Goal: Task Accomplishment & Management: Complete application form

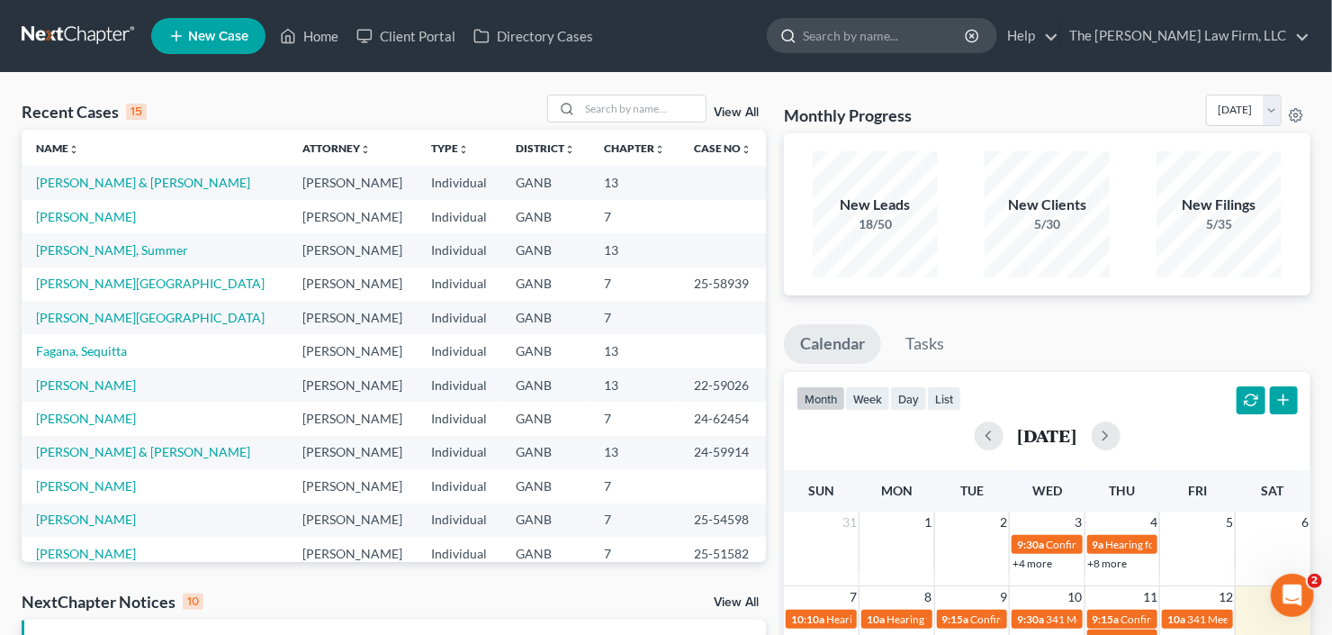
click at [909, 34] on input "search" at bounding box center [885, 35] width 165 height 33
click at [909, 33] on input "search" at bounding box center [885, 35] width 165 height 33
type input "ramona"
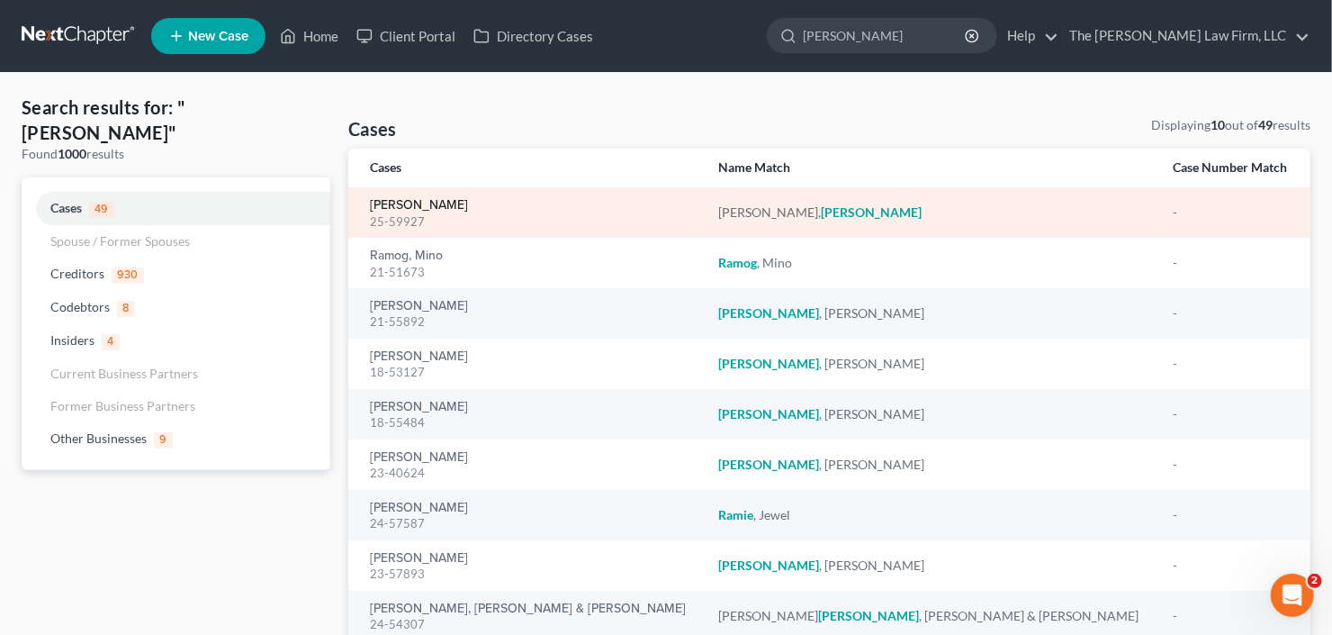
click at [452, 199] on link "Virgo Johnson, Ramona" at bounding box center [419, 205] width 98 height 13
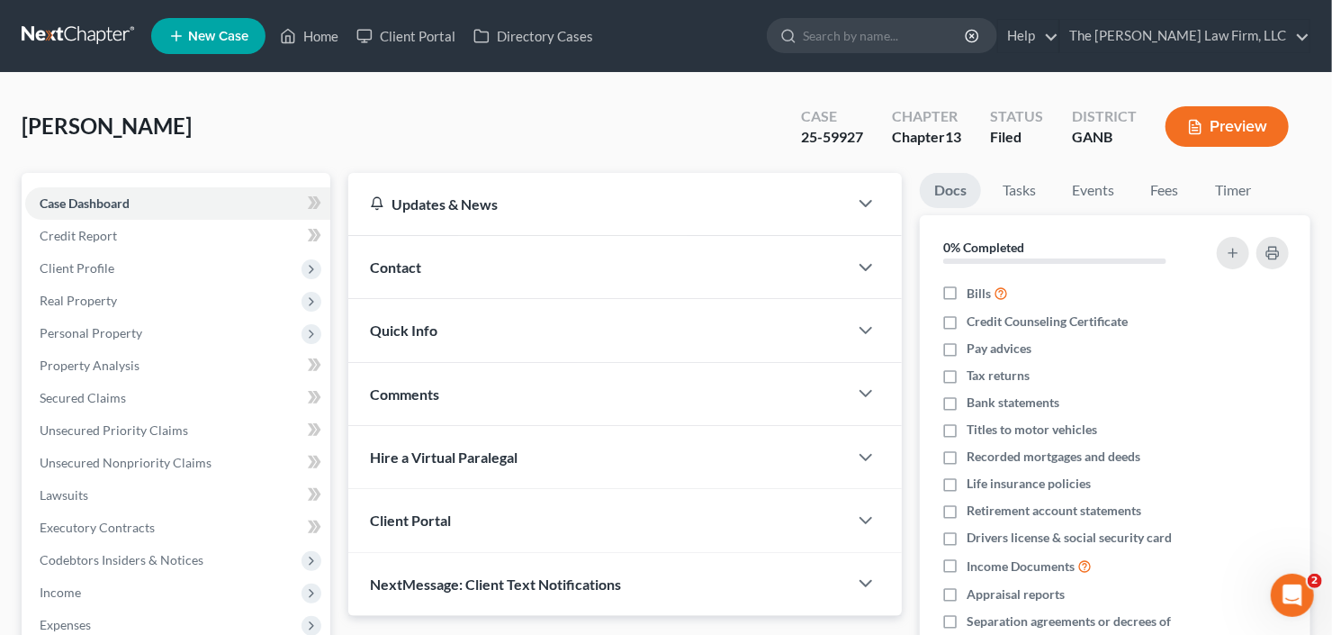
scroll to position [351, 0]
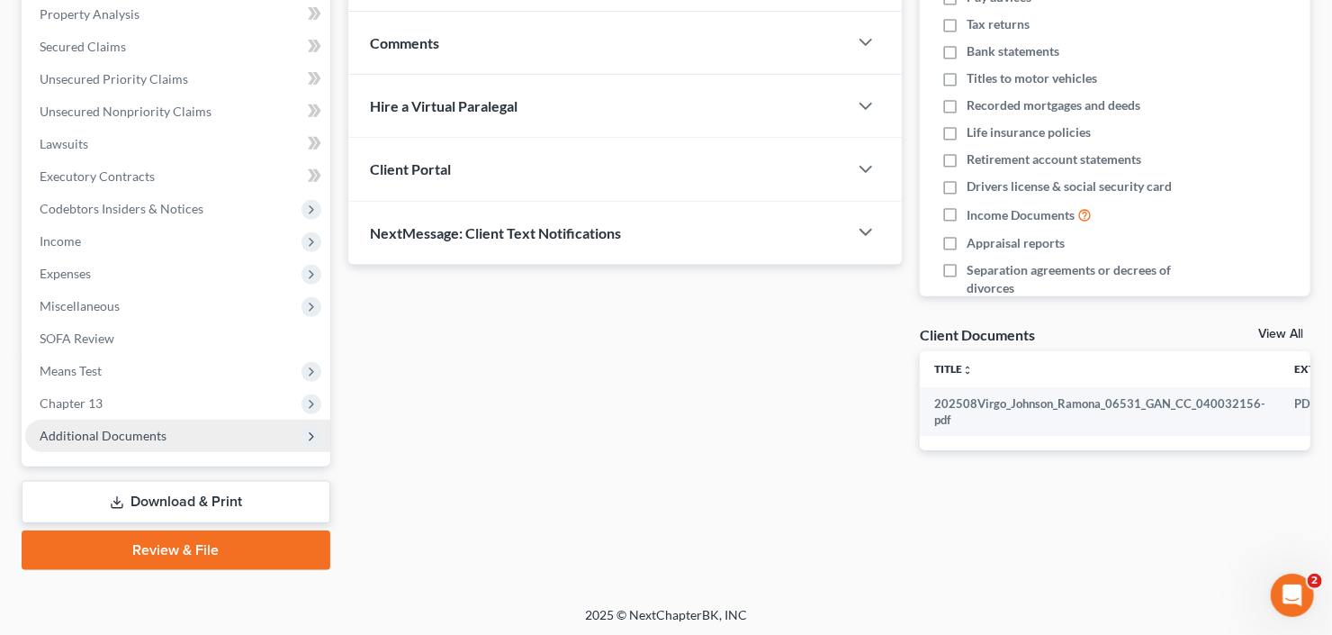
drag, startPoint x: 118, startPoint y: 433, endPoint x: 139, endPoint y: 317, distance: 118.0
click at [119, 433] on span "Additional Documents" at bounding box center [103, 435] width 127 height 15
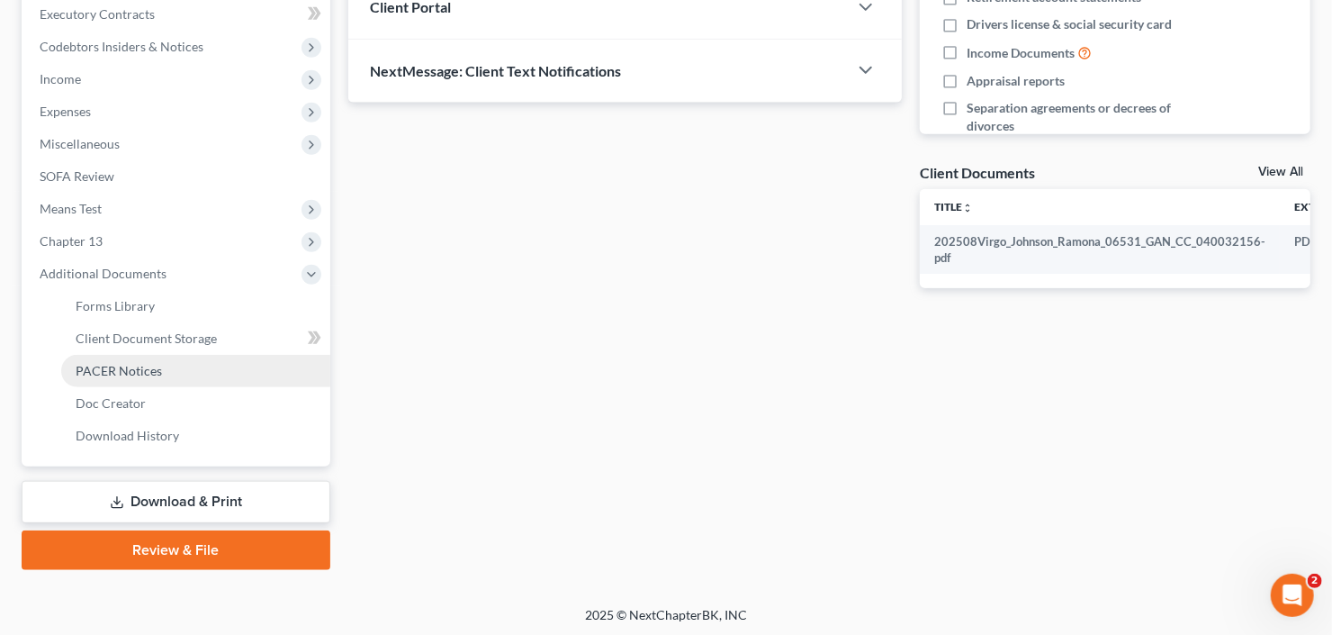
click at [128, 371] on span "PACER Notices" at bounding box center [119, 370] width 86 height 15
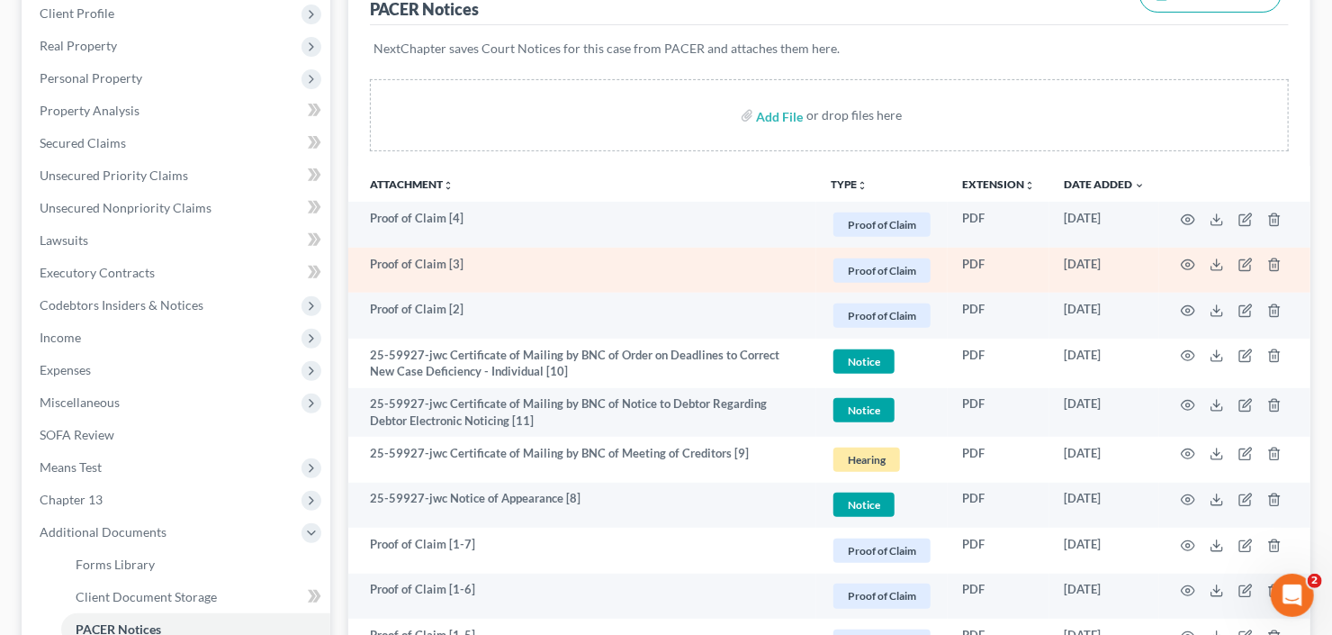
scroll to position [229, 0]
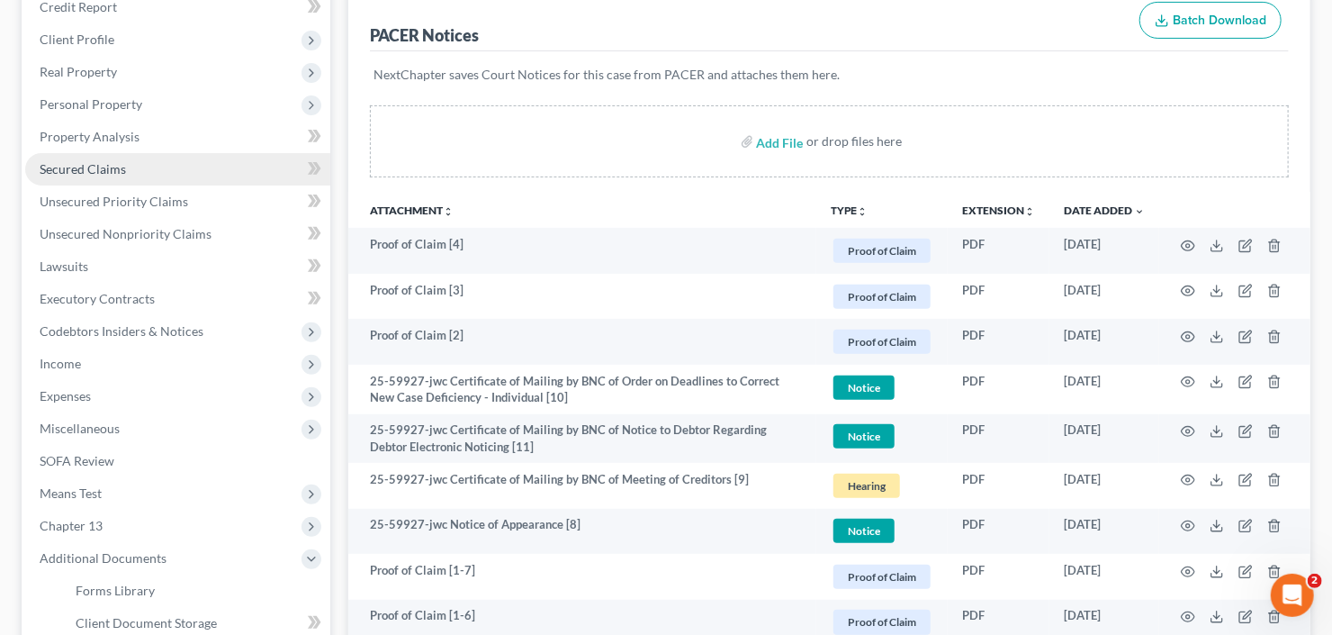
click at [141, 163] on link "Secured Claims" at bounding box center [177, 169] width 305 height 32
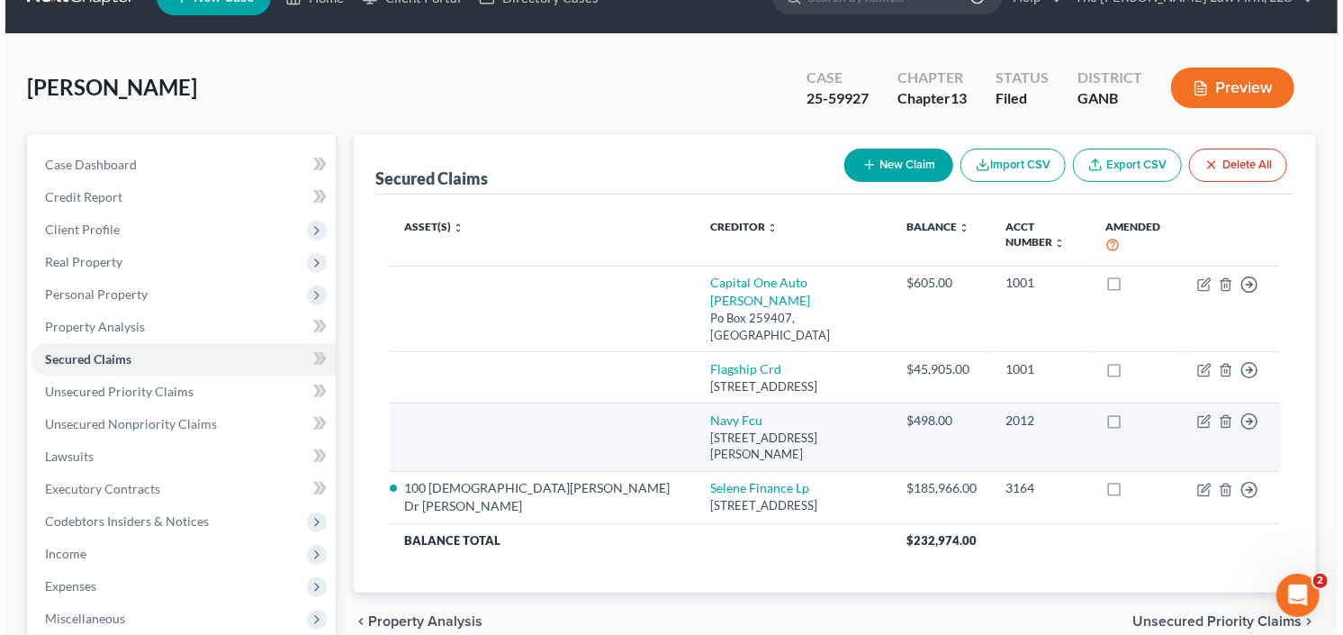
scroll to position [72, 0]
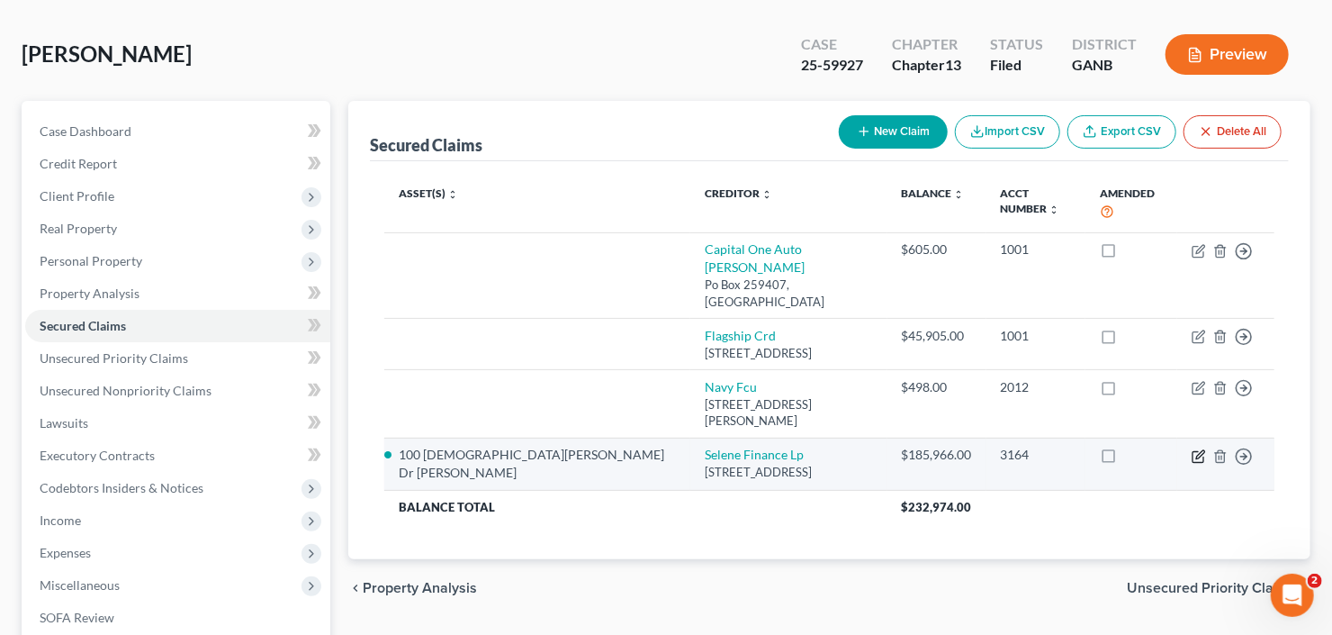
click at [1199, 450] on icon "button" at bounding box center [1200, 454] width 8 height 8
select select "45"
select select "0"
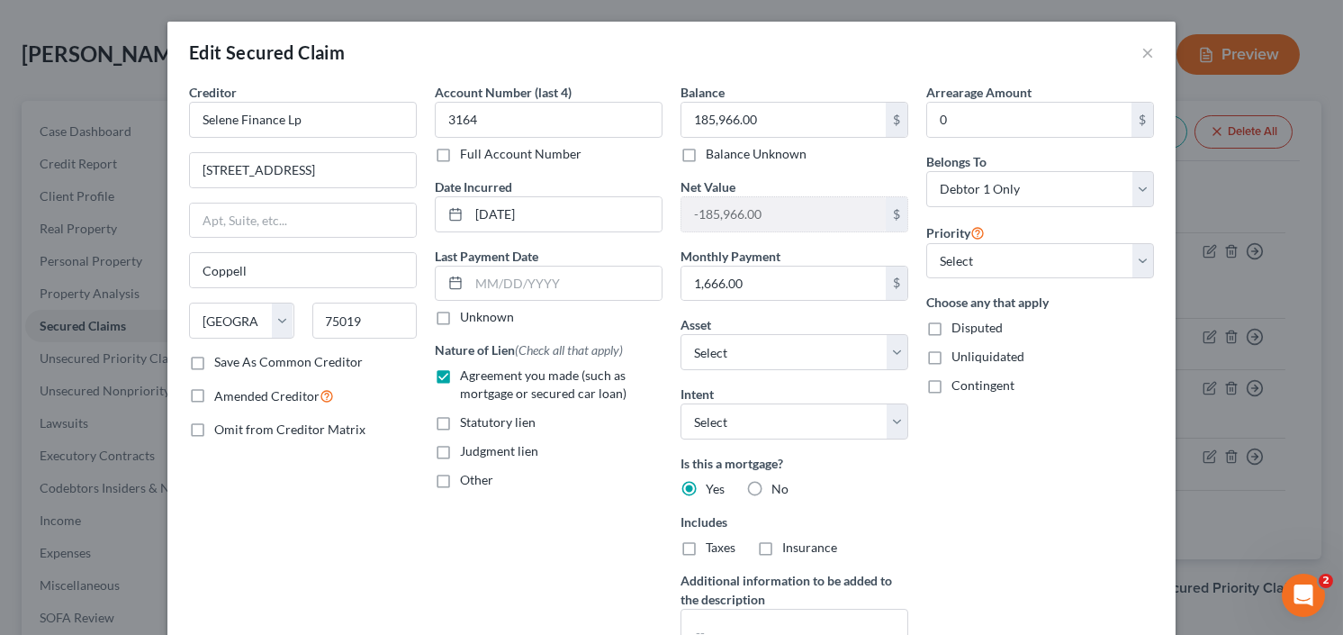
click at [983, 137] on div "Arrearage Amount 0 $ Belongs To * Select Debtor 1 Only Debtor 2 Only Debtor 1 A…" at bounding box center [1040, 386] width 246 height 607
click at [963, 122] on input "0" at bounding box center [1029, 120] width 204 height 34
type input "11,000"
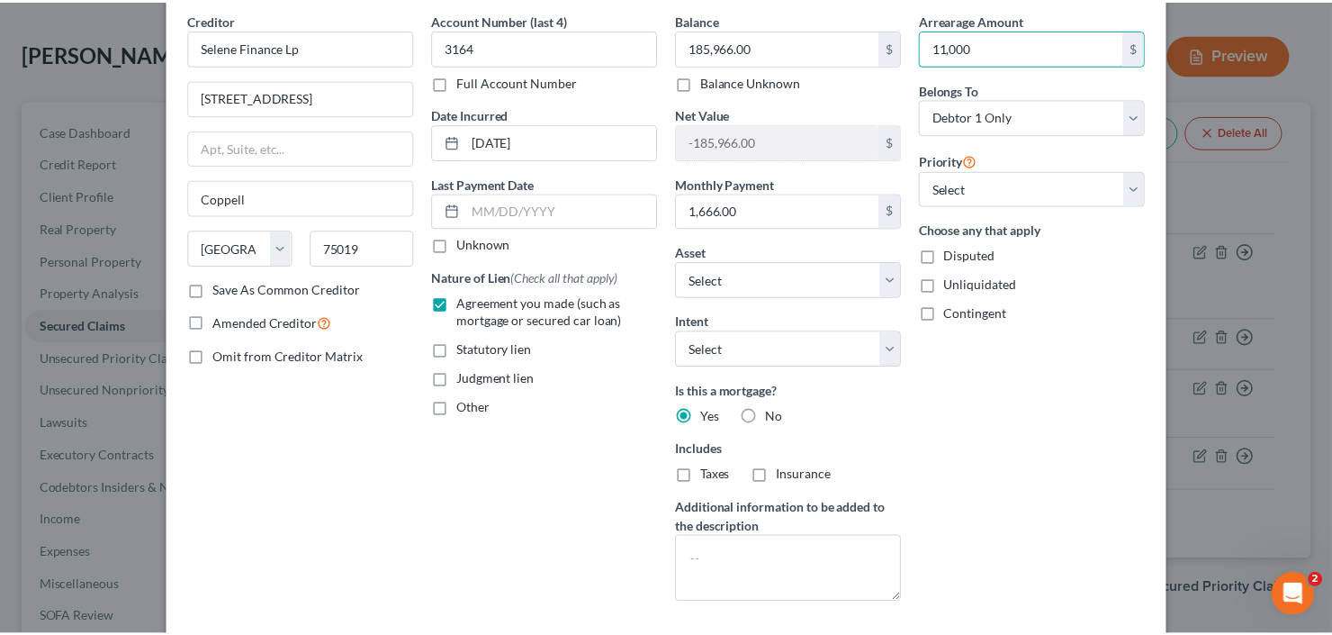
scroll to position [216, 0]
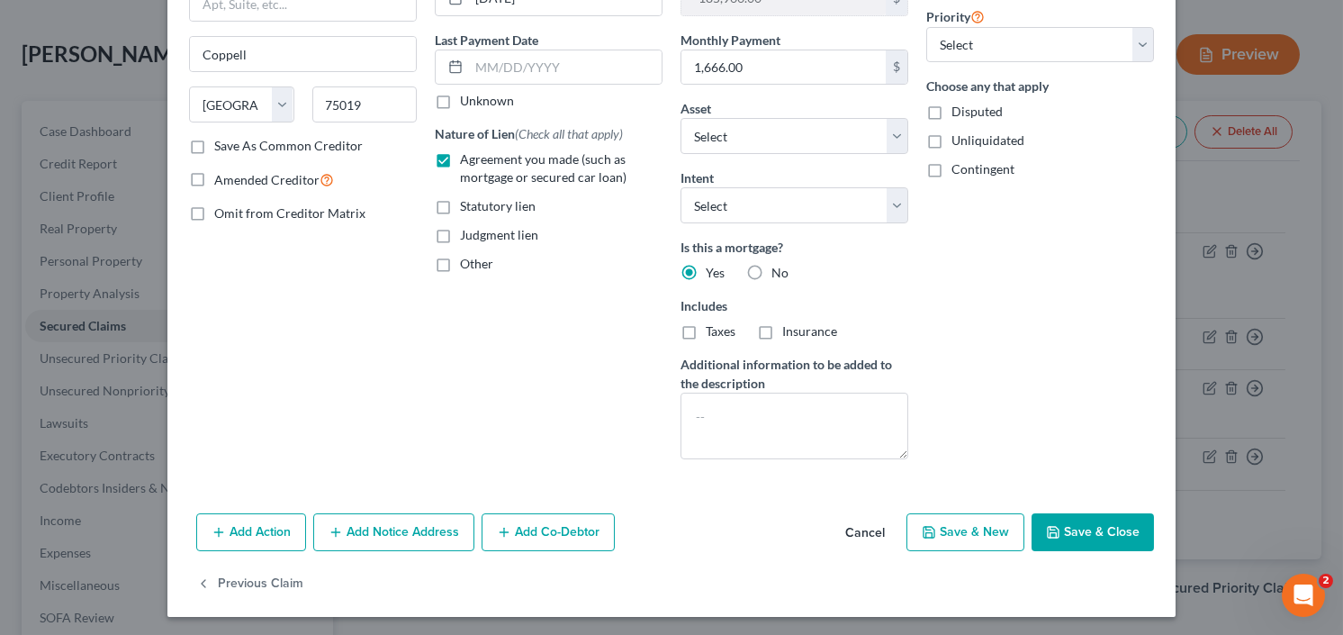
click at [1095, 524] on button "Save & Close" at bounding box center [1093, 532] width 122 height 38
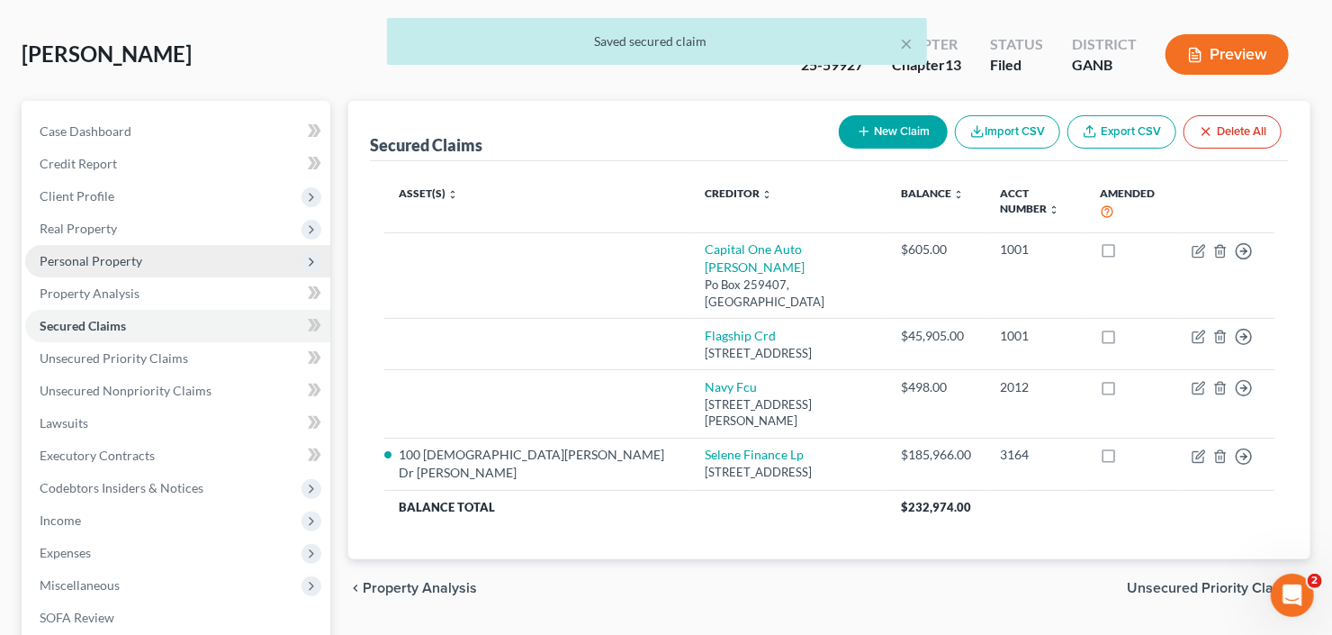
click at [115, 258] on span "Personal Property" at bounding box center [91, 260] width 103 height 15
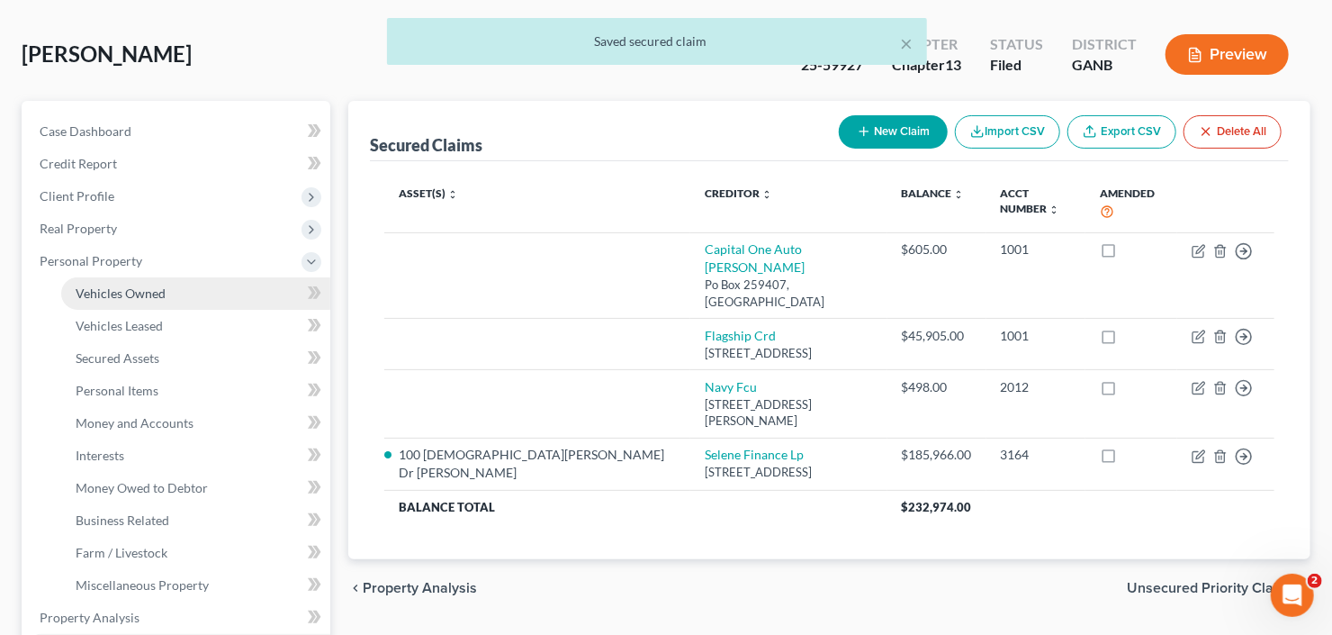
click at [138, 298] on span "Vehicles Owned" at bounding box center [121, 292] width 90 height 15
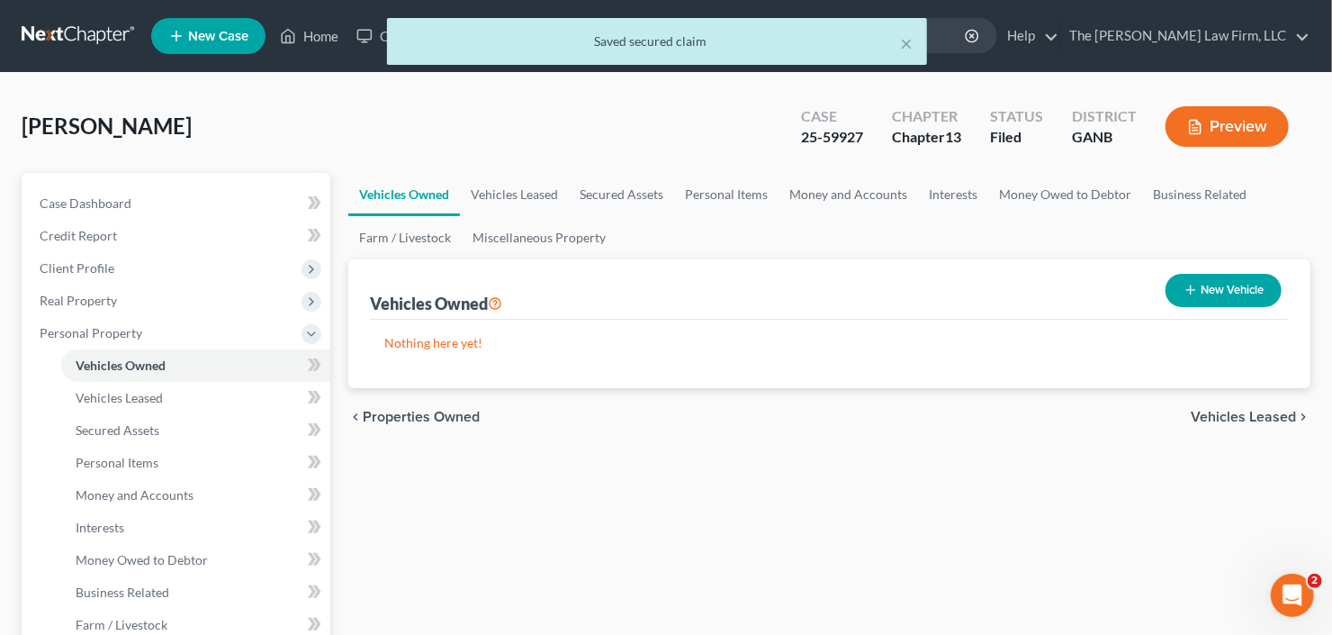
click at [1222, 288] on button "New Vehicle" at bounding box center [1224, 290] width 116 height 33
select select "0"
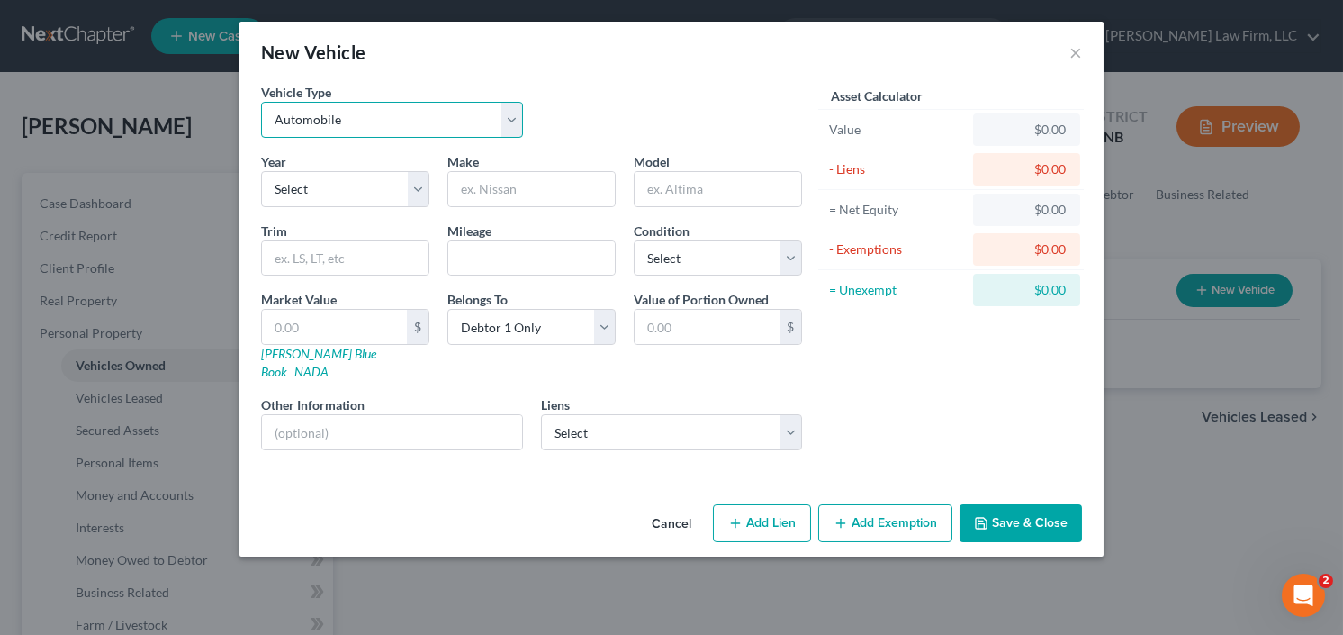
click at [308, 118] on select "Select Automobile Truck Trailer Watercraft Aircraft Motor Home Atv Other Vehicle" at bounding box center [392, 120] width 262 height 36
click at [261, 102] on select "Select Automobile Truck Trailer Watercraft Aircraft Motor Home Atv Other Vehicle" at bounding box center [392, 120] width 262 height 36
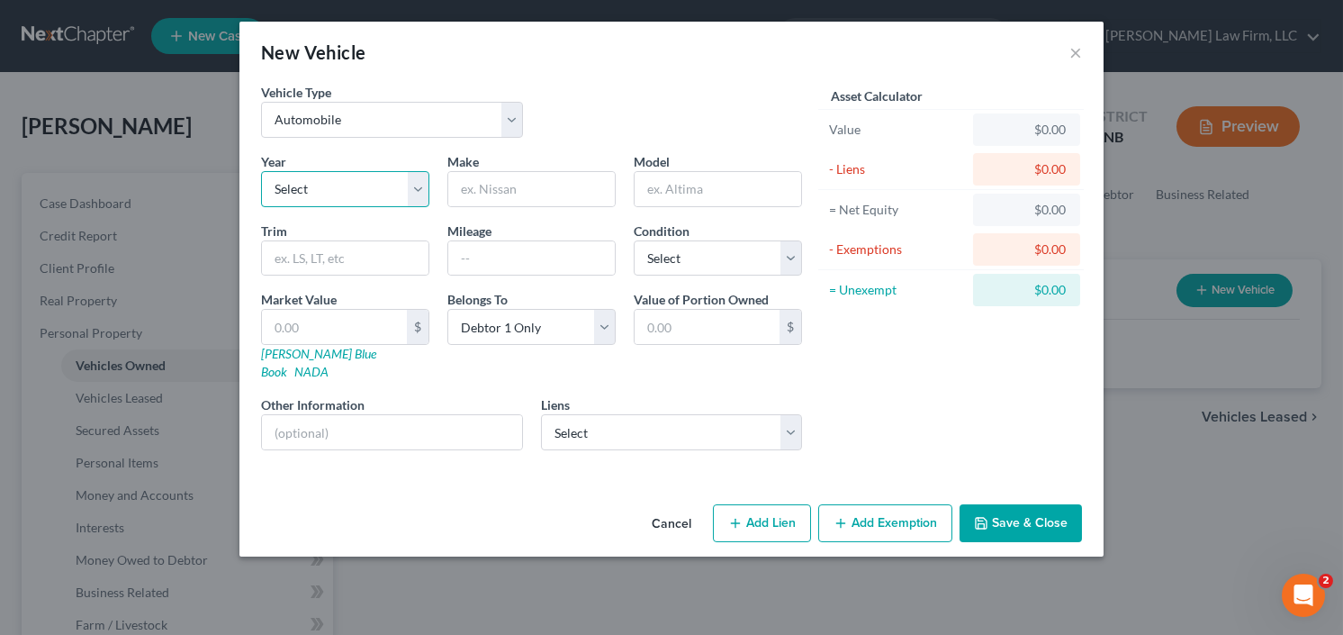
click at [323, 195] on select "Select 2026 2025 2024 2023 2022 2021 2020 2019 2018 2017 2016 2015 2014 2013 20…" at bounding box center [345, 189] width 168 height 36
select select "3"
click at [261, 171] on select "Select 2026 2025 2024 2023 2022 2021 2020 2019 2018 2017 2016 2015 2014 2013 20…" at bounding box center [345, 189] width 168 height 36
click at [521, 180] on input "text" at bounding box center [531, 189] width 167 height 34
type input "Jeep"
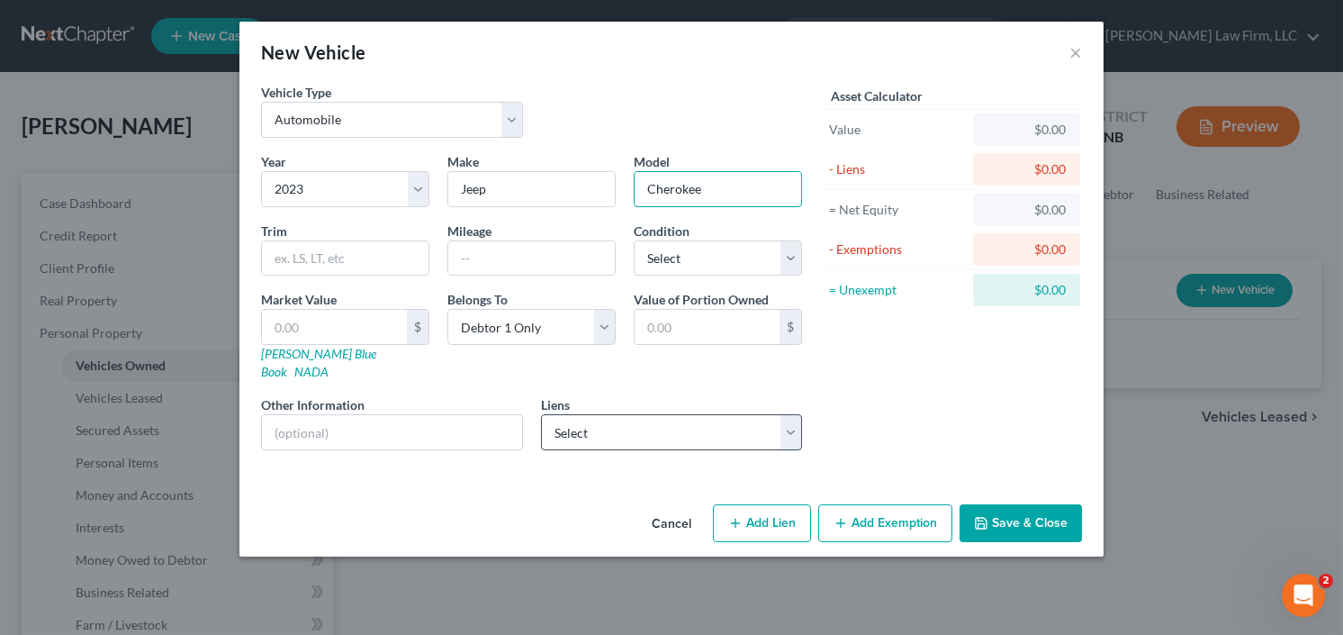
type input "Cherokee"
click at [673, 414] on select "Select Flagship Crd - $45,905.00 Capital One Auto Finan - $605.00 Navy Fcu - $4…" at bounding box center [672, 432] width 262 height 36
select select "0"
click at [541, 414] on select "Select Flagship Crd - $45,905.00 Capital One Auto Finan - $605.00 Navy Fcu - $4…" at bounding box center [672, 432] width 262 height 36
select select
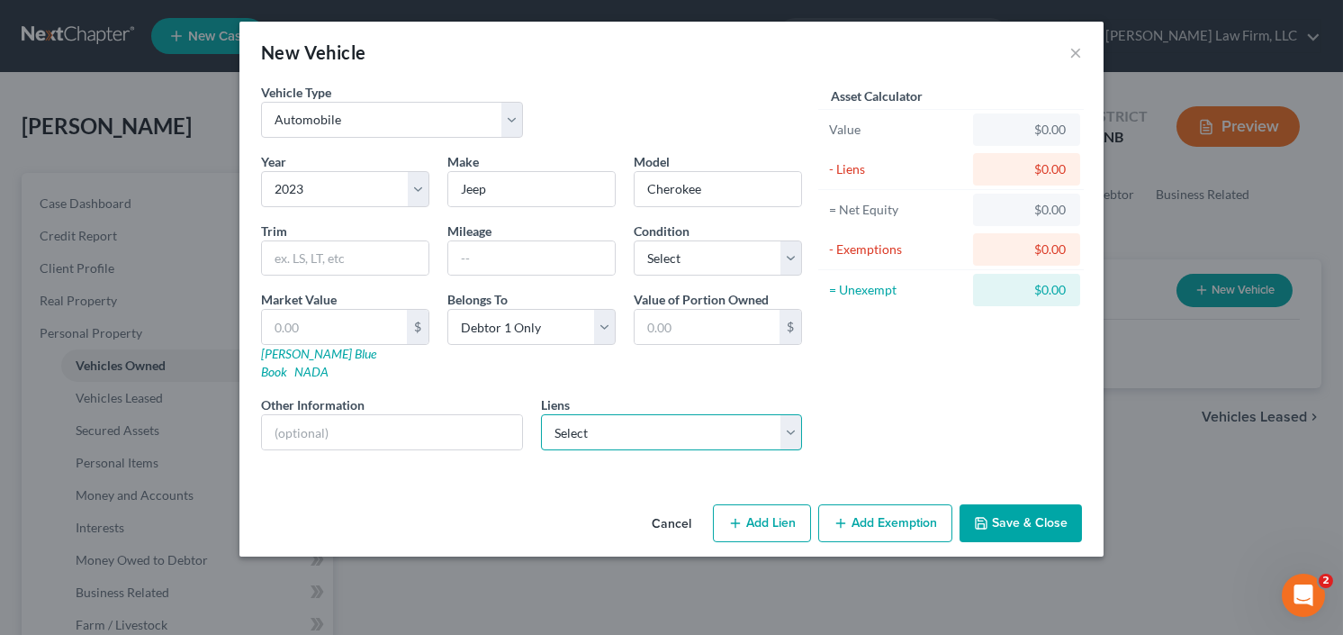
select select "45"
select select "0"
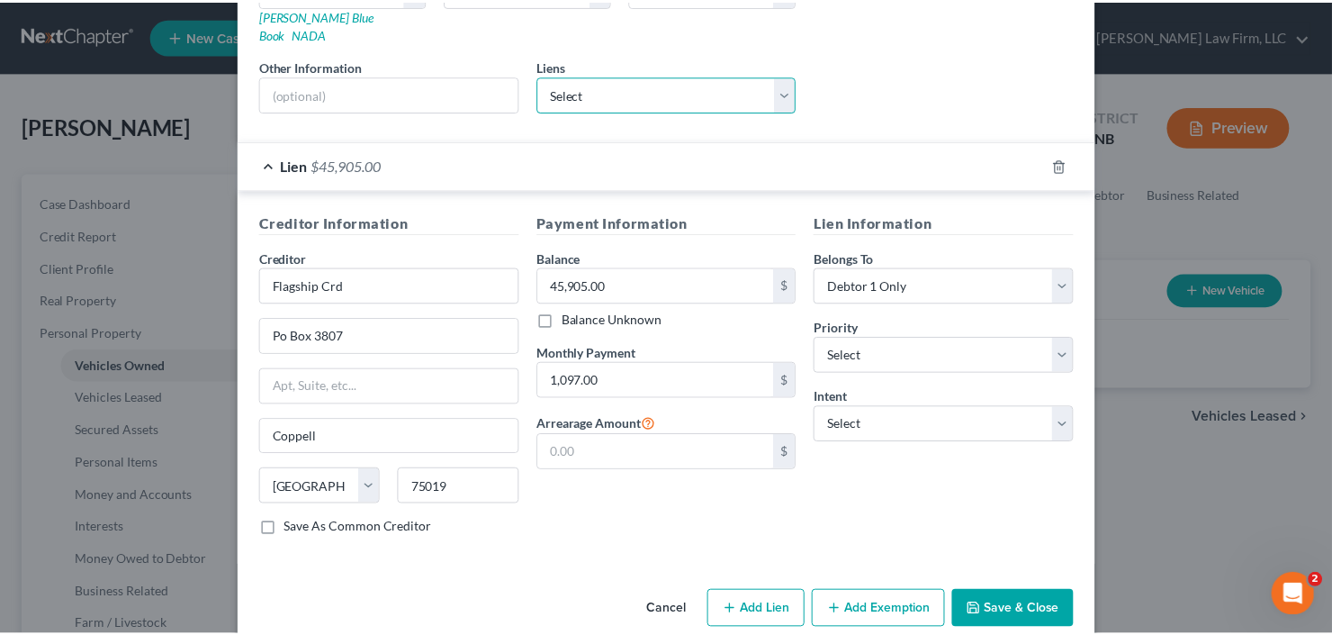
scroll to position [345, 0]
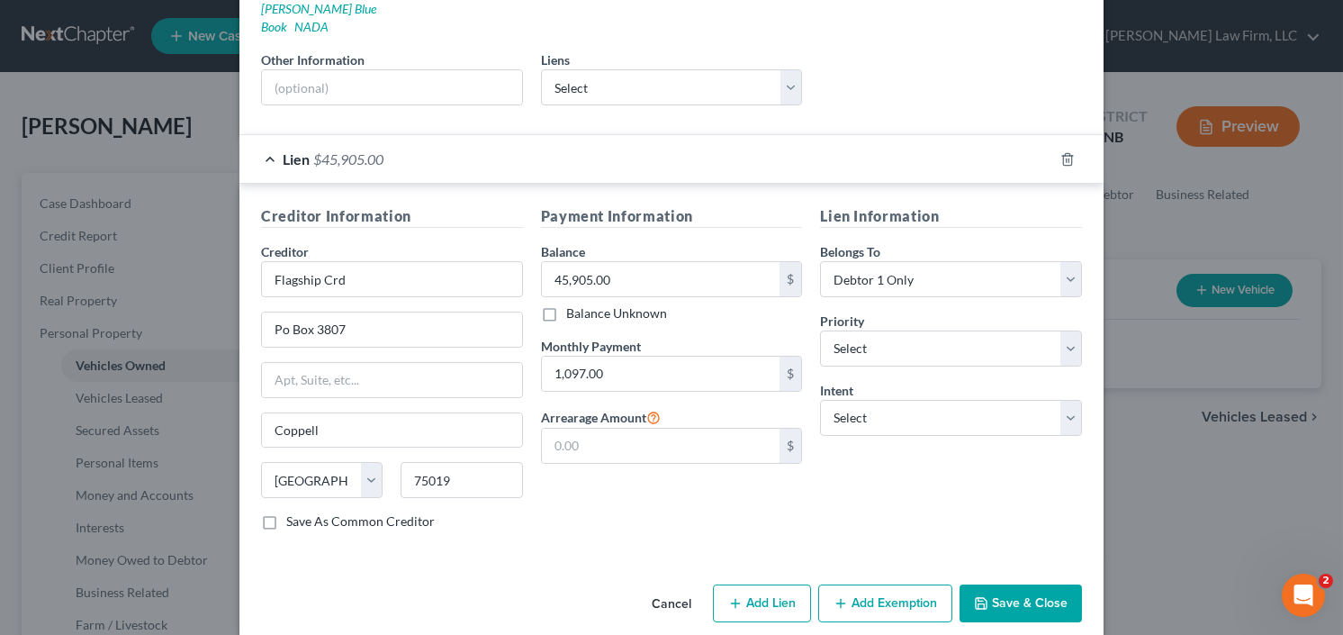
drag, startPoint x: 1004, startPoint y: 567, endPoint x: 986, endPoint y: 500, distance: 69.0
click at [986, 500] on div "New Vehicle × Vehicle Type Select Automobile Truck Trailer Watercraft Aircraft …" at bounding box center [671, 157] width 864 height 960
click at [371, 264] on input "Flagship Crd" at bounding box center [392, 279] width 262 height 36
click at [1008, 584] on button "Save & Close" at bounding box center [1021, 603] width 122 height 38
type input "Flagship Credit"
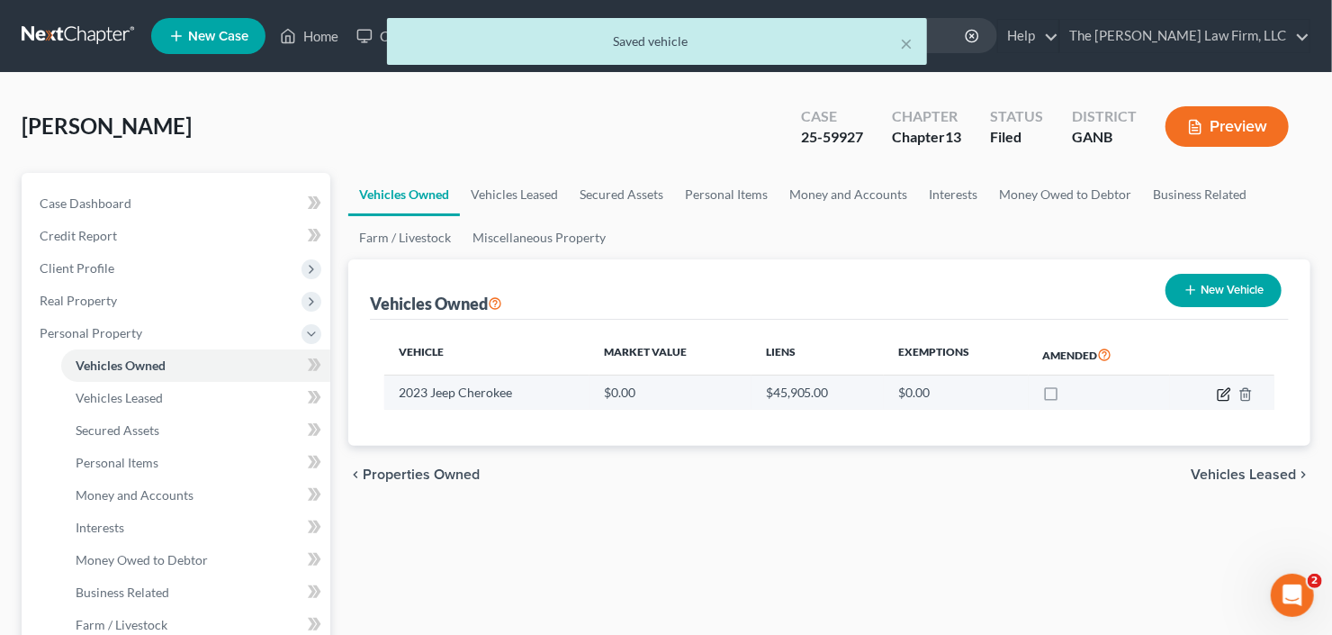
click at [1227, 397] on icon "button" at bounding box center [1224, 394] width 14 height 14
select select "0"
select select "3"
select select "0"
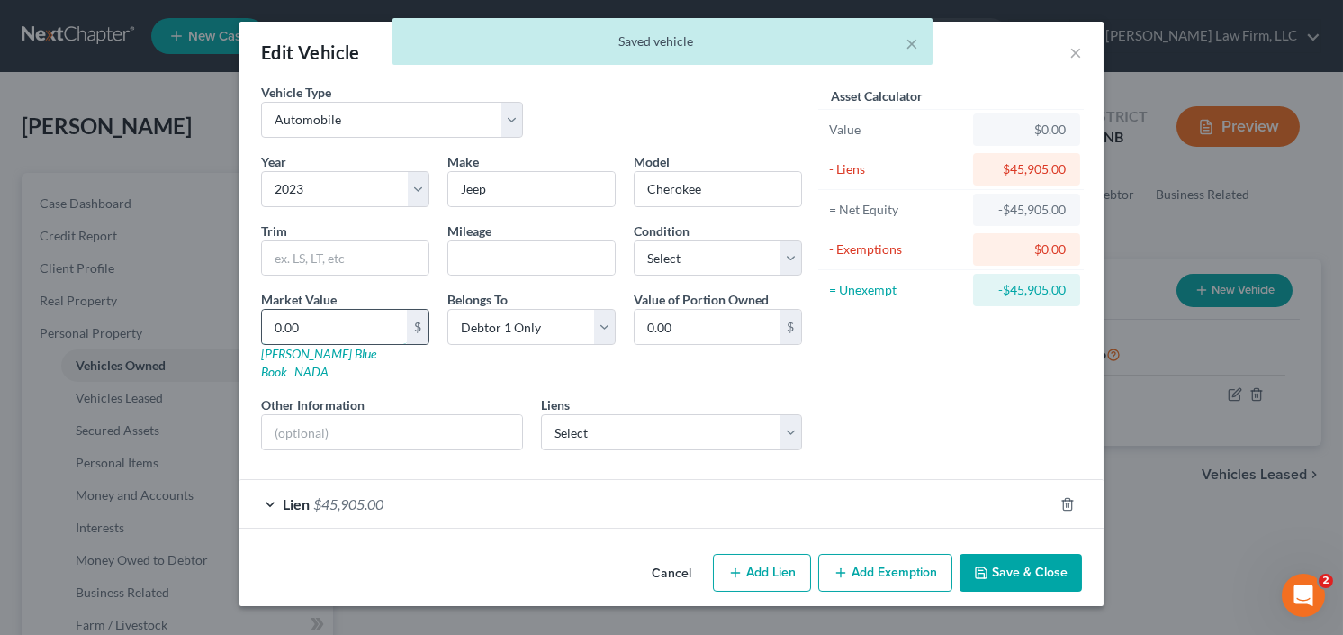
click at [335, 323] on input "0.00" at bounding box center [334, 327] width 145 height 34
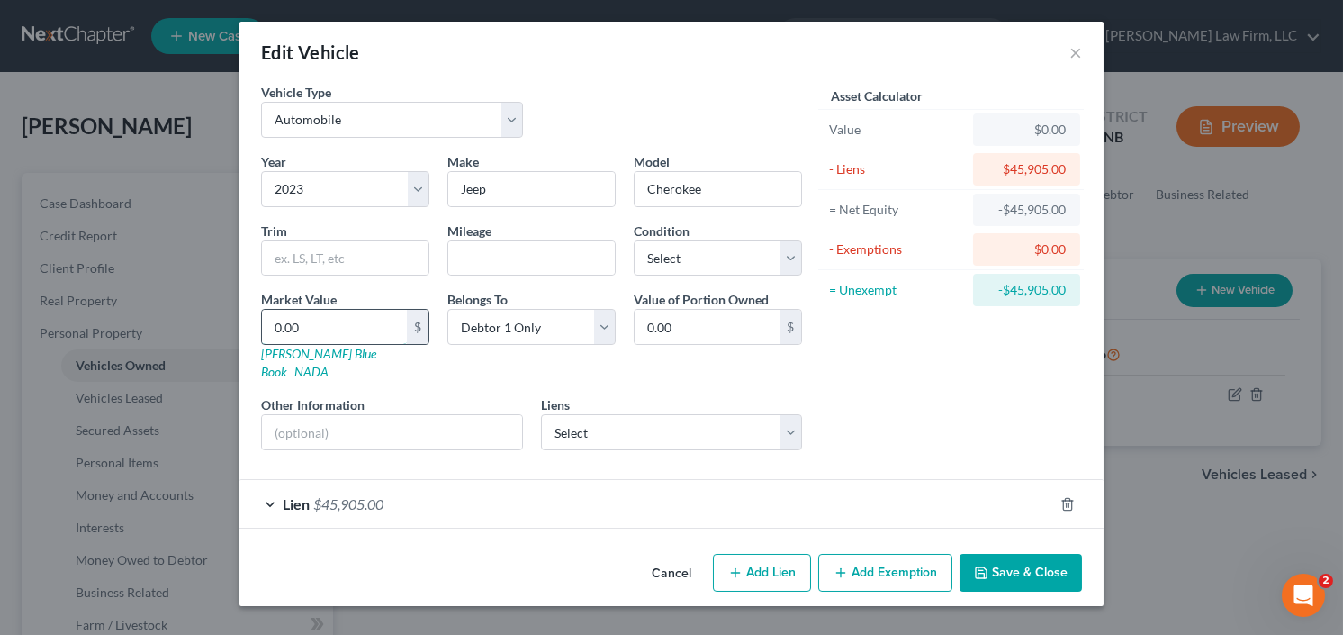
type input "3"
type input "3.00"
type input "35"
type input "35.00"
type input "350"
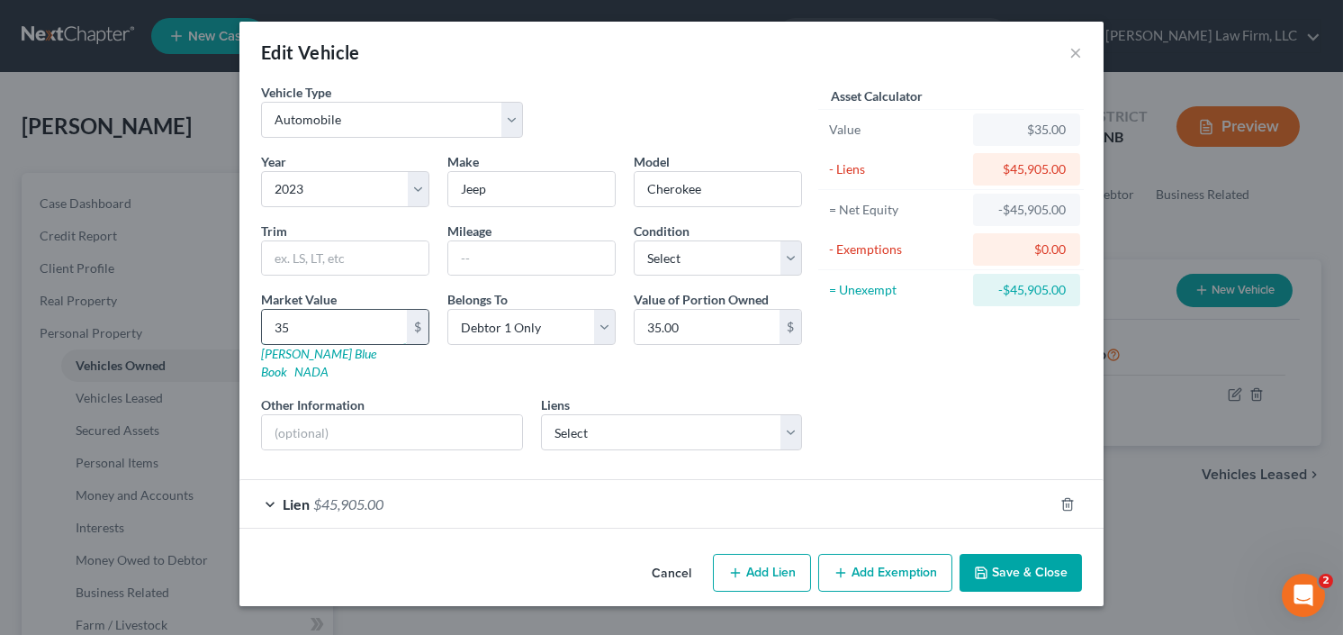
type input "350.00"
type input "3500"
type input "3,500.00"
type input "3,5000"
type input "35,000.00"
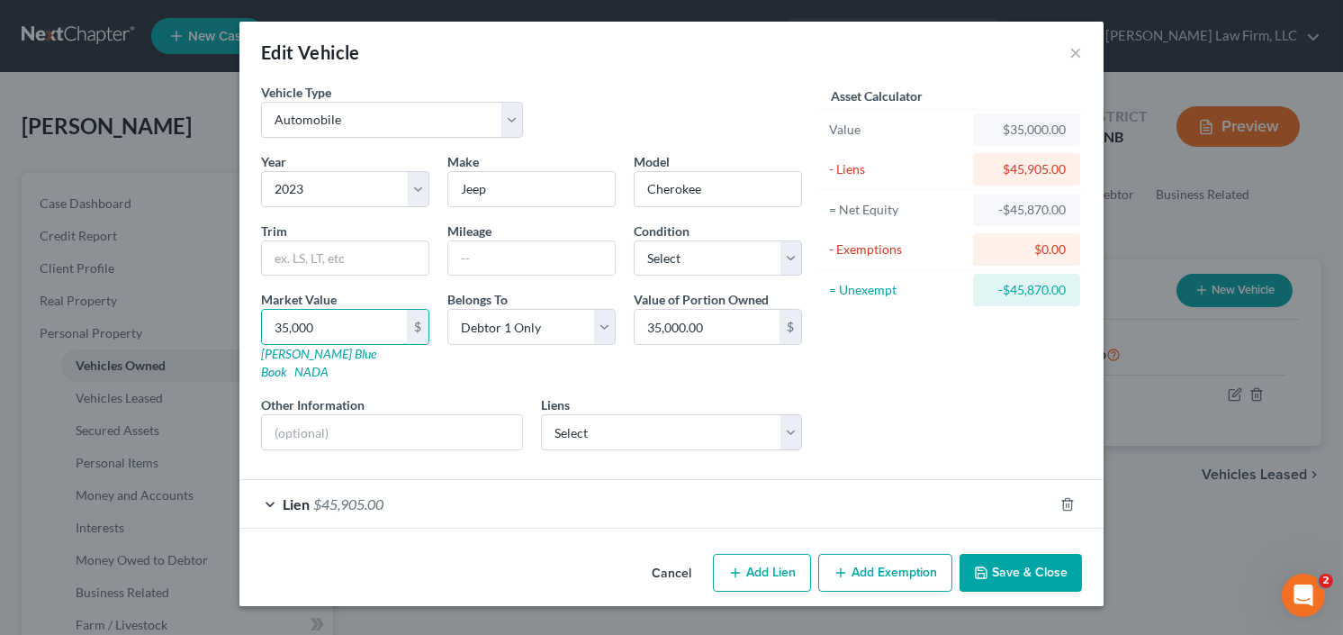
type input "35,000"
click at [993, 557] on button "Save & Close" at bounding box center [1021, 573] width 122 height 38
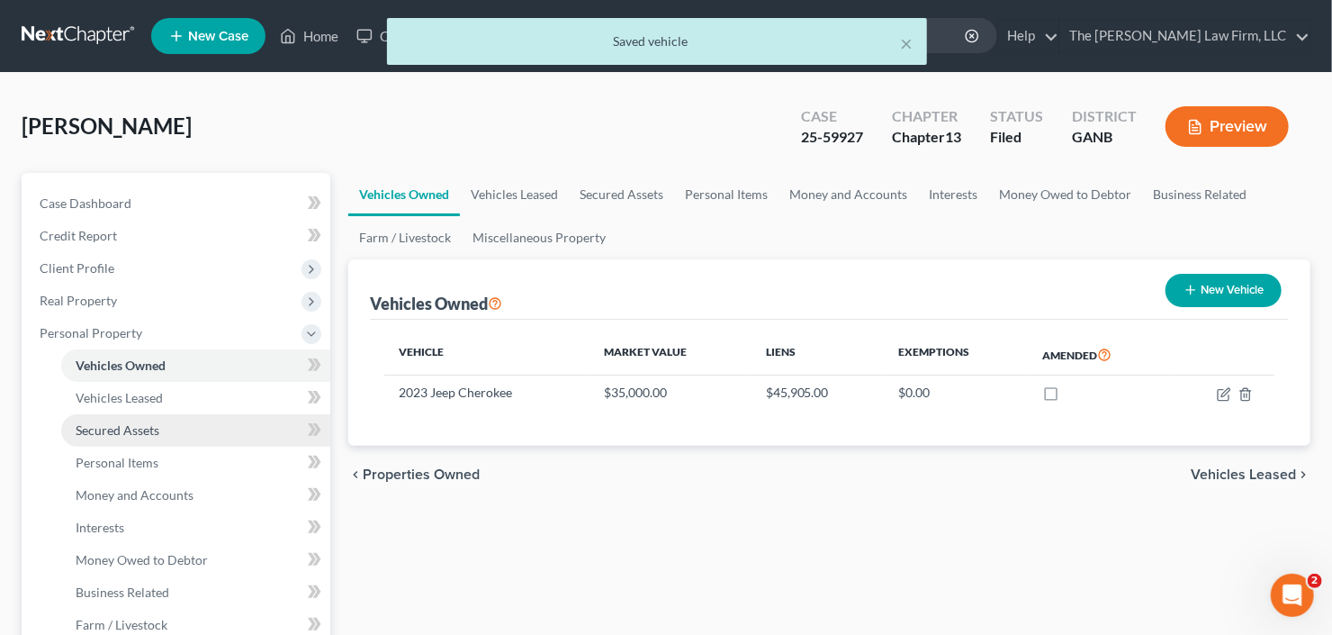
click at [157, 439] on link "Secured Assets" at bounding box center [195, 430] width 269 height 32
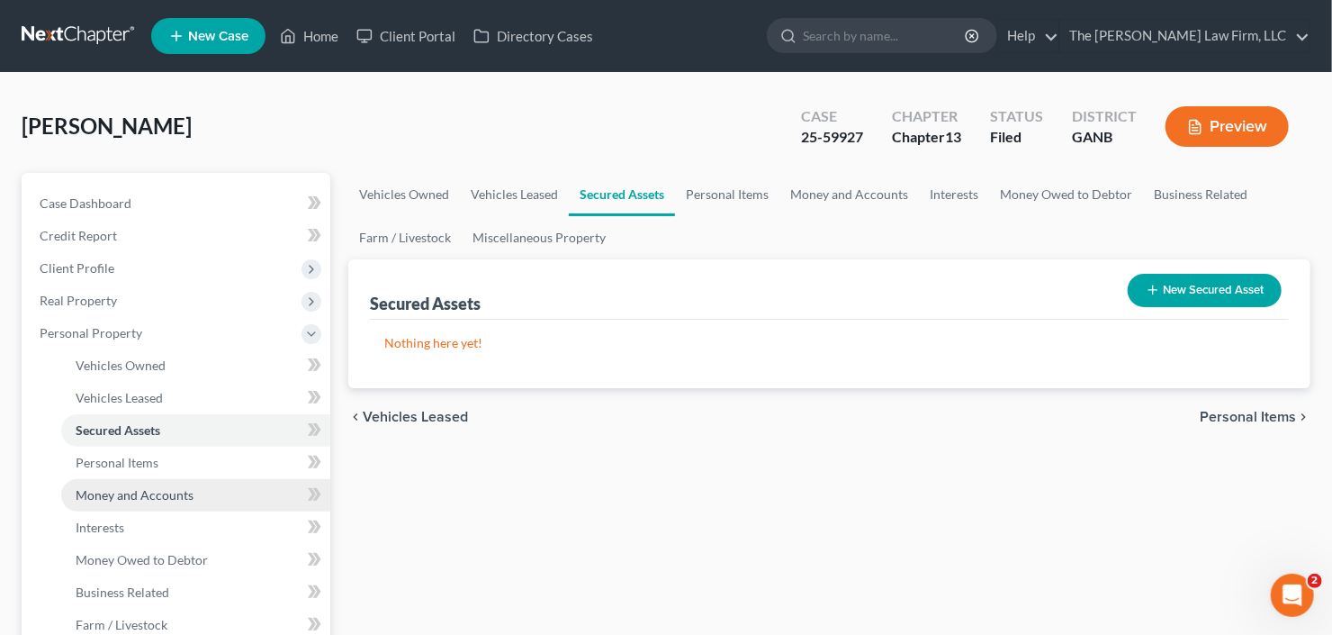
click at [151, 492] on span "Money and Accounts" at bounding box center [135, 494] width 118 height 15
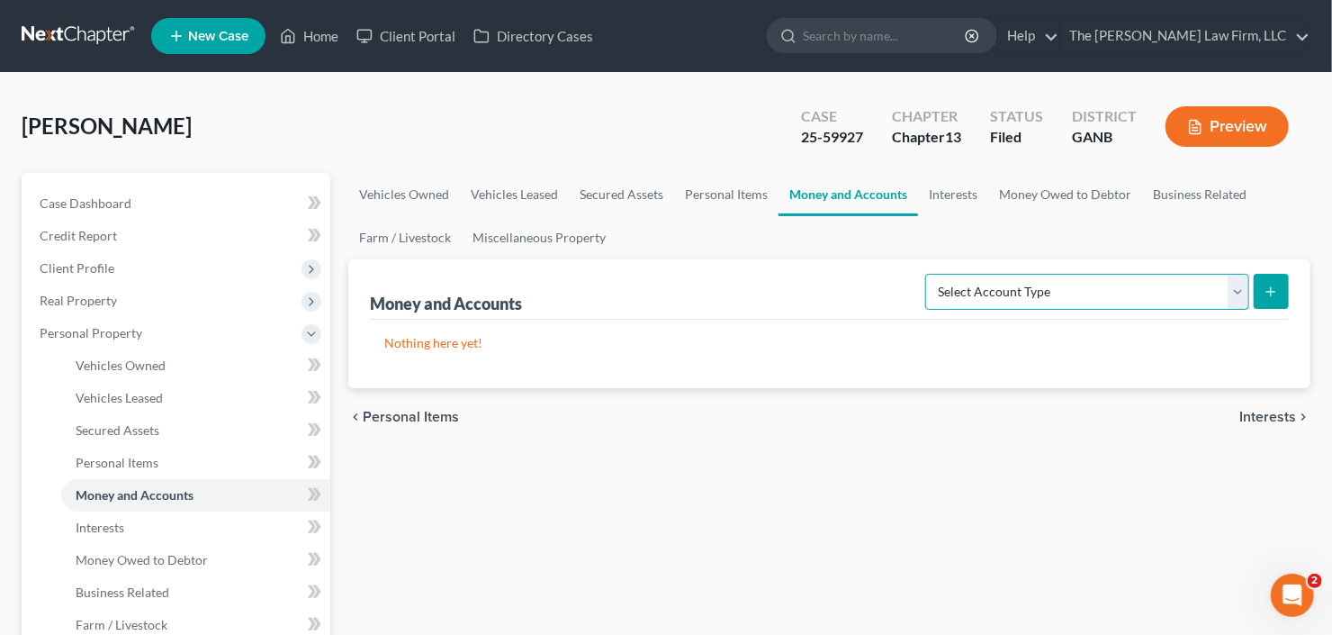
click at [1028, 295] on select "Select Account Type Brokerage Cash on Hand Certificates of Deposit Checking Acc…" at bounding box center [1087, 292] width 324 height 36
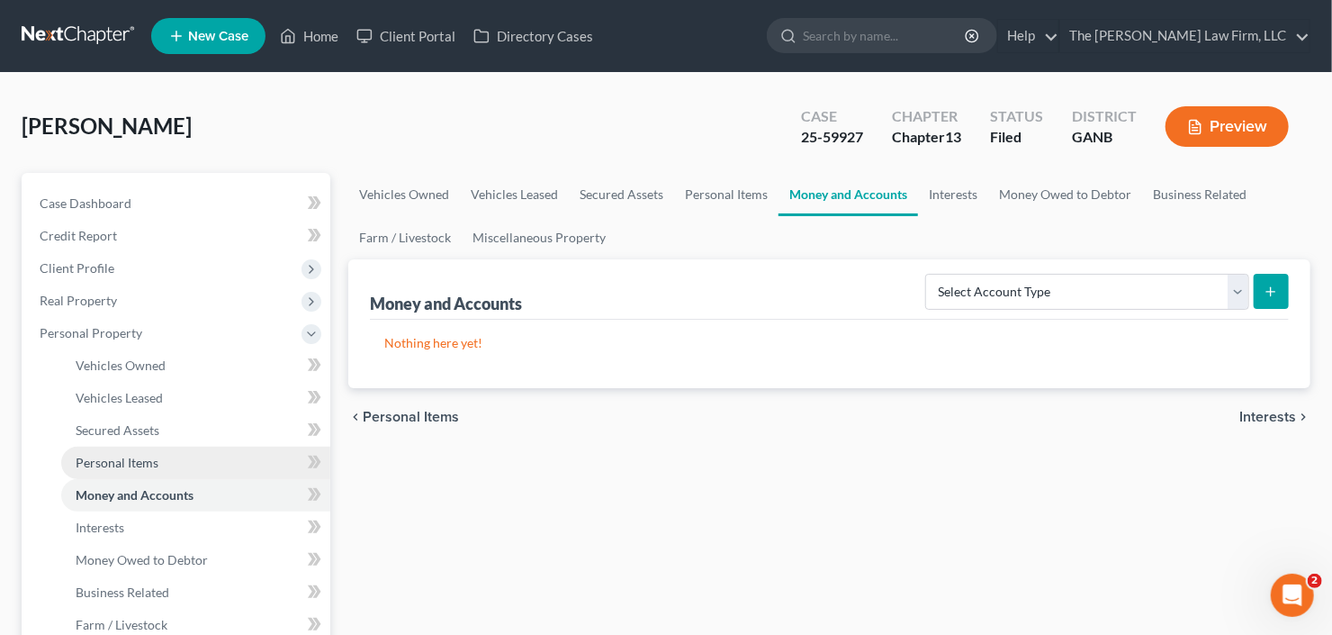
click at [99, 461] on span "Personal Items" at bounding box center [117, 462] width 83 height 15
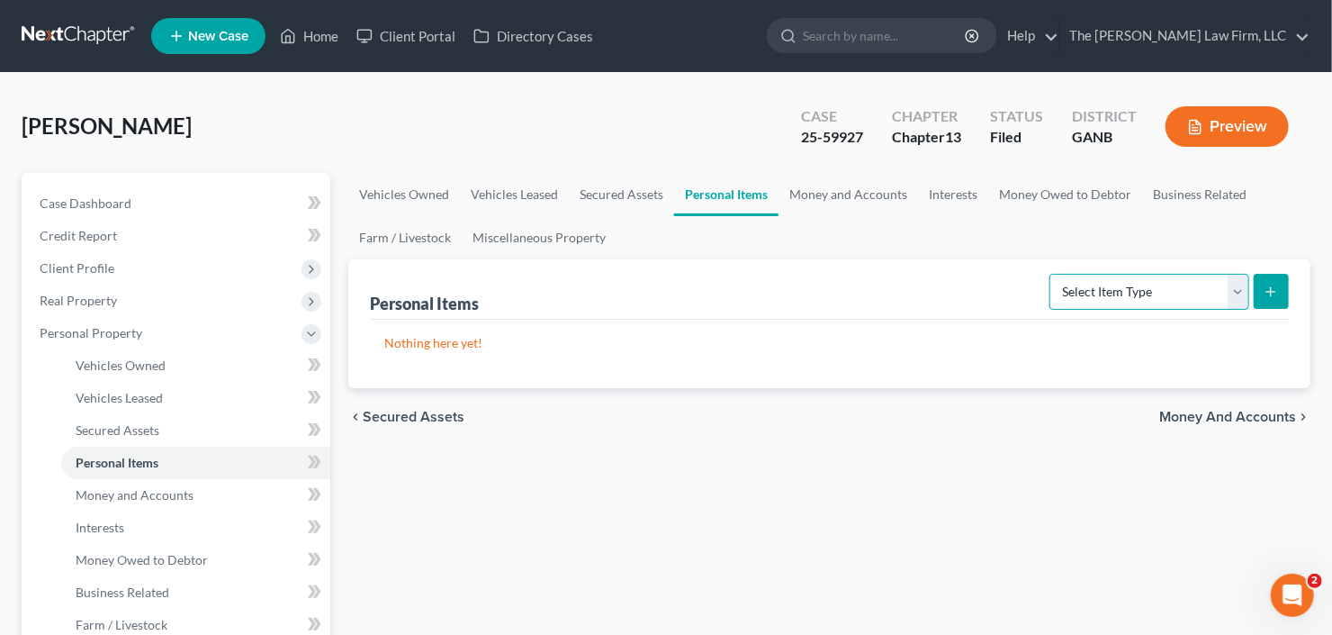
click at [1144, 304] on select "Select Item Type Clothing Collectibles Of Value Electronics Firearms Household …" at bounding box center [1150, 292] width 200 height 36
select select "household_goods"
click at [1052, 274] on select "Select Item Type Clothing Collectibles Of Value Electronics Firearms Household …" at bounding box center [1150, 292] width 200 height 36
click at [1274, 287] on icon "submit" at bounding box center [1271, 291] width 14 height 14
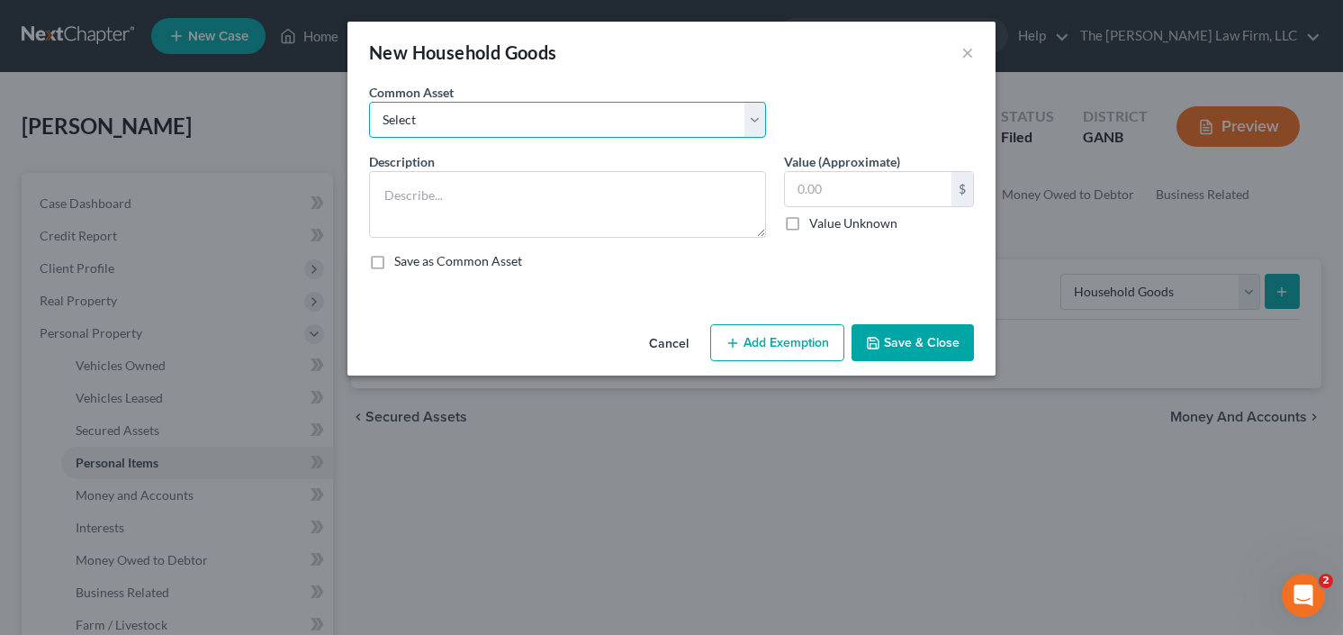
click at [543, 115] on select "Select All household goods and furniture All household goods and furniture All …" at bounding box center [567, 120] width 397 height 36
select select "1"
click at [369, 102] on select "Select All household goods and furniture All household goods and furniture All …" at bounding box center [567, 120] width 397 height 36
type textarea "All household goods and furniture"
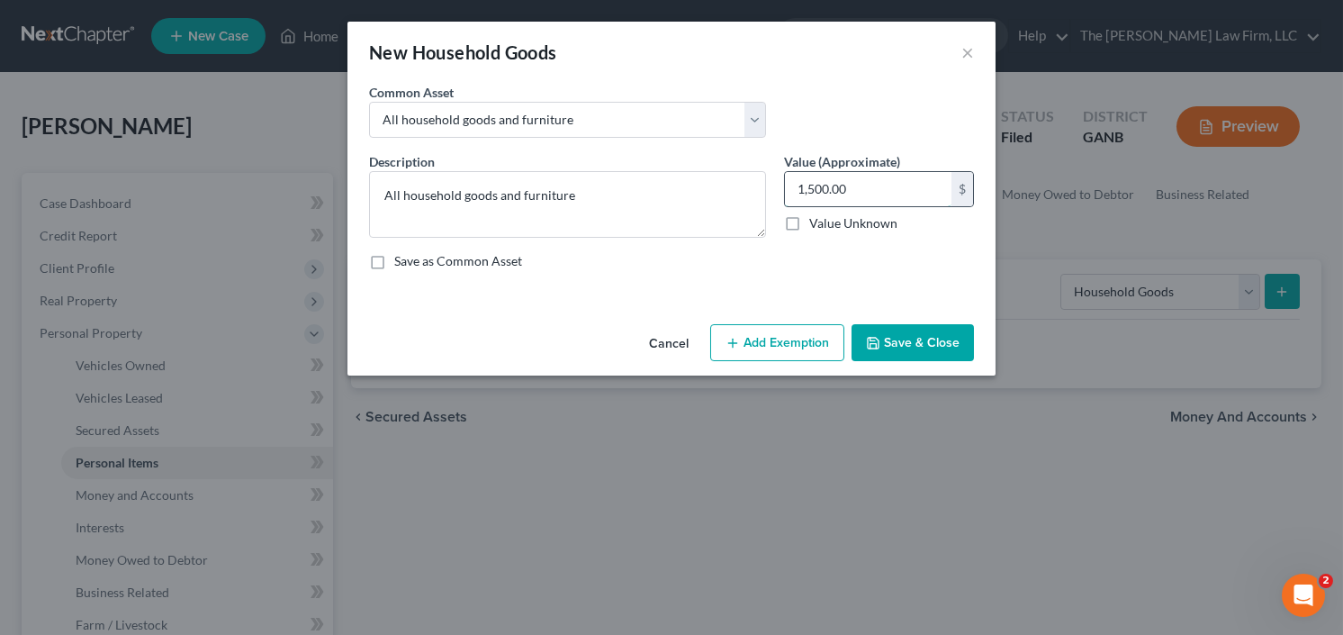
click at [887, 204] on input "1,500.00" at bounding box center [868, 189] width 167 height 34
type input "2,000"
click at [753, 344] on button "Add Exemption" at bounding box center [777, 343] width 134 height 38
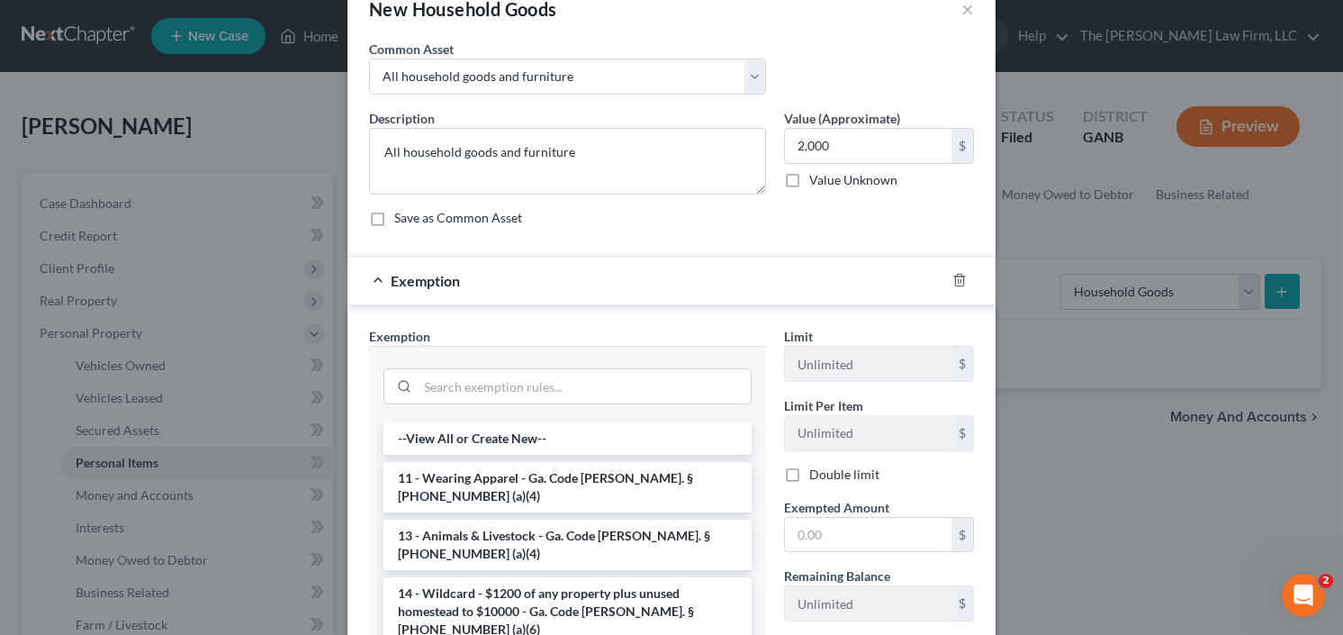
scroll to position [144, 0]
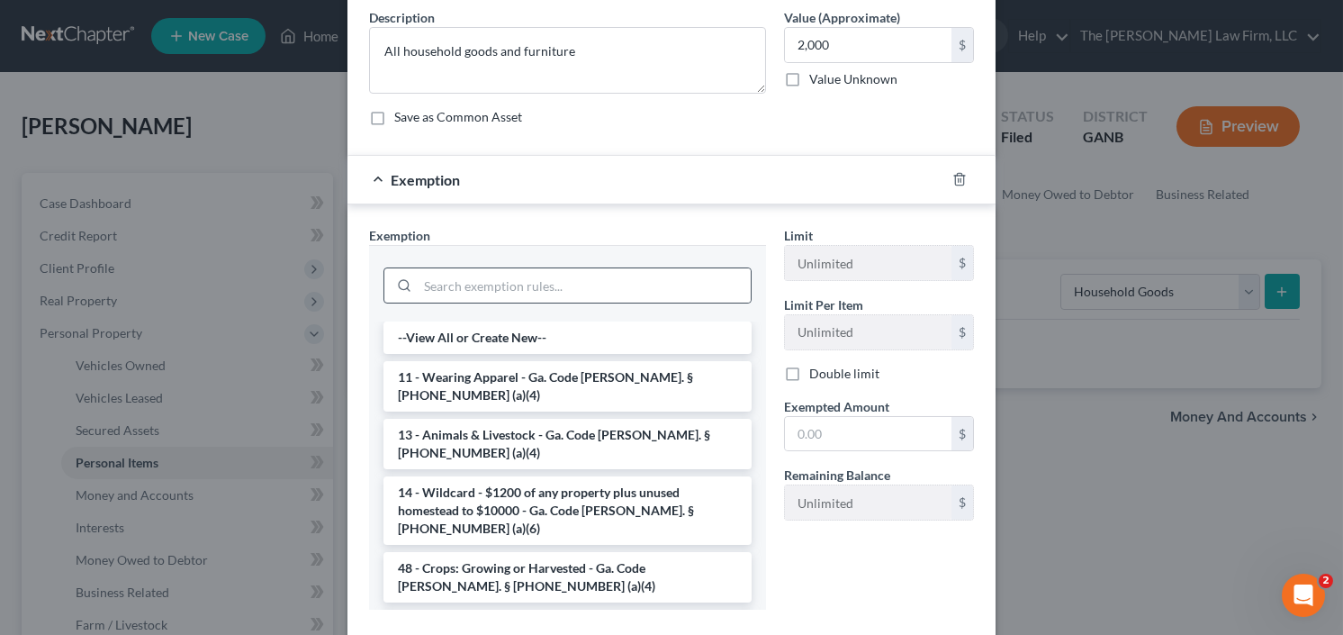
click at [516, 301] on div at bounding box center [567, 285] width 368 height 36
click at [516, 295] on input "search" at bounding box center [584, 285] width 333 height 34
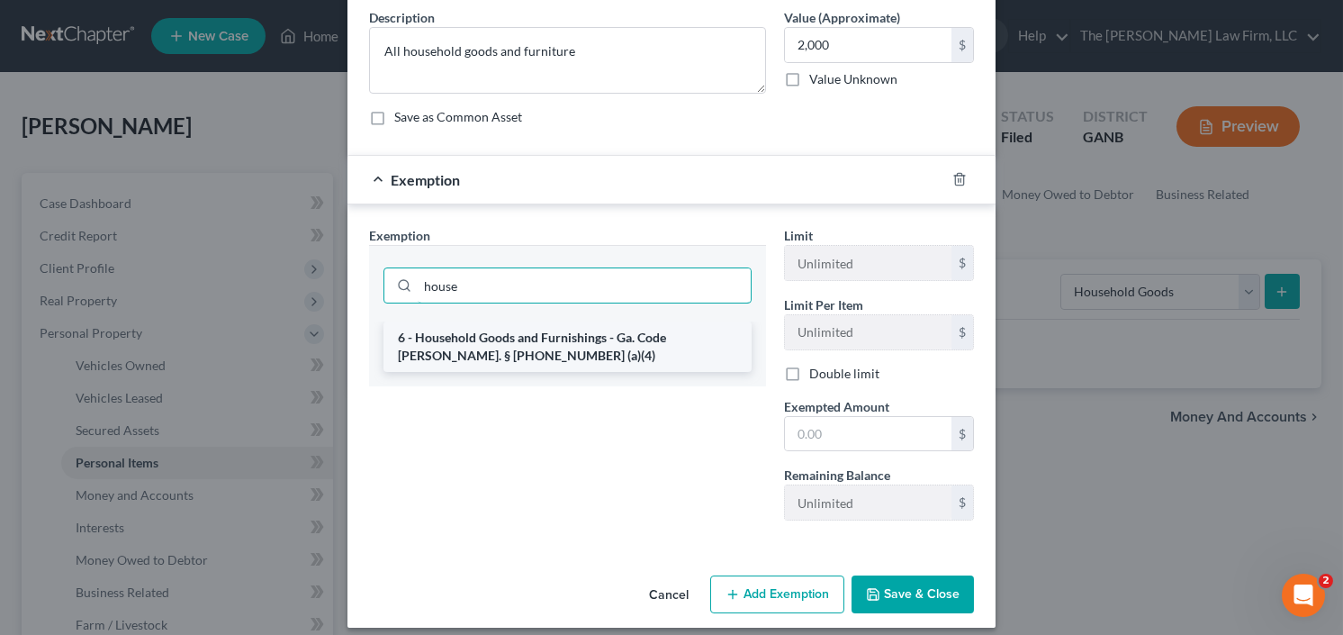
type input "house"
click at [512, 338] on li "6 - Household Goods and Furnishings - Ga. Code Ann. § 44-13-100 (a)(4)" at bounding box center [567, 346] width 368 height 50
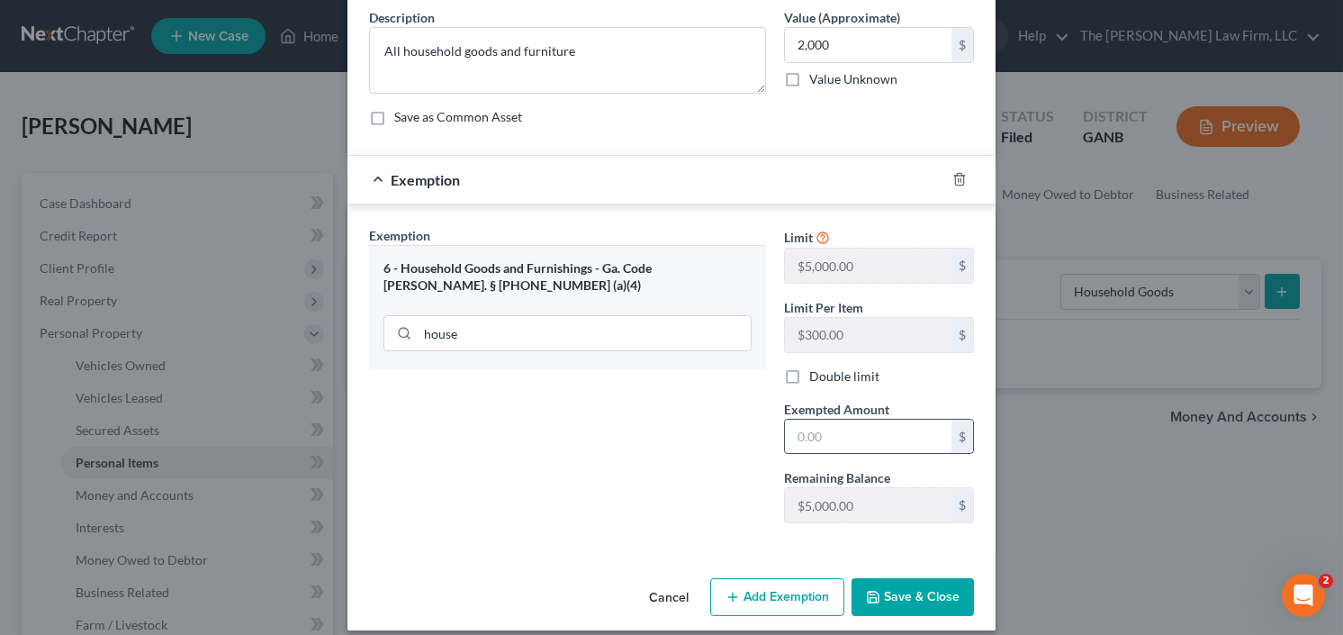
click at [828, 440] on input "text" at bounding box center [868, 436] width 167 height 34
type input "2,000.00"
click at [868, 600] on icon "button" at bounding box center [873, 597] width 14 height 14
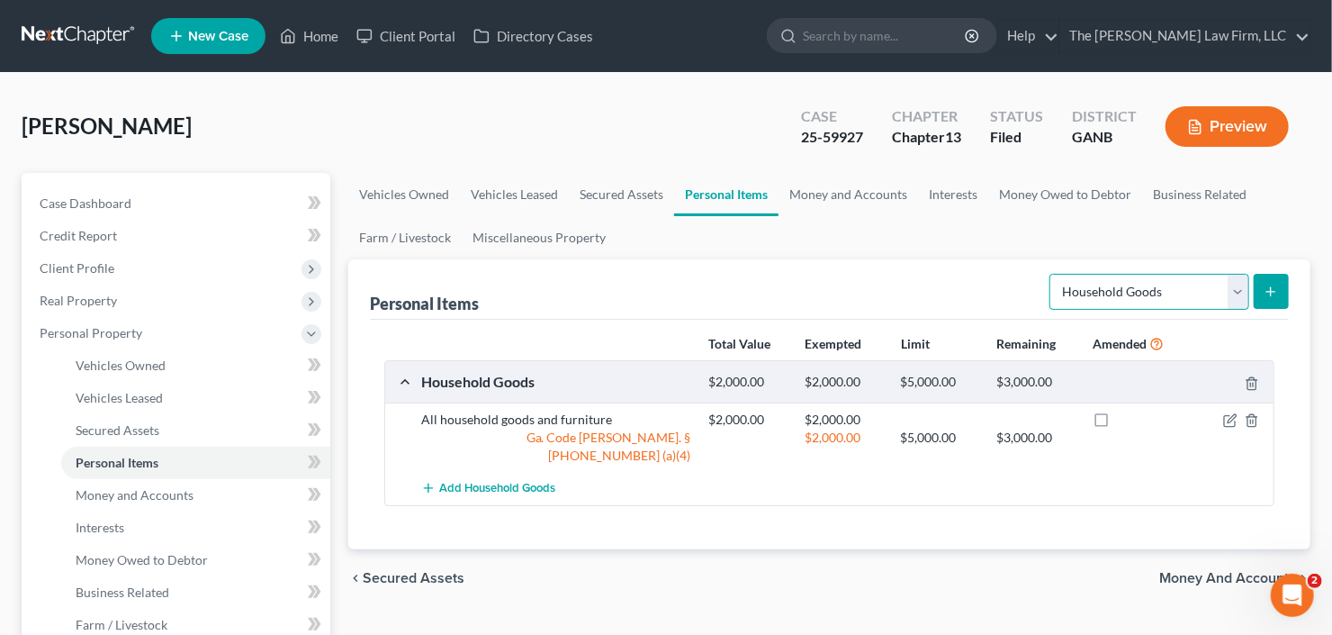
click at [1152, 296] on select "Select Item Type Clothing Collectibles Of Value Electronics Firearms Household …" at bounding box center [1150, 292] width 200 height 36
select select "electronics"
click at [1052, 274] on select "Select Item Type Clothing Collectibles Of Value Electronics Firearms Household …" at bounding box center [1150, 292] width 200 height 36
click at [1261, 289] on button "submit" at bounding box center [1271, 291] width 35 height 35
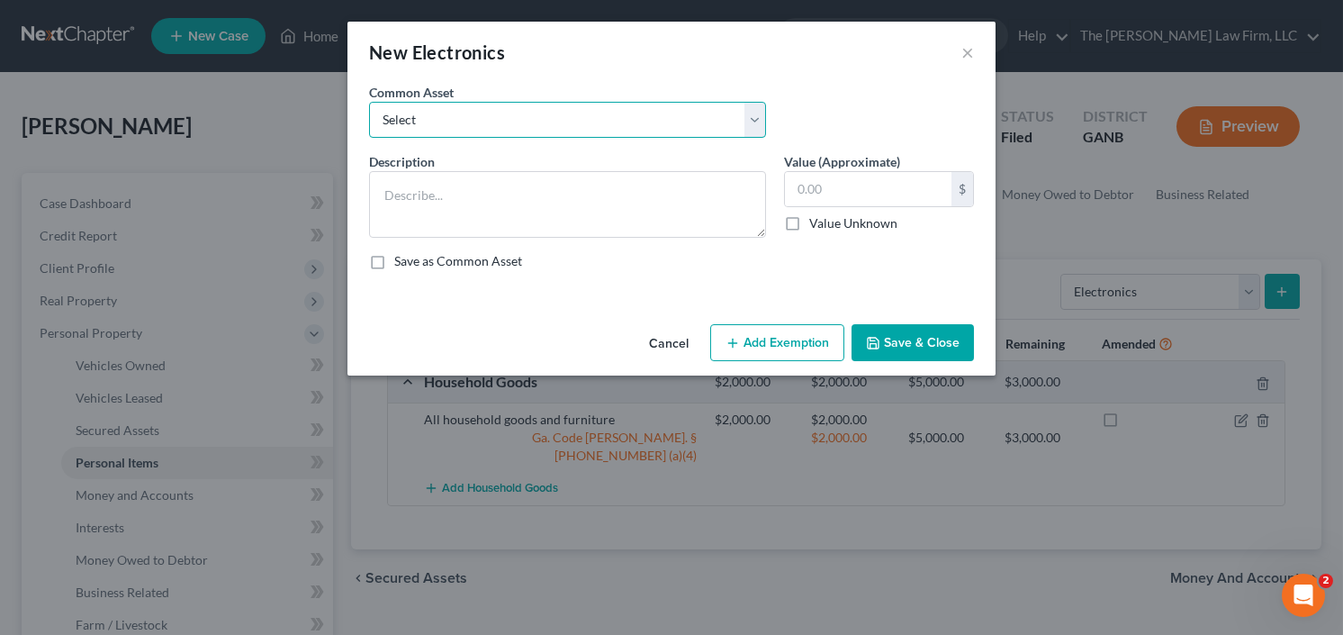
click at [521, 110] on select "Select All Electronics" at bounding box center [567, 120] width 397 height 36
select select "0"
click at [369, 102] on select "Select All Electronics" at bounding box center [567, 120] width 397 height 36
type textarea "All Electronics"
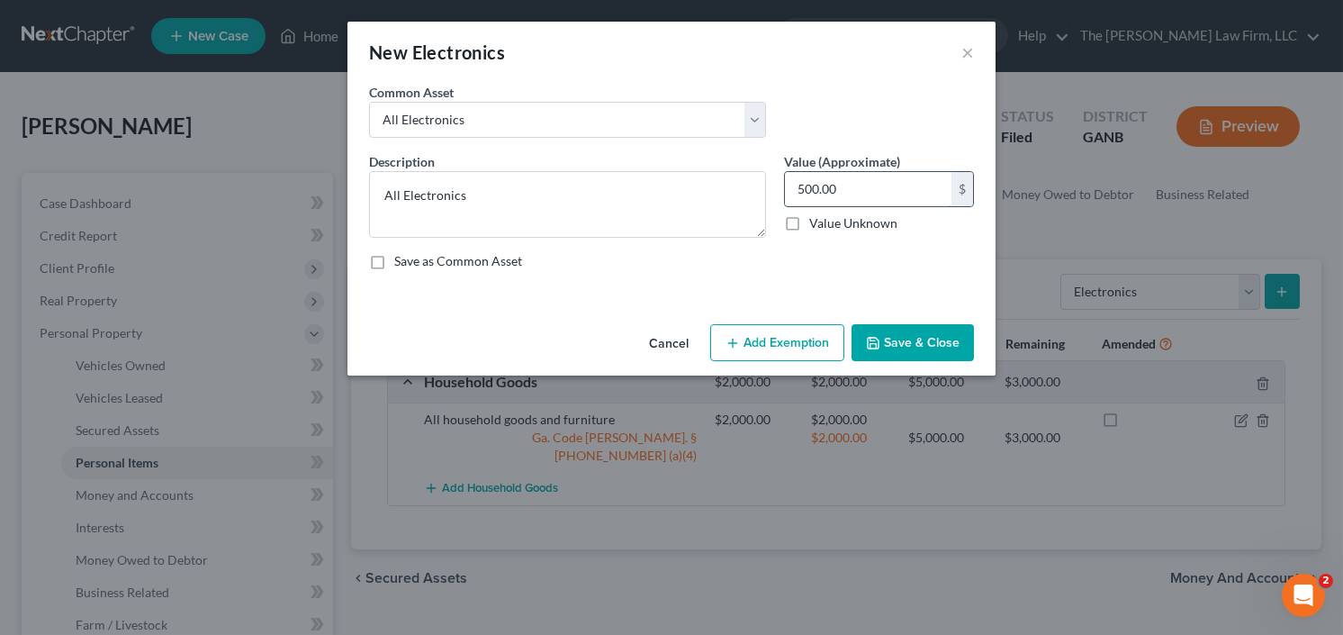
click at [888, 179] on input "500.00" at bounding box center [868, 189] width 167 height 34
type input "2,000"
click at [771, 344] on button "Add Exemption" at bounding box center [777, 343] width 134 height 38
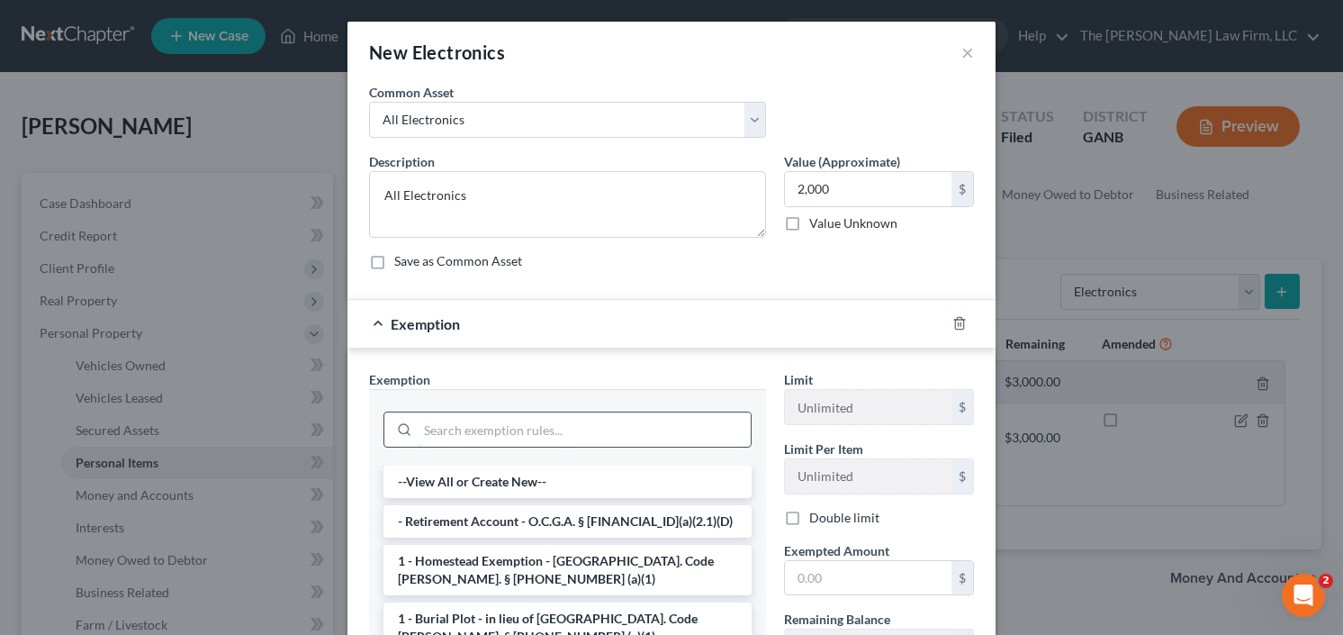
click at [553, 427] on input "search" at bounding box center [584, 429] width 333 height 34
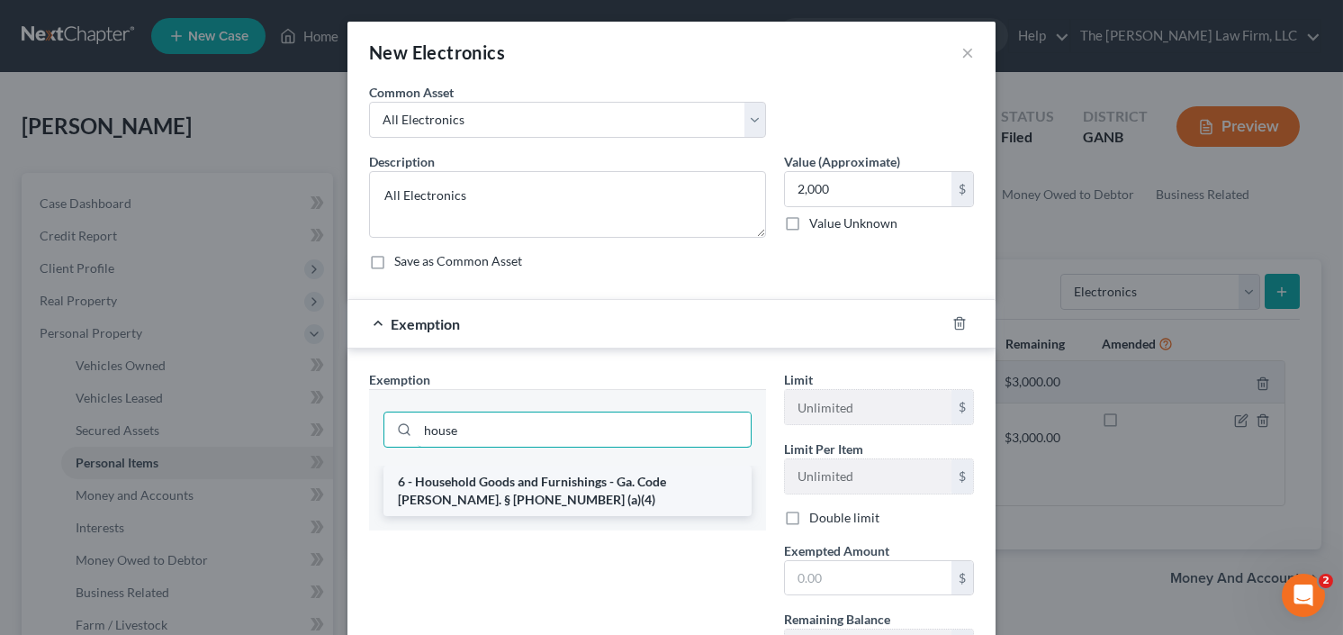
type input "house"
click at [538, 476] on li "6 - Household Goods and Furnishings - Ga. Code Ann. § 44-13-100 (a)(4)" at bounding box center [567, 490] width 368 height 50
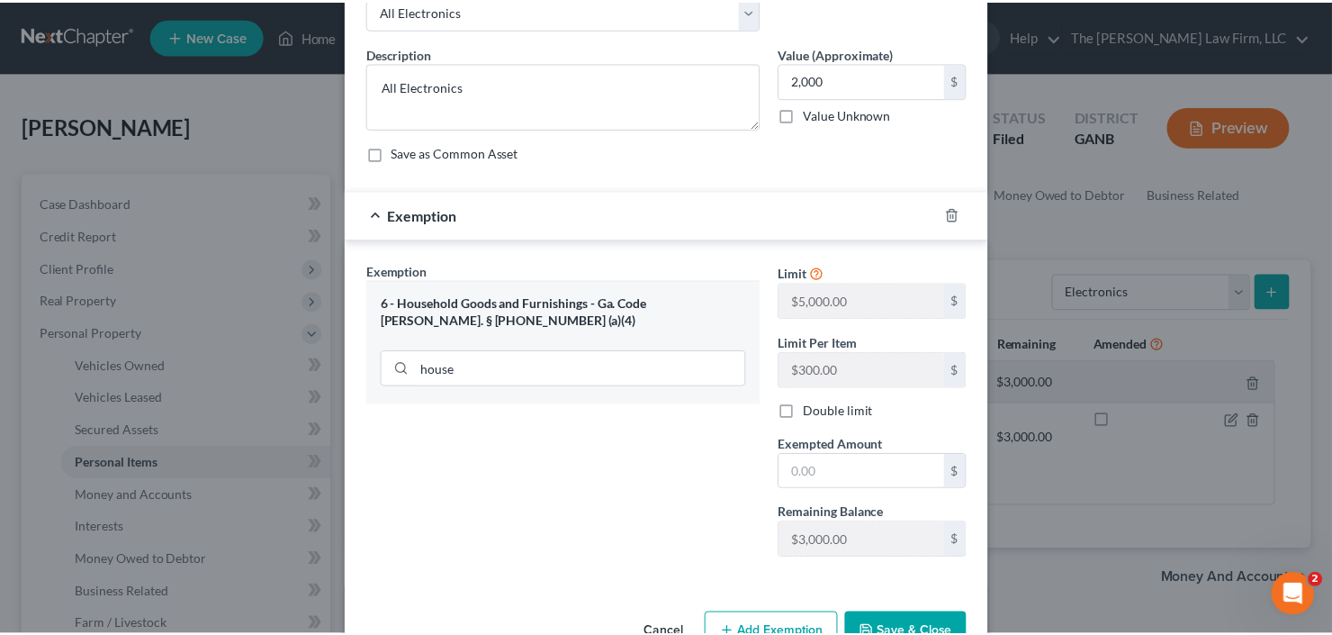
scroll to position [158, 0]
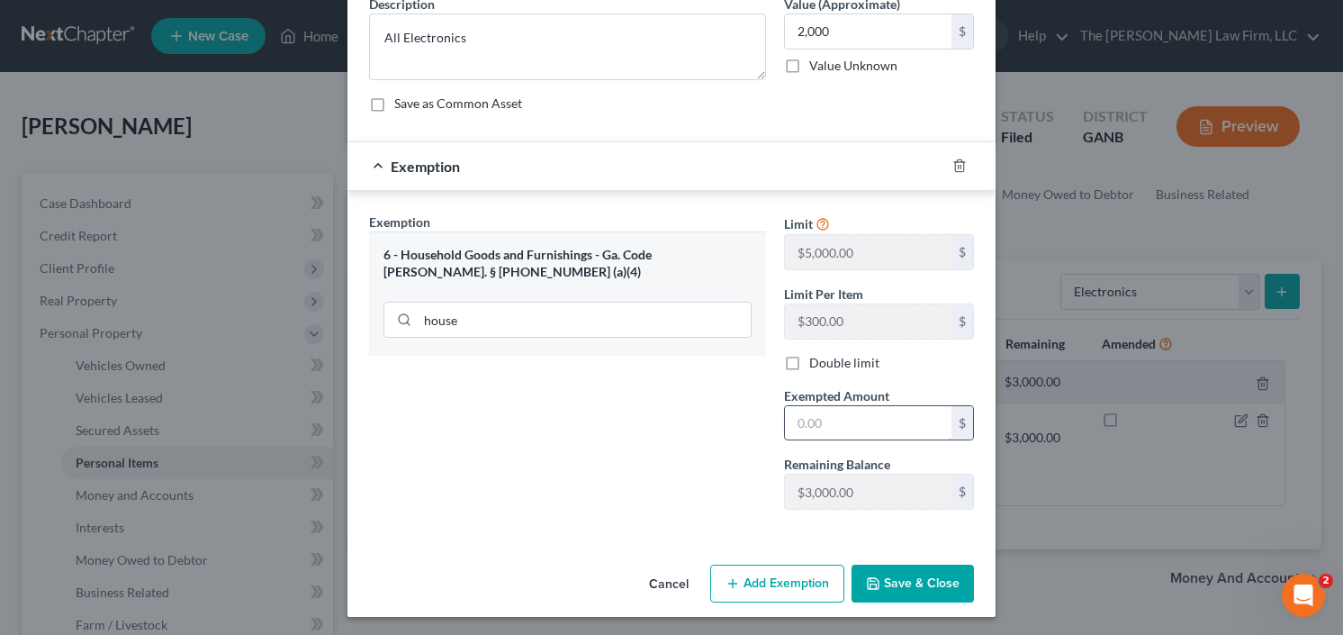
click at [870, 417] on input "text" at bounding box center [868, 423] width 167 height 34
type input "2,000.0"
click at [913, 585] on button "Save & Close" at bounding box center [913, 583] width 122 height 38
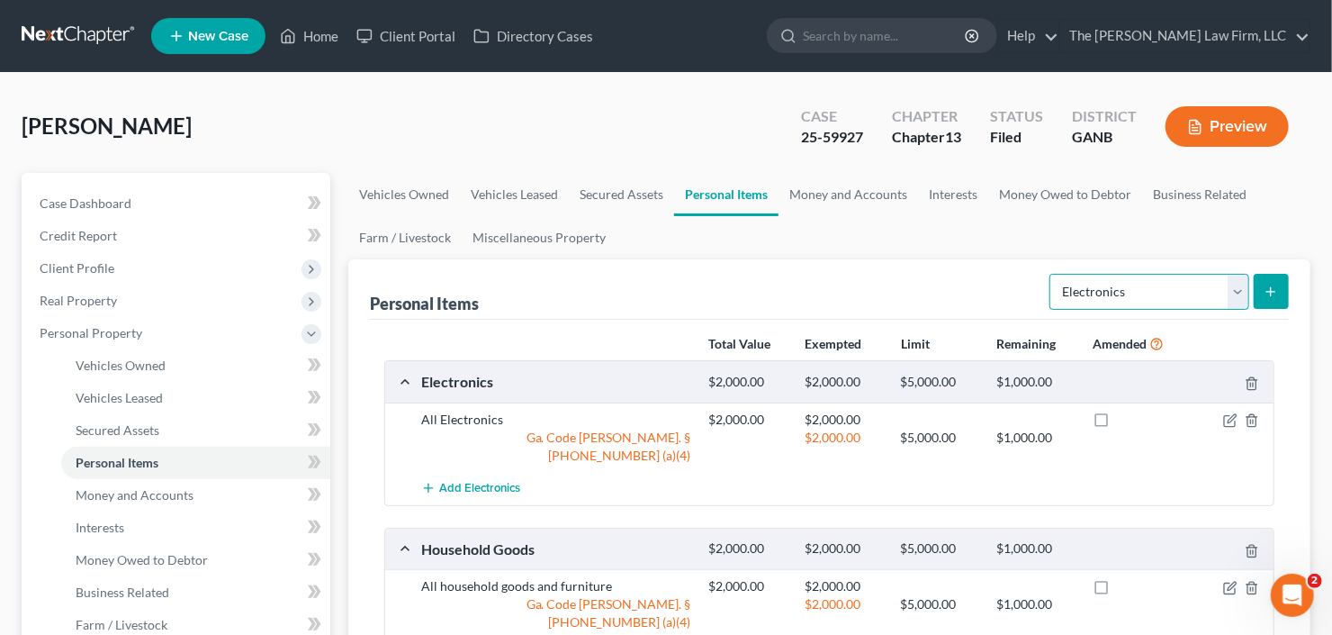
click at [1111, 288] on select "Select Item Type Clothing Collectibles Of Value Electronics Firearms Household …" at bounding box center [1150, 292] width 200 height 36
select select "clothing"
click at [1052, 274] on select "Select Item Type Clothing Collectibles Of Value Electronics Firearms Household …" at bounding box center [1150, 292] width 200 height 36
click at [1272, 289] on icon "submit" at bounding box center [1271, 291] width 14 height 14
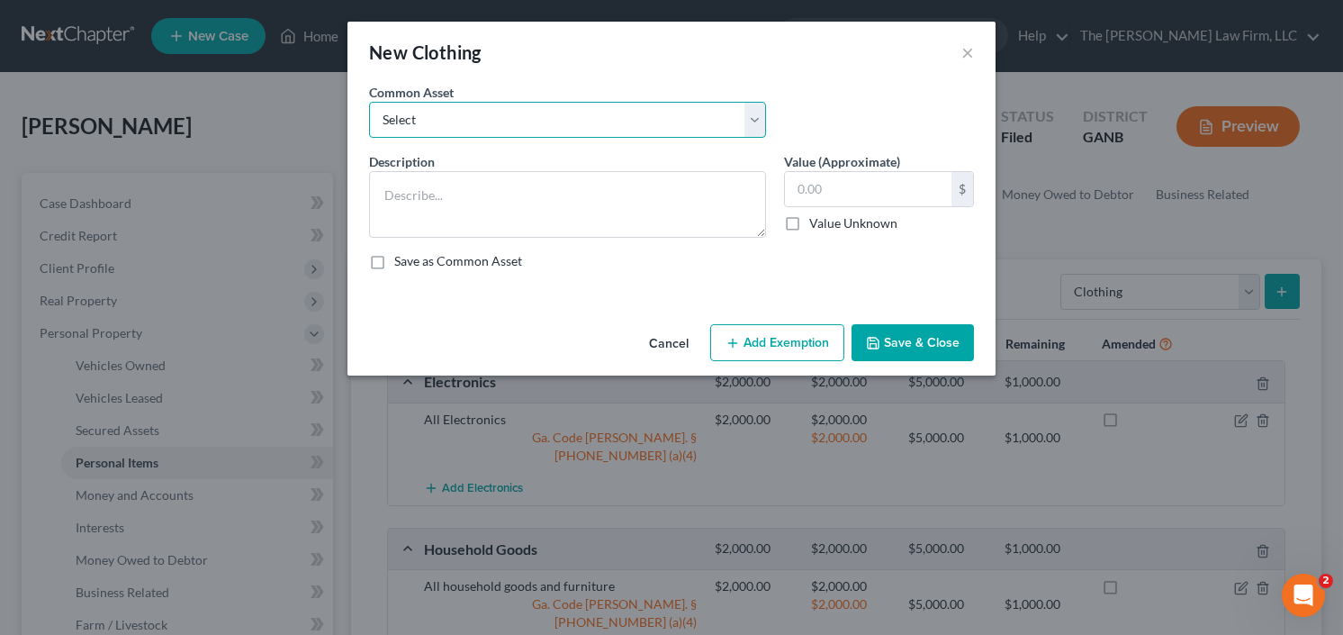
click at [522, 119] on select "Select All clothing and shoes All clothing and shoes All clothing and shoes" at bounding box center [567, 120] width 397 height 36
select select "0"
click at [369, 102] on select "Select All clothing and shoes All clothing and shoes All clothing and shoes" at bounding box center [567, 120] width 397 height 36
type textarea "All clothing and shoes"
type input "200.00"
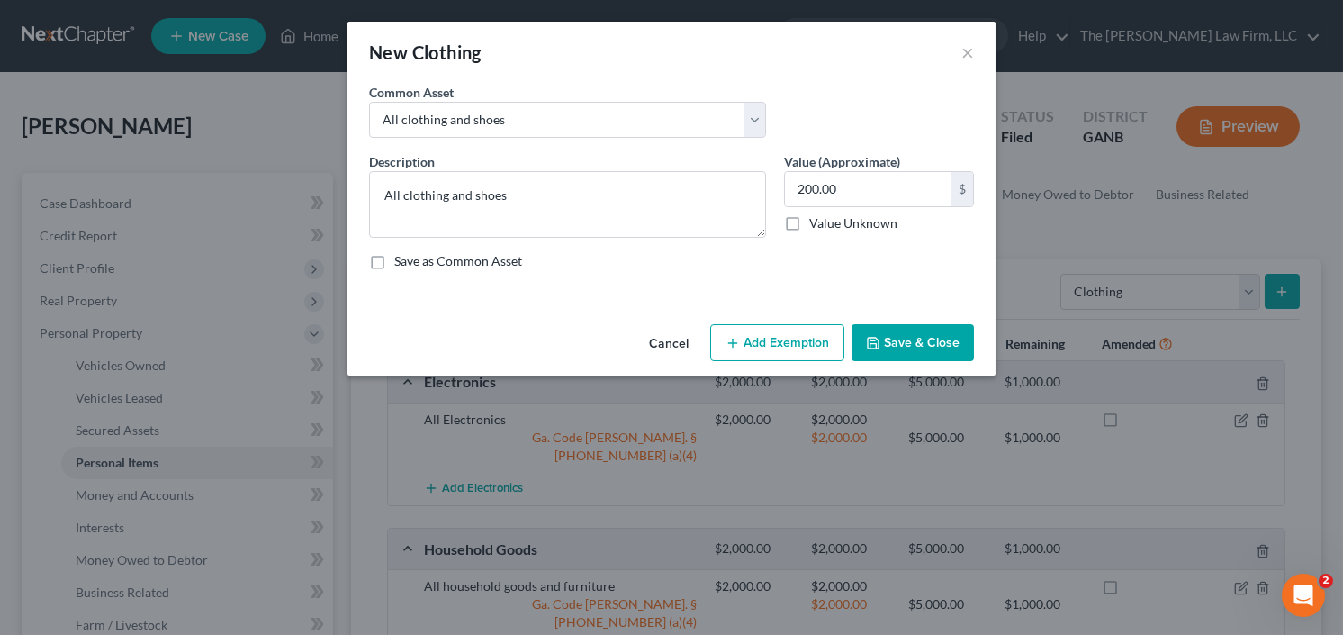
click at [917, 343] on button "Save & Close" at bounding box center [913, 343] width 122 height 38
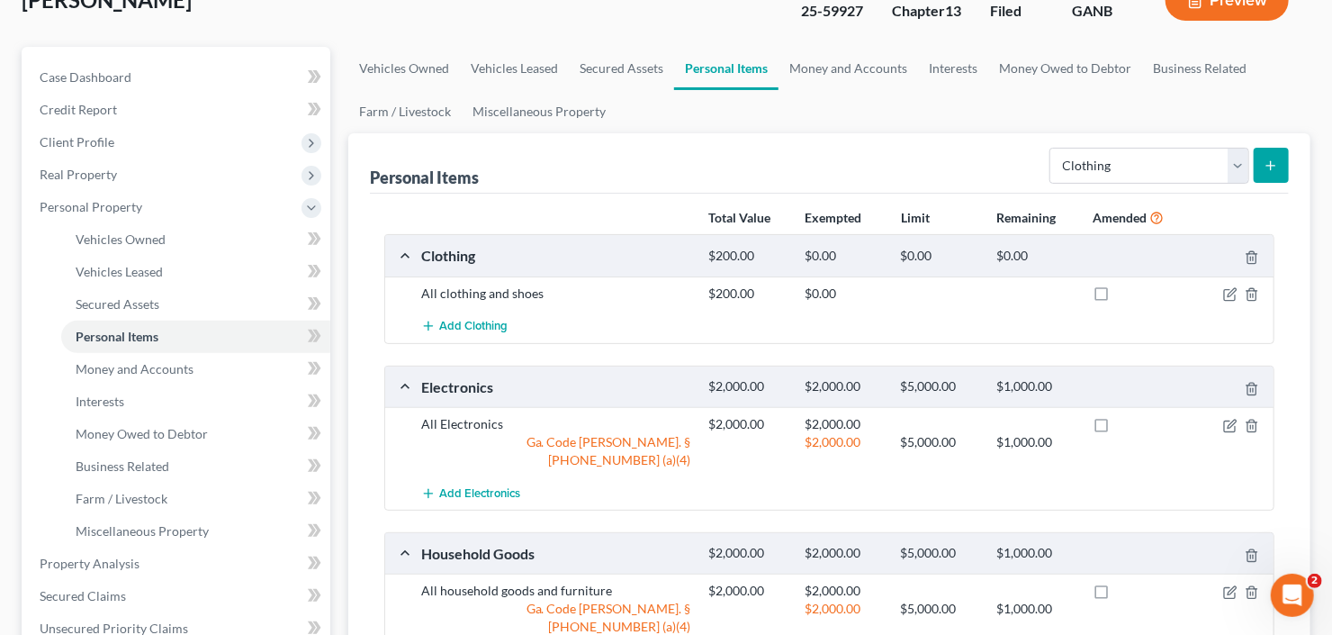
scroll to position [216, 0]
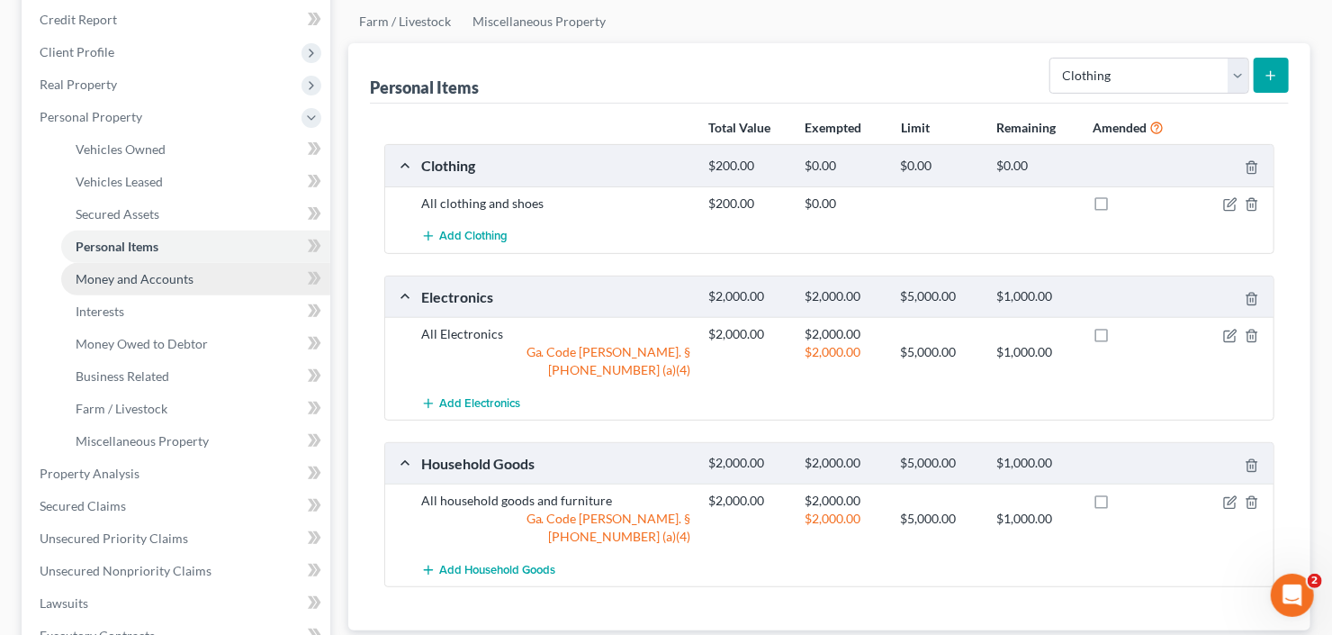
click at [149, 285] on link "Money and Accounts" at bounding box center [195, 279] width 269 height 32
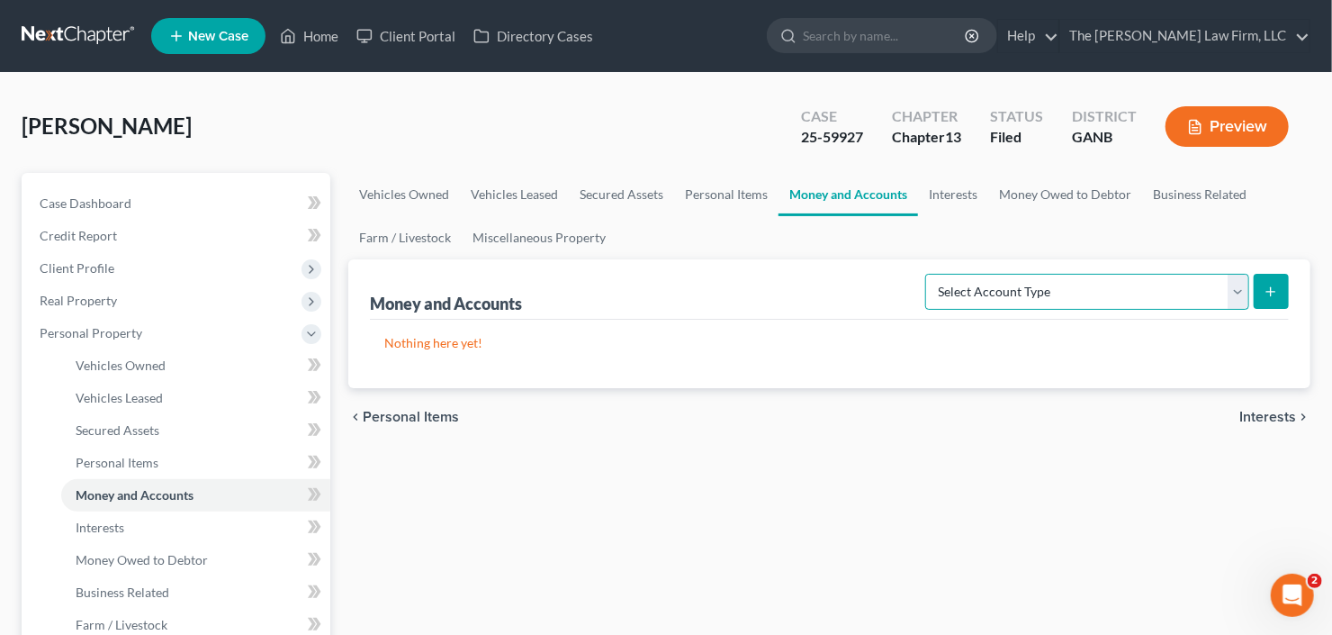
click at [1103, 296] on select "Select Account Type Brokerage Cash on Hand Certificates of Deposit Checking Acc…" at bounding box center [1087, 292] width 324 height 36
select select "checking"
click at [930, 274] on select "Select Account Type Brokerage Cash on Hand Certificates of Deposit Checking Acc…" at bounding box center [1087, 292] width 324 height 36
click at [1277, 289] on icon "submit" at bounding box center [1271, 291] width 14 height 14
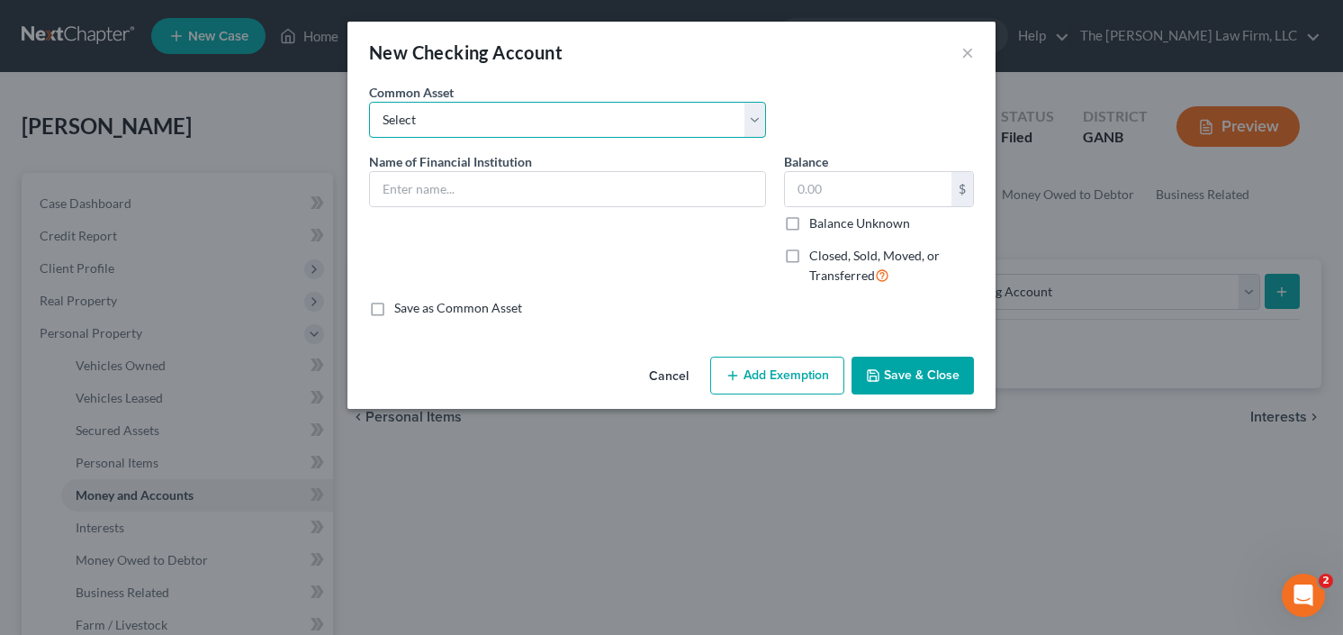
click at [482, 126] on select "Select PNC Credit Union of Georgia Discover Bank Atlanta Postal Credit Union Am…" at bounding box center [567, 120] width 397 height 36
click at [852, 120] on div "Common Asset Select PNC Credit Union of Georgia Discover Bank Atlanta Postal Cr…" at bounding box center [671, 117] width 623 height 69
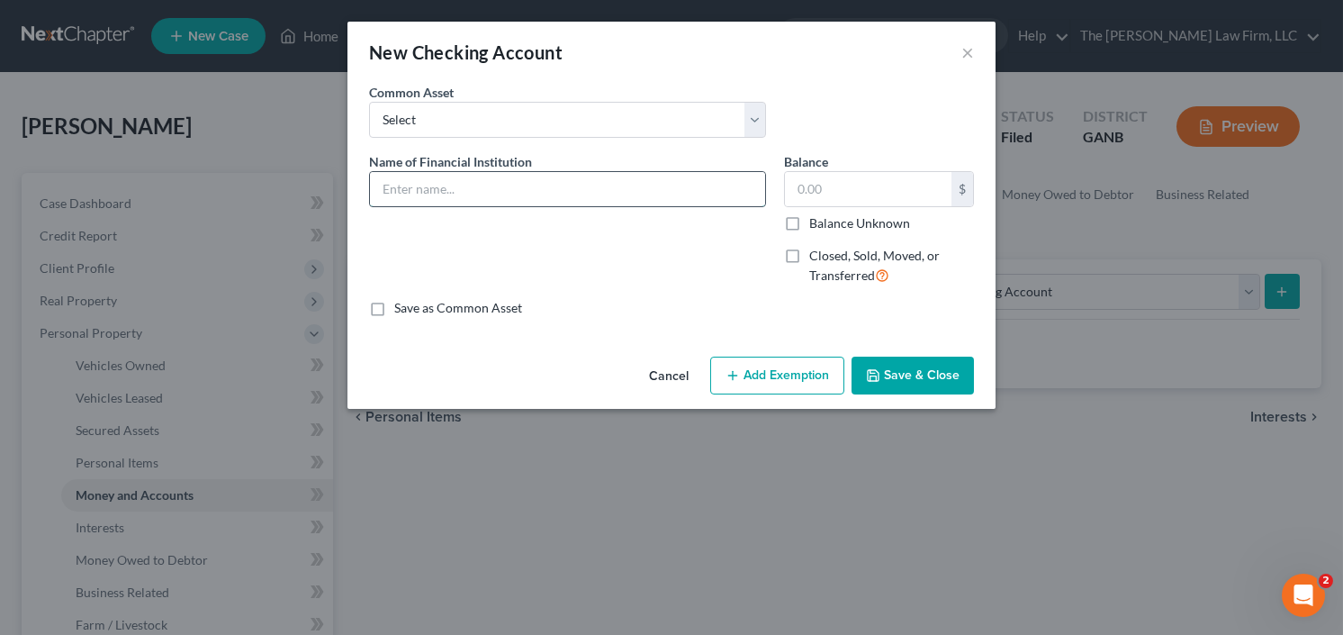
click at [494, 185] on input "text" at bounding box center [567, 189] width 395 height 34
type input "Daily Pay"
type input "500"
click at [940, 374] on button "Save & Close" at bounding box center [913, 375] width 122 height 38
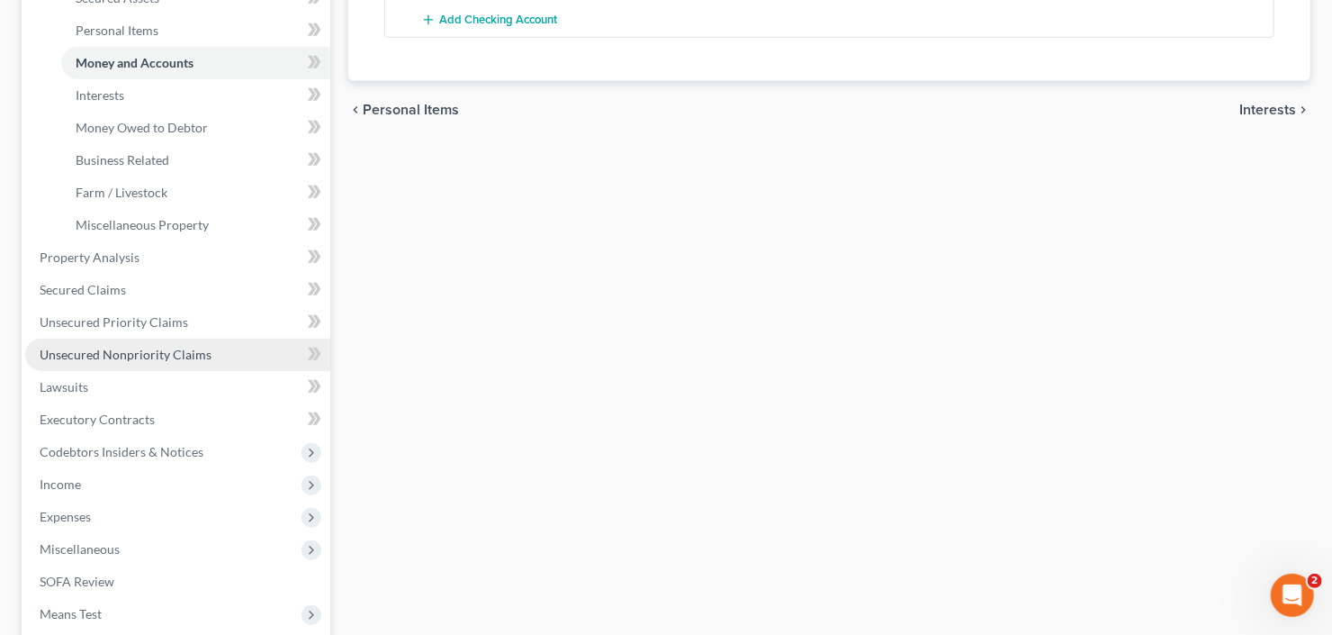
click at [149, 357] on span "Unsecured Nonpriority Claims" at bounding box center [126, 354] width 172 height 15
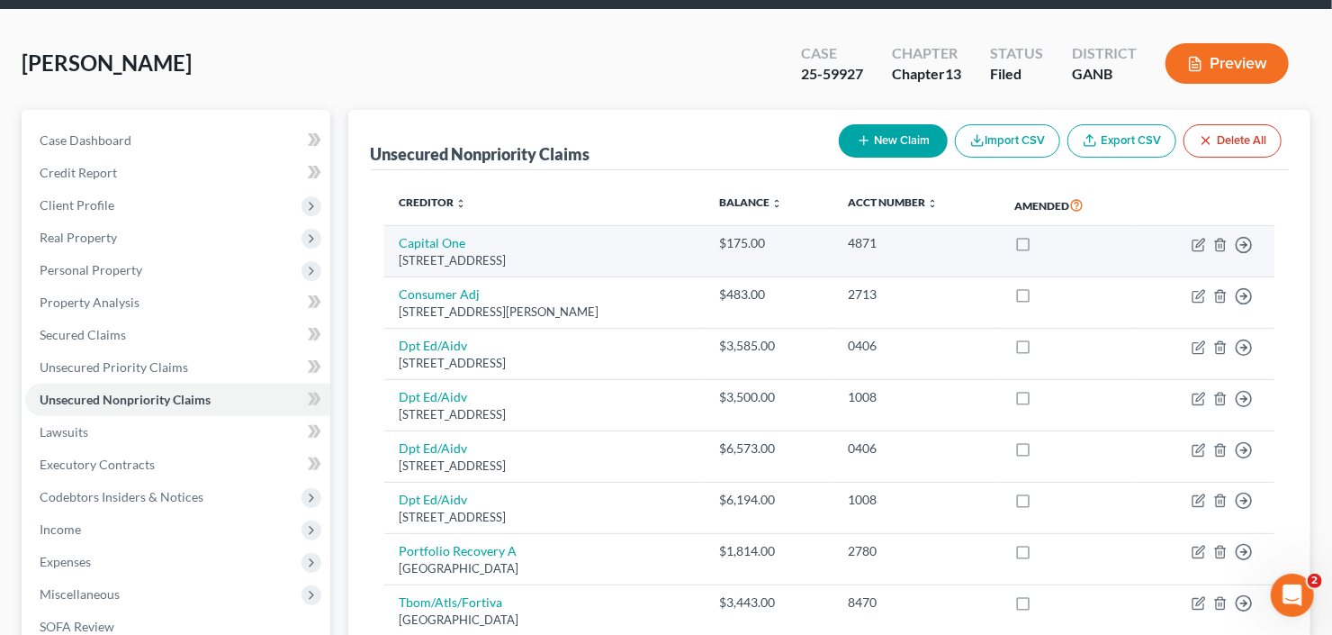
scroll to position [144, 0]
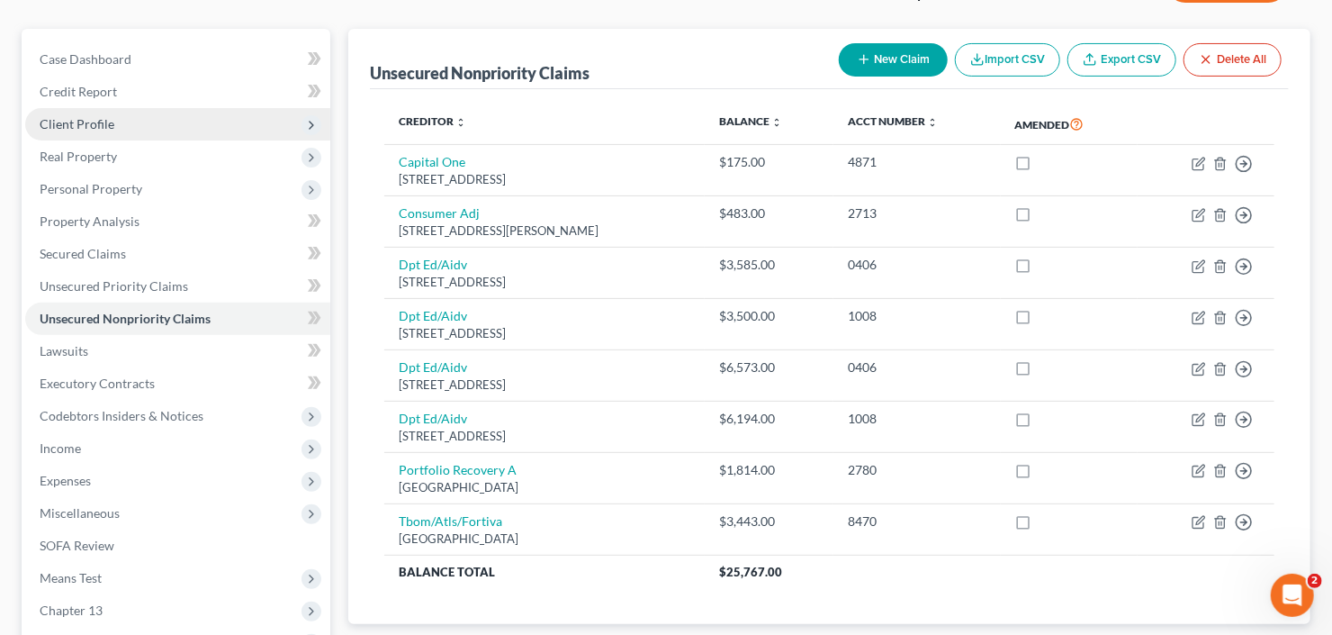
click at [147, 129] on span "Client Profile" at bounding box center [177, 124] width 305 height 32
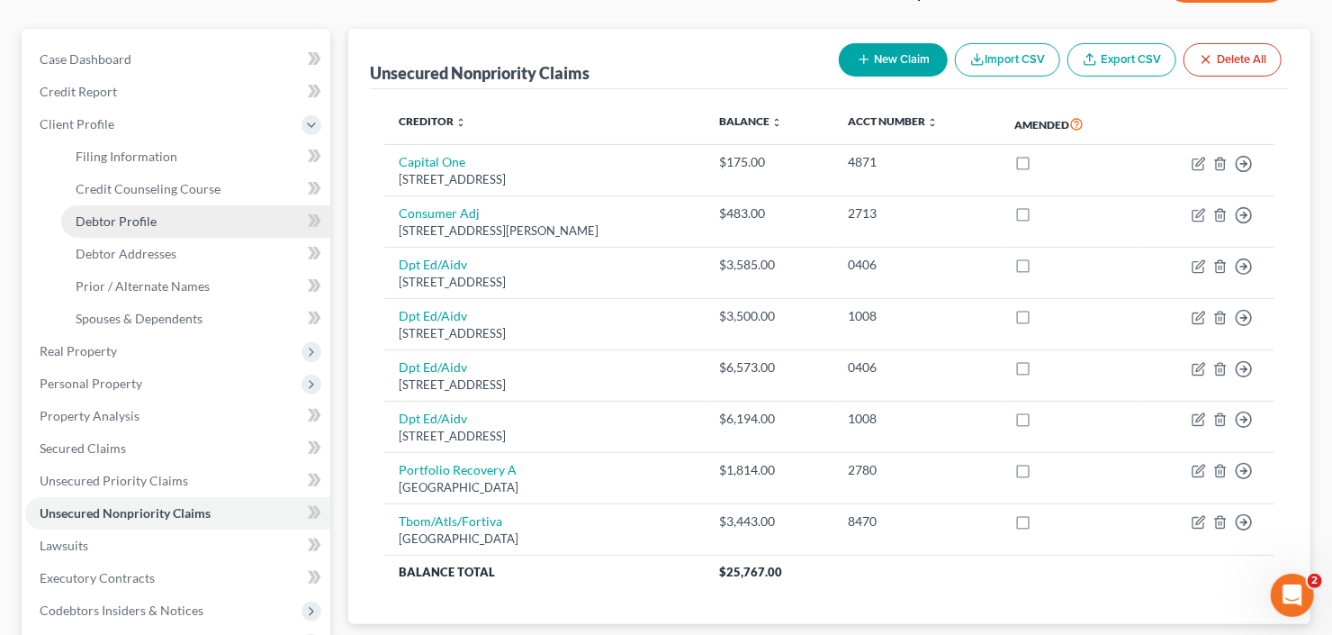
drag, startPoint x: 149, startPoint y: 225, endPoint x: 190, endPoint y: 228, distance: 40.6
click at [149, 224] on span "Debtor Profile" at bounding box center [116, 220] width 81 height 15
select select "0"
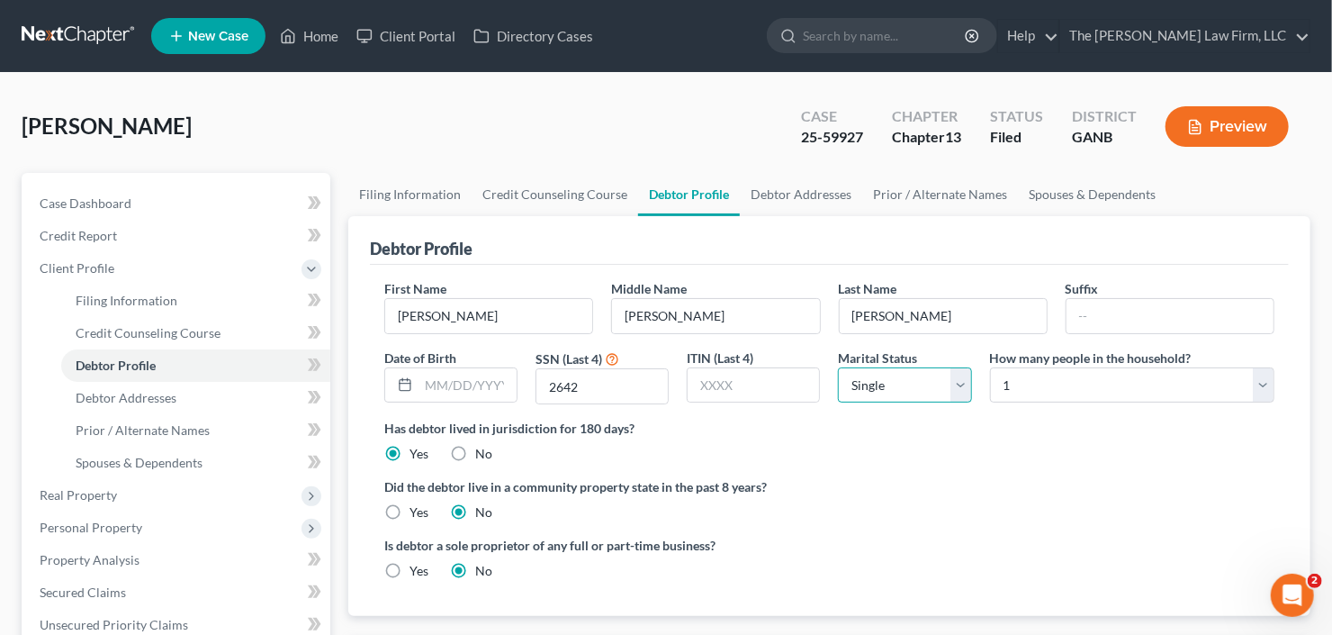
click at [881, 383] on select "Select Single Married Separated Divorced Widowed" at bounding box center [904, 385] width 133 height 36
select select "1"
click at [838, 367] on select "Select Single Married Separated Divorced Widowed" at bounding box center [904, 385] width 133 height 36
click at [1071, 380] on select "Select 1 2 3 4 5 6 7 8 9 10 11 12 13 14 15 16 17 18 19 20" at bounding box center [1132, 385] width 284 height 36
select select "1"
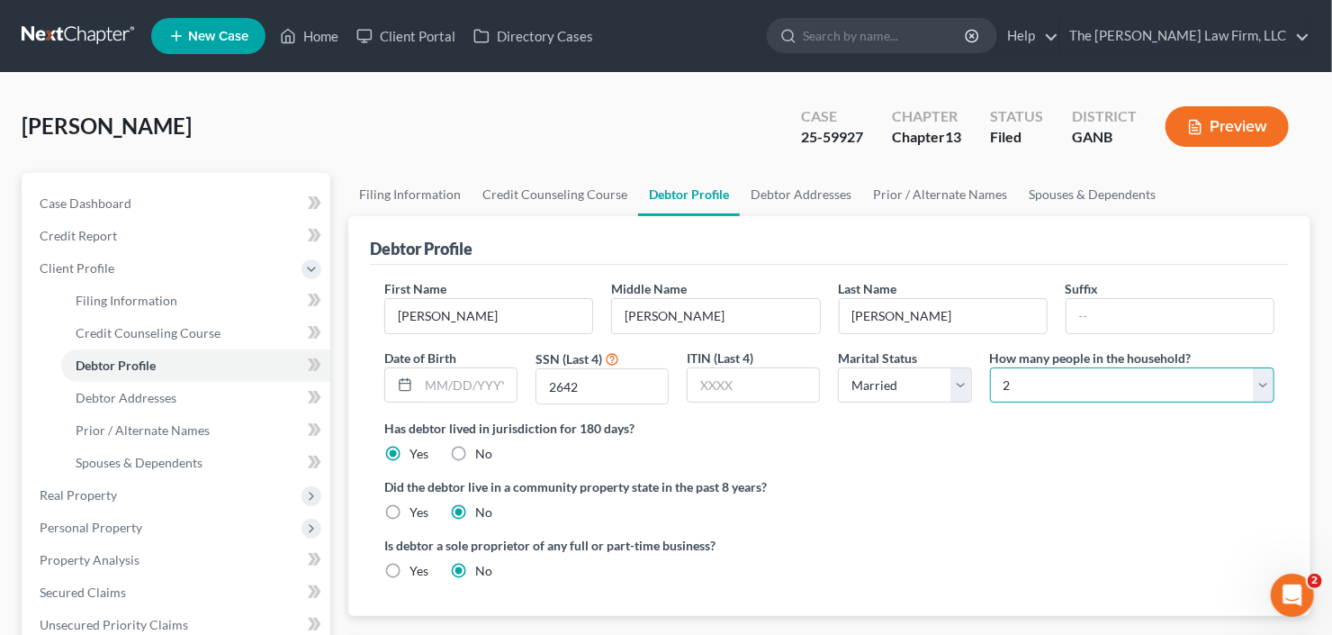
click at [990, 367] on select "Select 1 2 3 4 5 6 7 8 9 10 11 12 13 14 15 16 17 18 19 20" at bounding box center [1132, 385] width 284 height 36
click at [100, 399] on span "Debtor Addresses" at bounding box center [126, 397] width 101 height 15
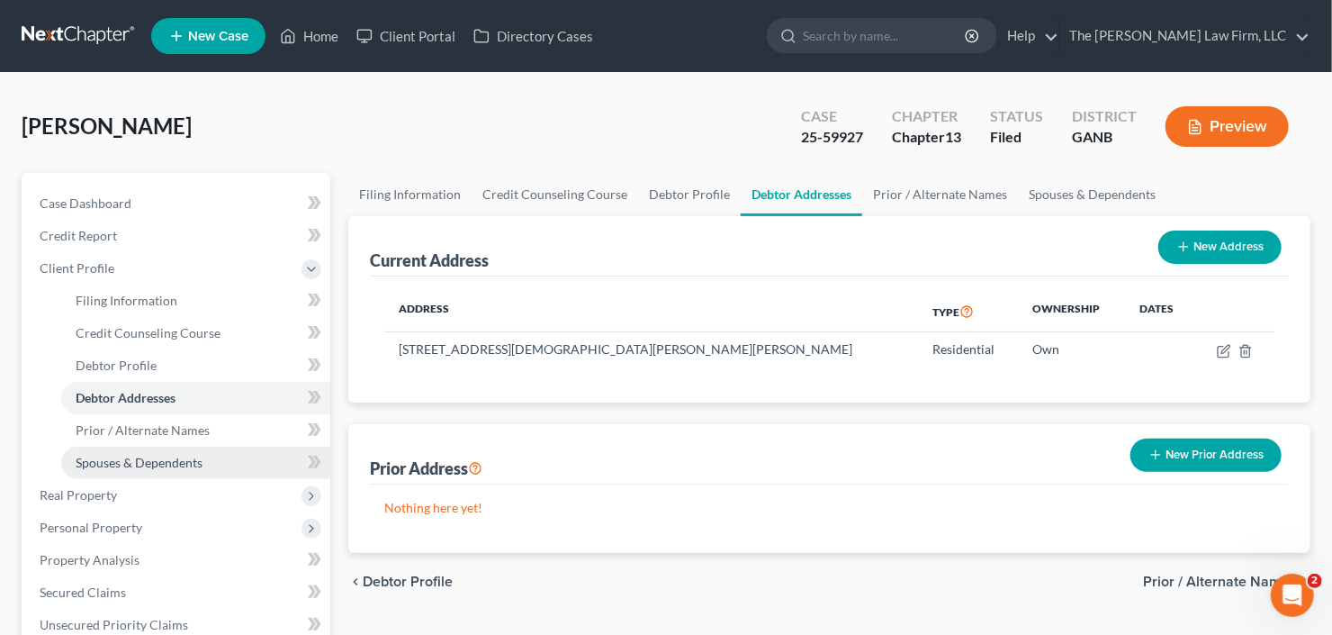
click at [119, 462] on span "Spouses & Dependents" at bounding box center [139, 462] width 127 height 15
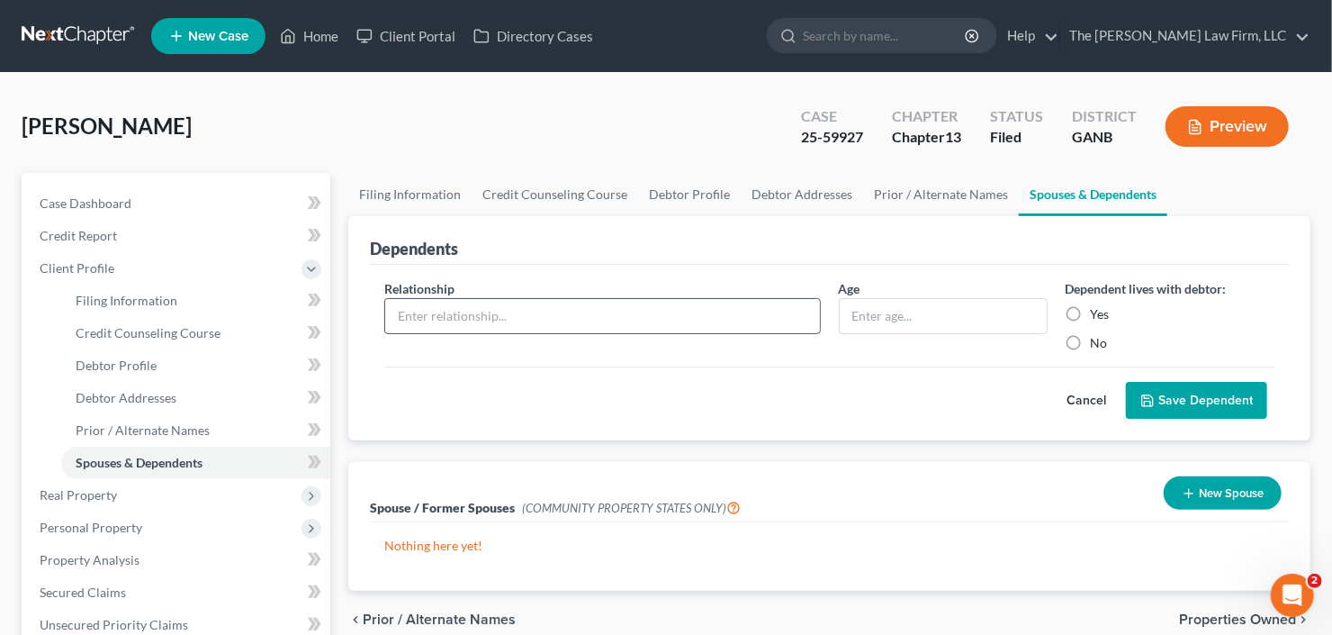
click at [490, 312] on input "text" at bounding box center [602, 316] width 435 height 34
type input "Child"
click at [939, 317] on input "text" at bounding box center [943, 316] width 207 height 34
type input "10"
click at [1091, 309] on label "Yes" at bounding box center [1100, 314] width 19 height 18
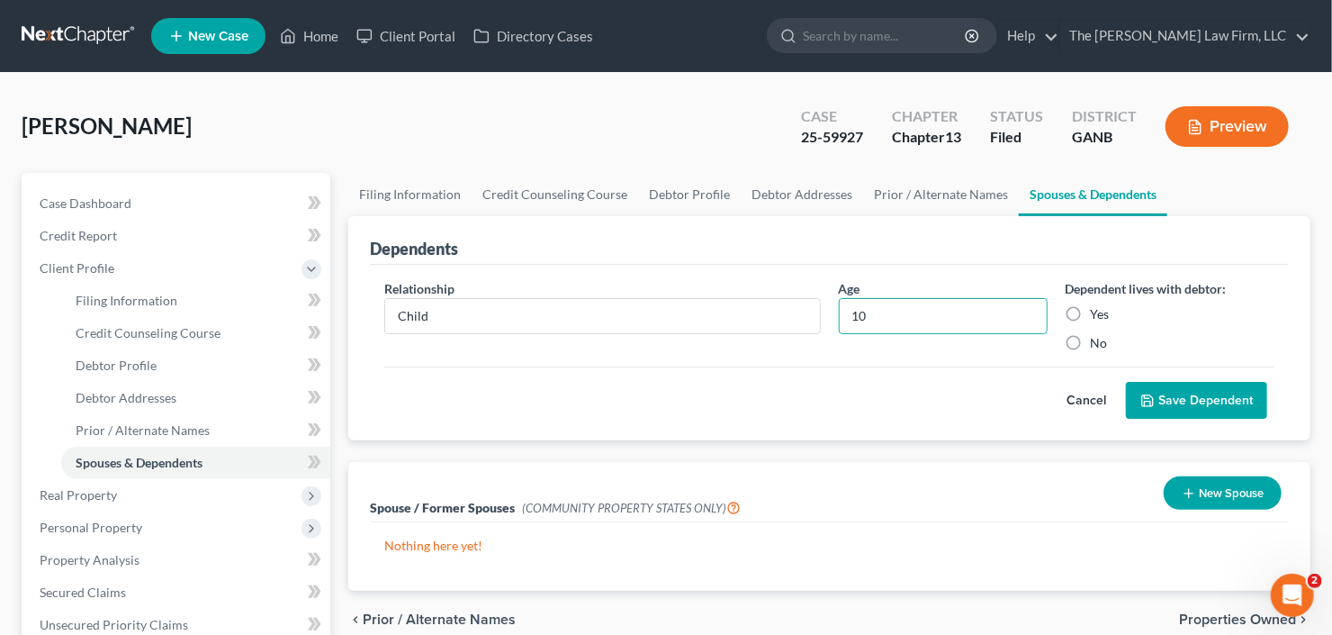
click at [1098, 309] on input "Yes" at bounding box center [1104, 311] width 12 height 12
radio input "true"
click at [1184, 389] on button "Save Dependent" at bounding box center [1196, 401] width 141 height 38
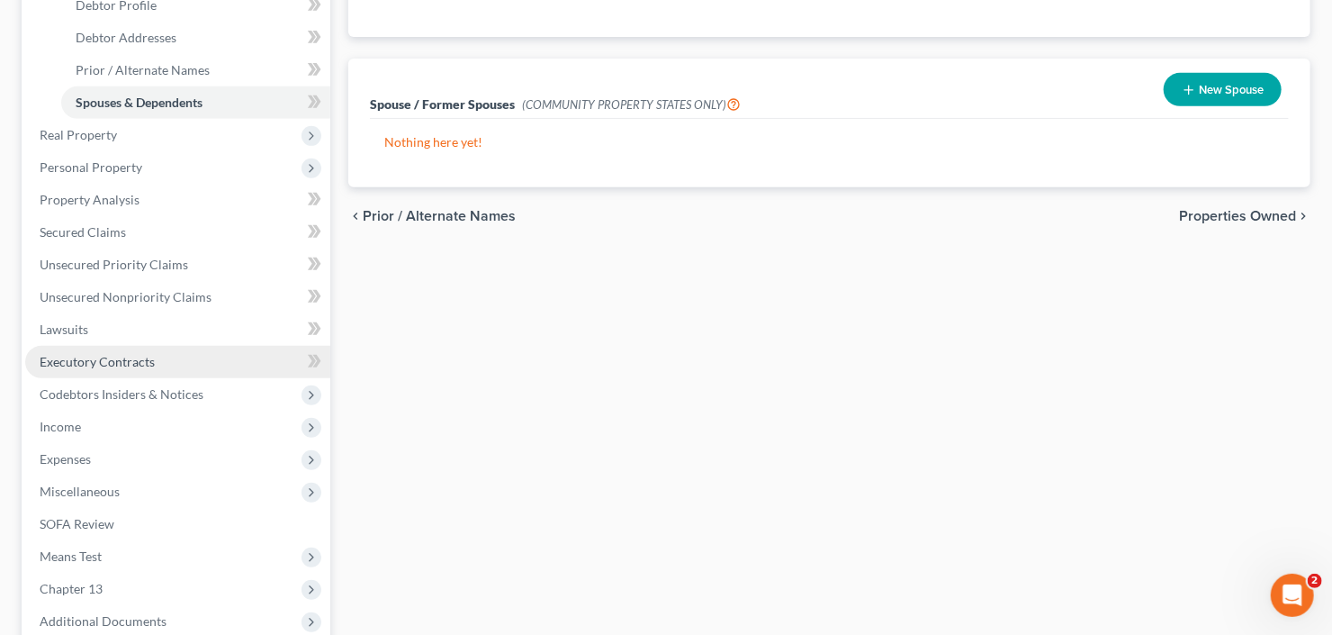
scroll to position [432, 0]
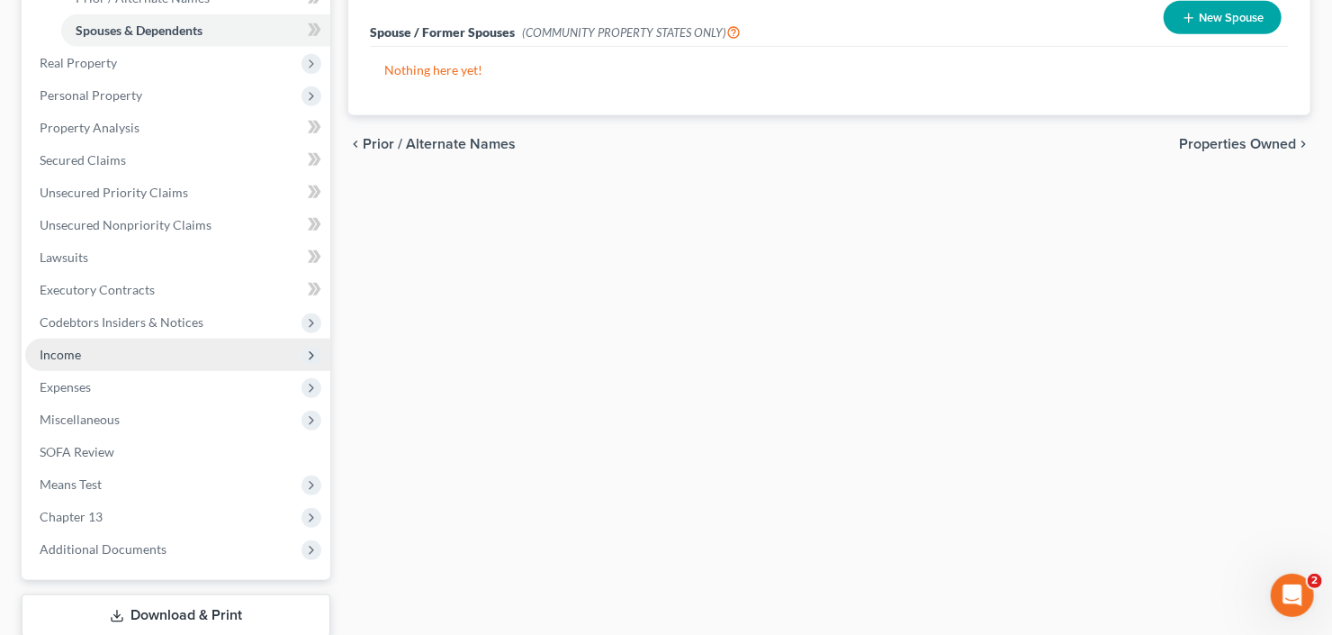
click at [185, 350] on span "Income" at bounding box center [177, 354] width 305 height 32
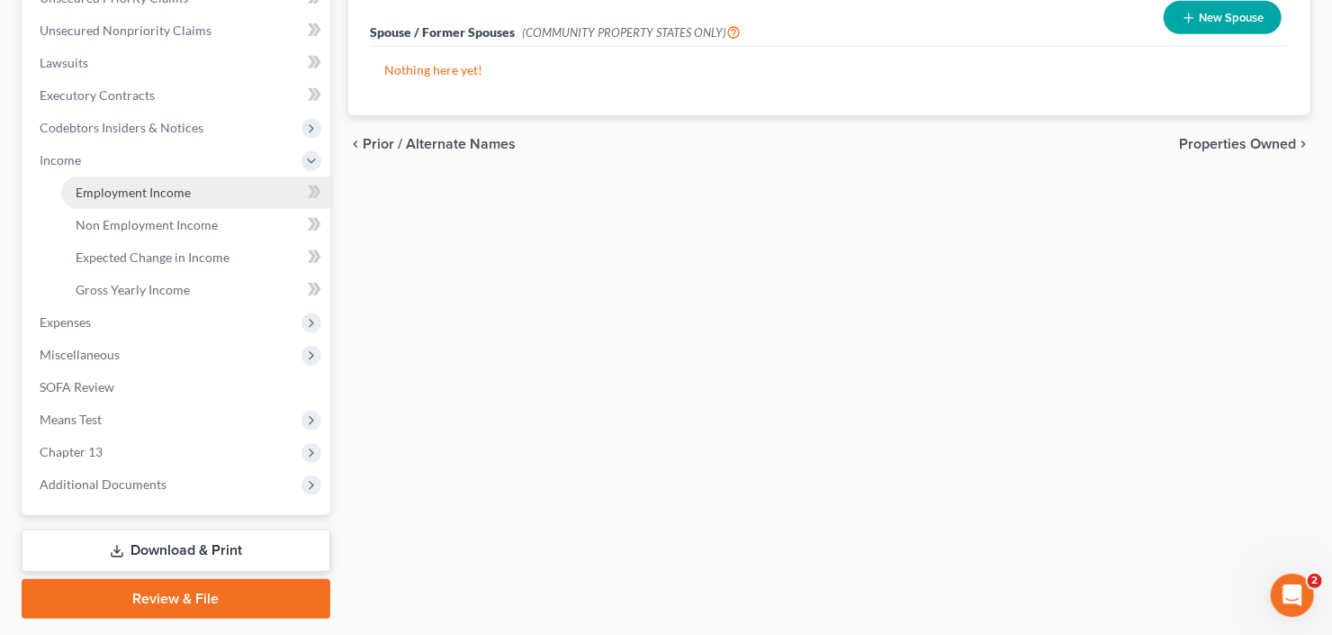
click at [160, 187] on span "Employment Income" at bounding box center [133, 192] width 115 height 15
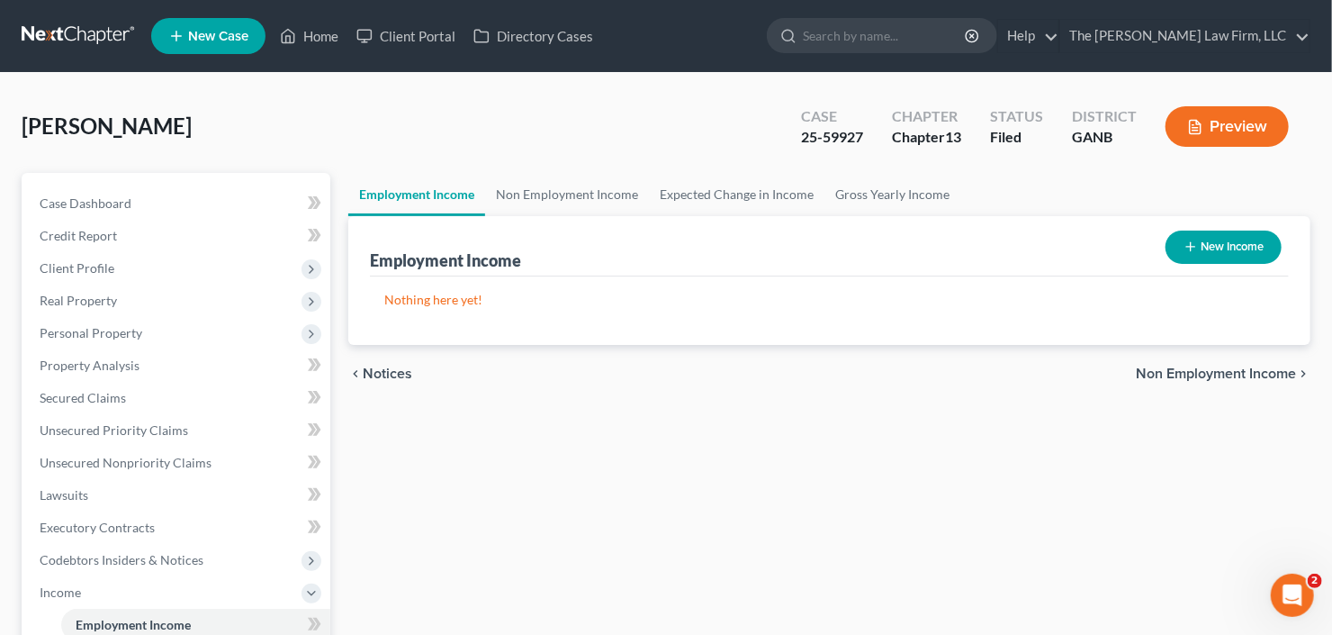
click at [1202, 246] on button "New Income" at bounding box center [1224, 246] width 116 height 33
select select "0"
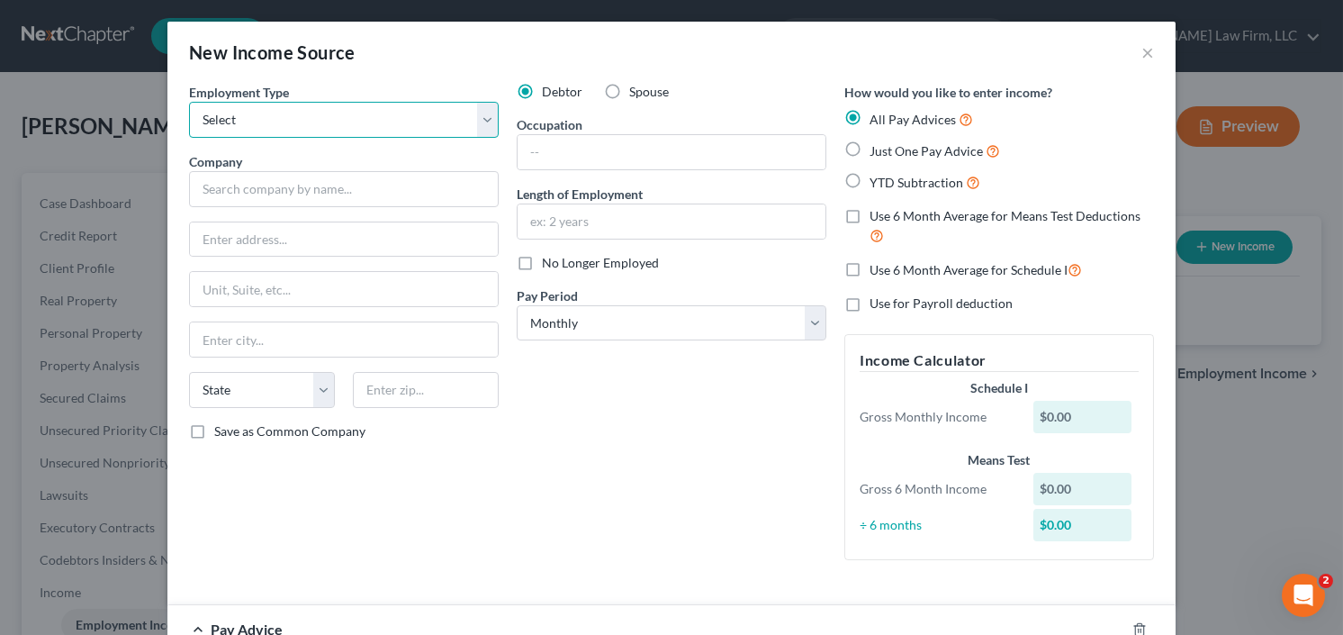
click at [318, 131] on select "Select Full or Part Time Employment Self Employment" at bounding box center [344, 120] width 310 height 36
select select "0"
click at [189, 102] on select "Select Full or Part Time Employment Self Employment" at bounding box center [344, 120] width 310 height 36
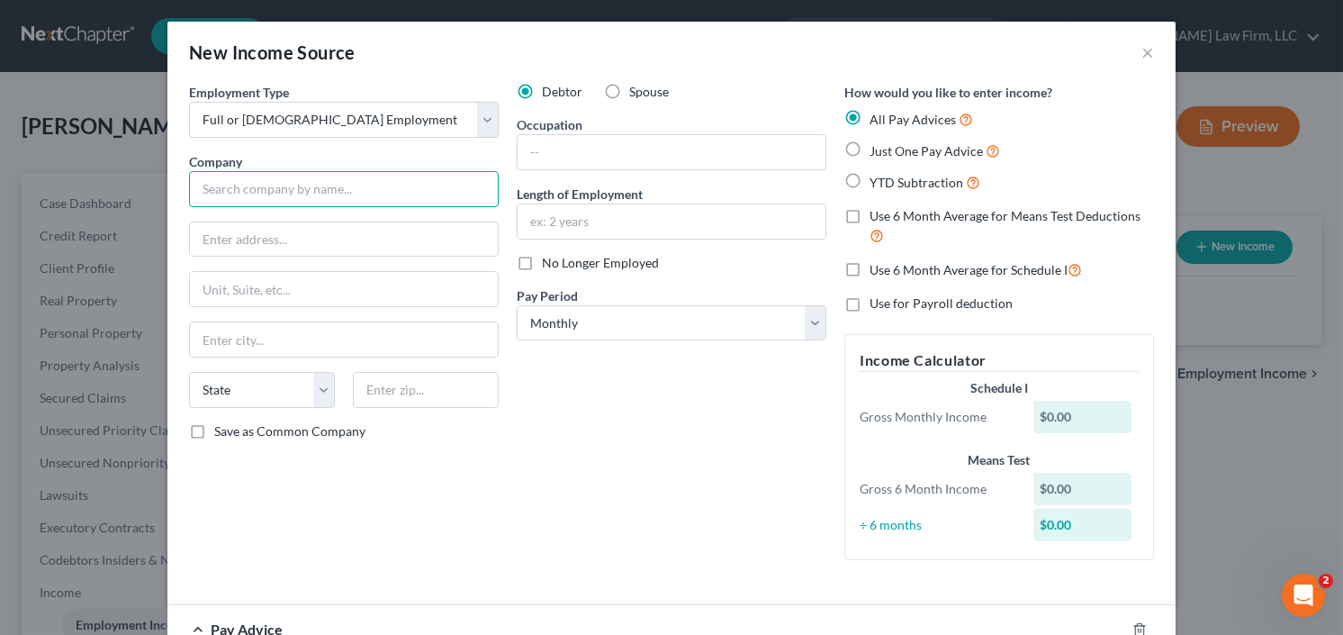
click at [310, 179] on input "text" at bounding box center [344, 189] width 310 height 36
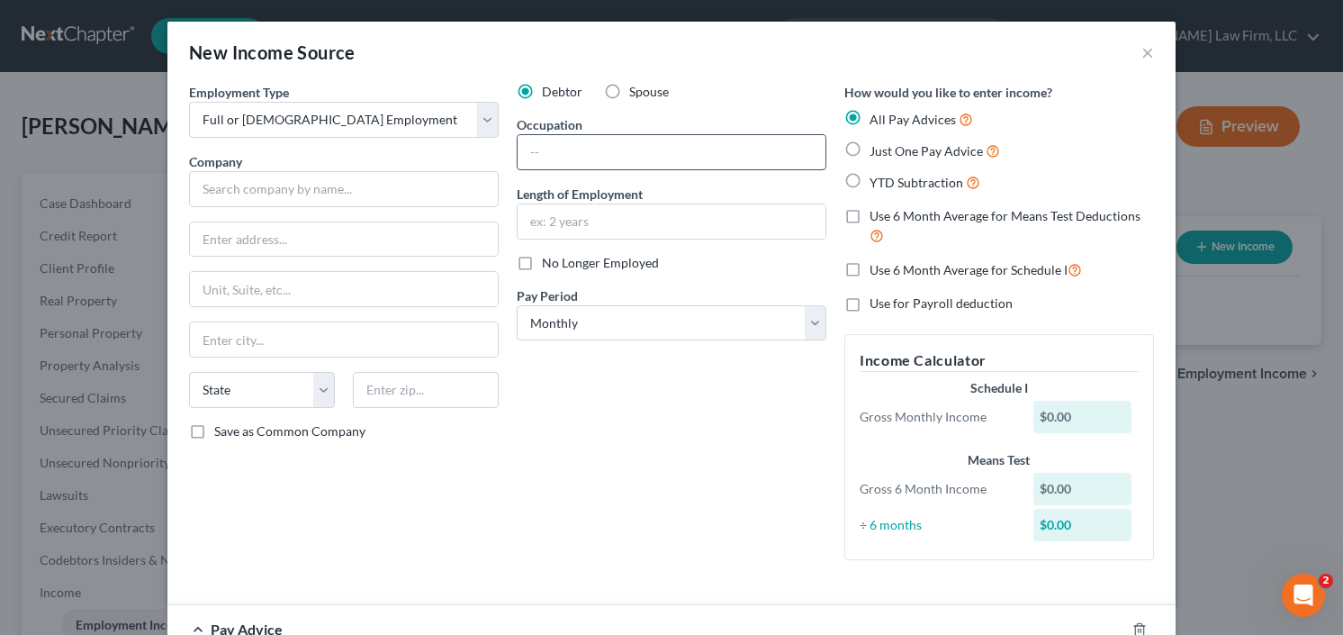
click at [566, 146] on input "text" at bounding box center [672, 152] width 308 height 34
type input "Home Health"
click at [319, 189] on input "text" at bounding box center [344, 189] width 310 height 36
click at [565, 216] on input "text" at bounding box center [672, 221] width 308 height 34
type input "Aveanna Healthcare"
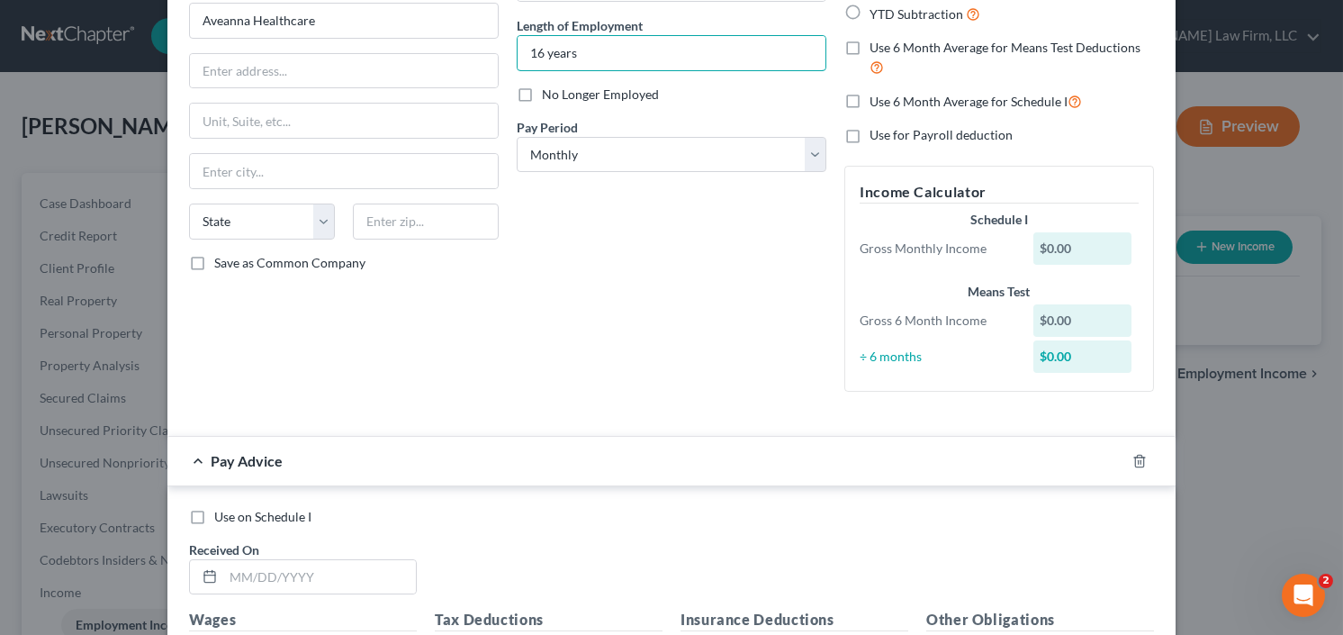
scroll to position [654, 0]
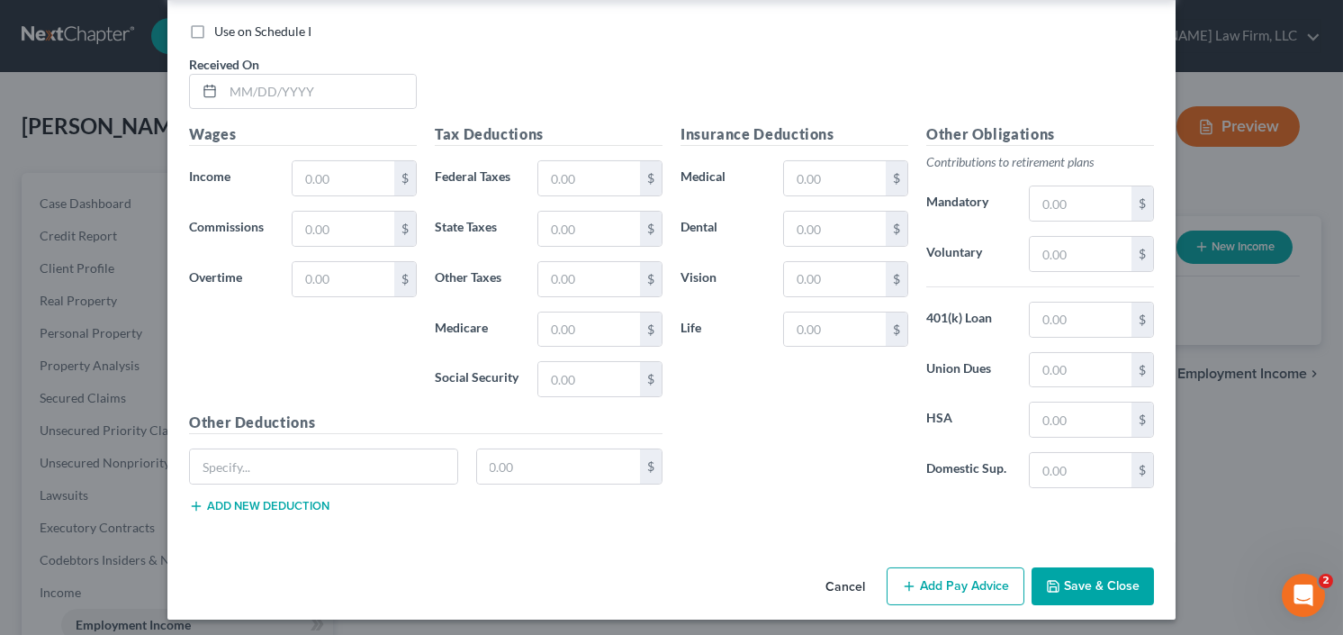
type input "16 years"
click at [1086, 573] on button "Save & Close" at bounding box center [1093, 586] width 122 height 38
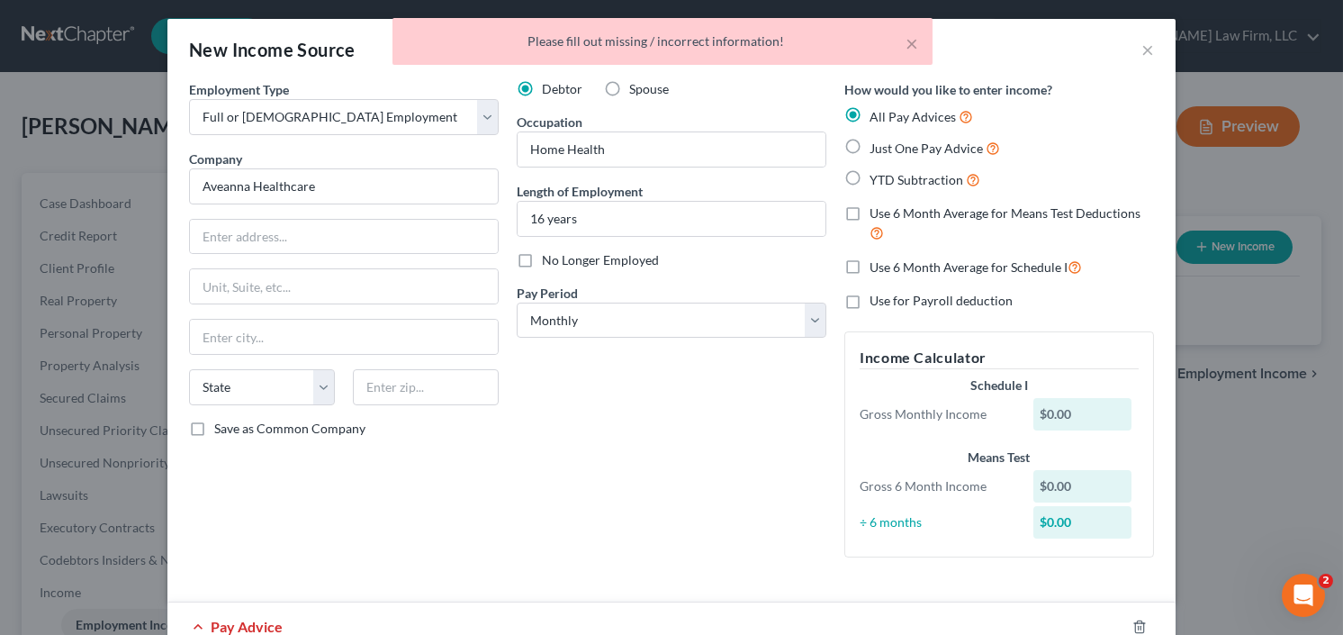
scroll to position [0, 0]
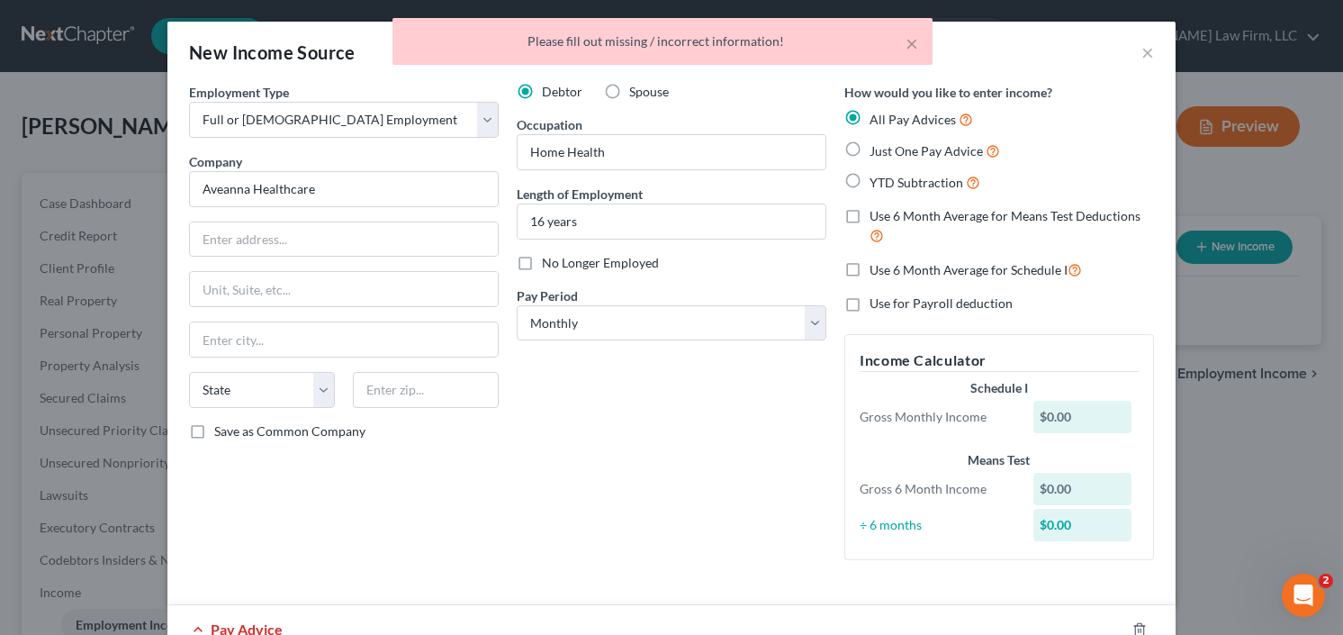
click at [870, 174] on label "YTD Subtraction" at bounding box center [925, 182] width 111 height 21
click at [877, 174] on input "YTD Subtraction" at bounding box center [883, 178] width 12 height 12
radio input "true"
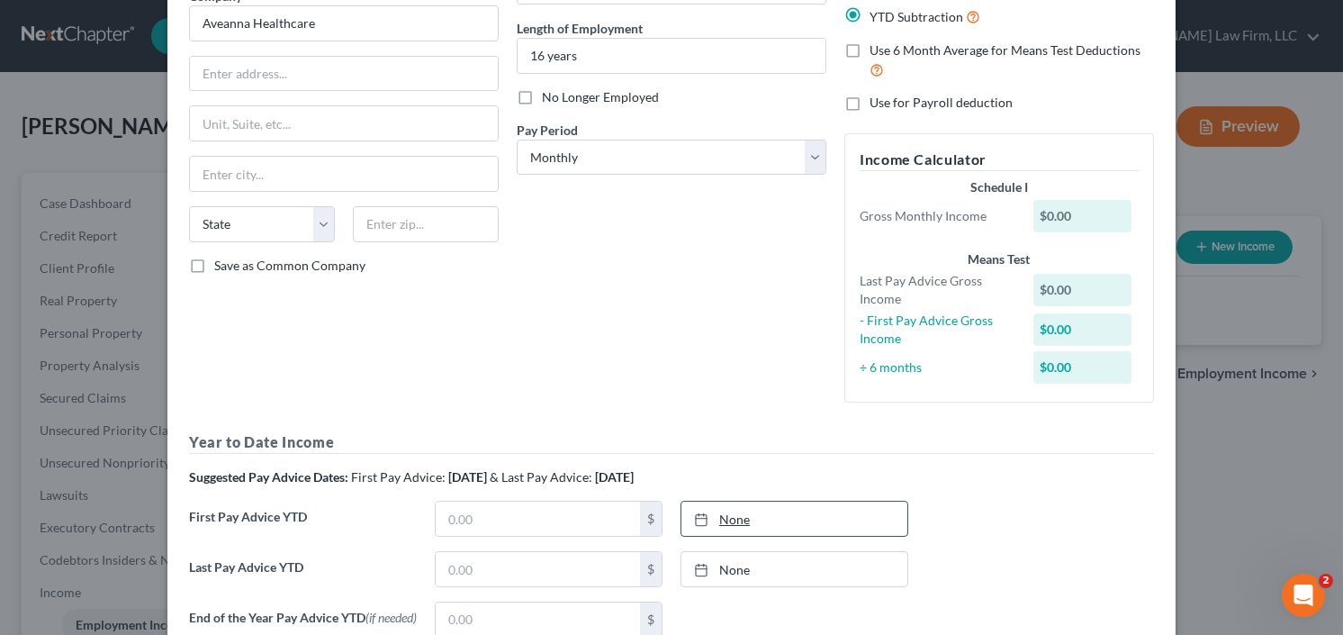
scroll to position [432, 0]
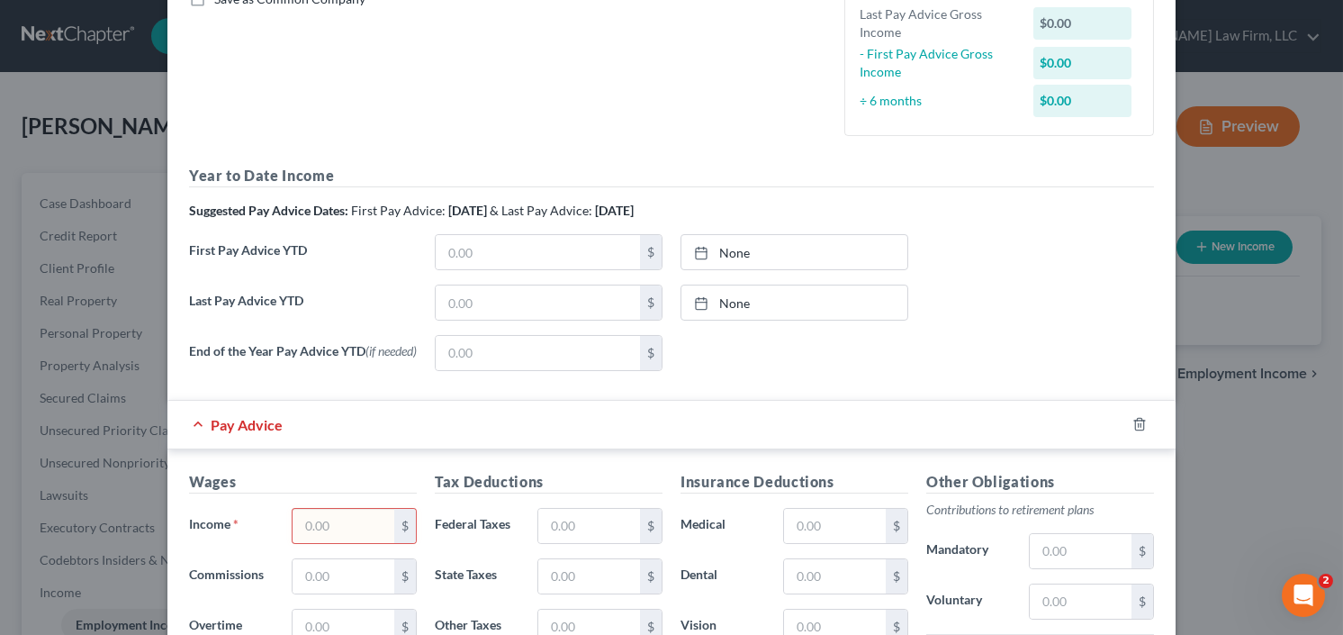
click at [344, 520] on input "text" at bounding box center [344, 526] width 102 height 34
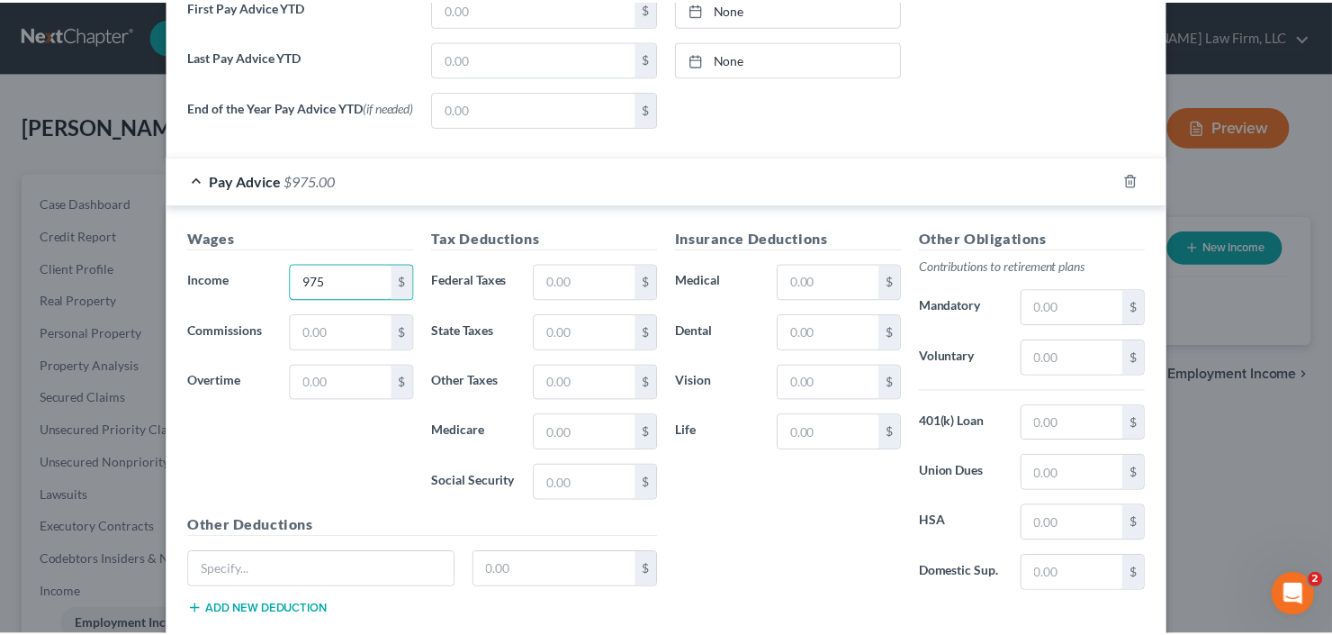
scroll to position [783, 0]
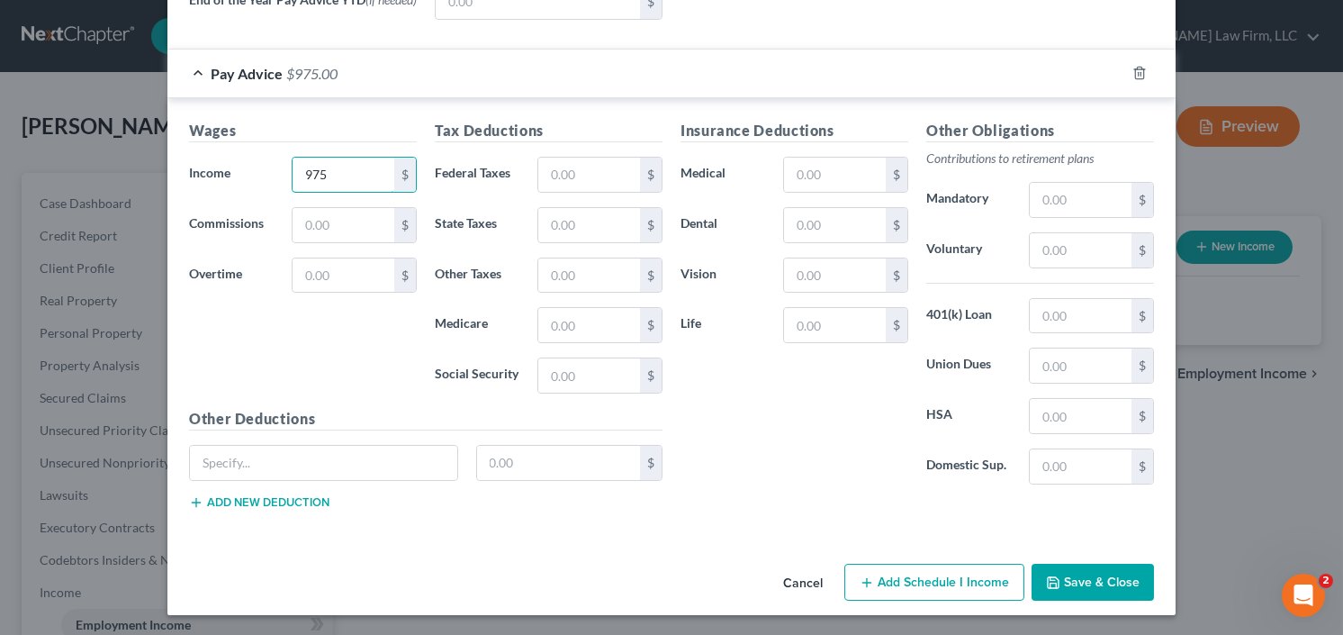
type input "975"
click at [1104, 583] on button "Save & Close" at bounding box center [1093, 582] width 122 height 38
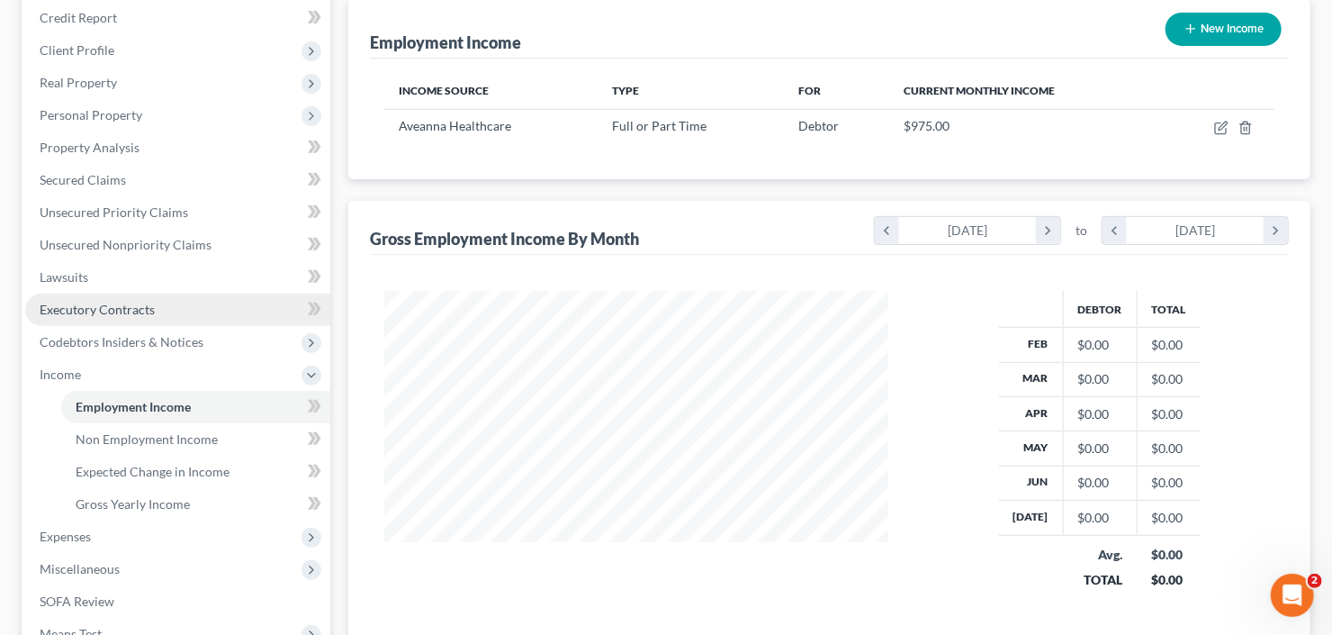
scroll to position [288, 0]
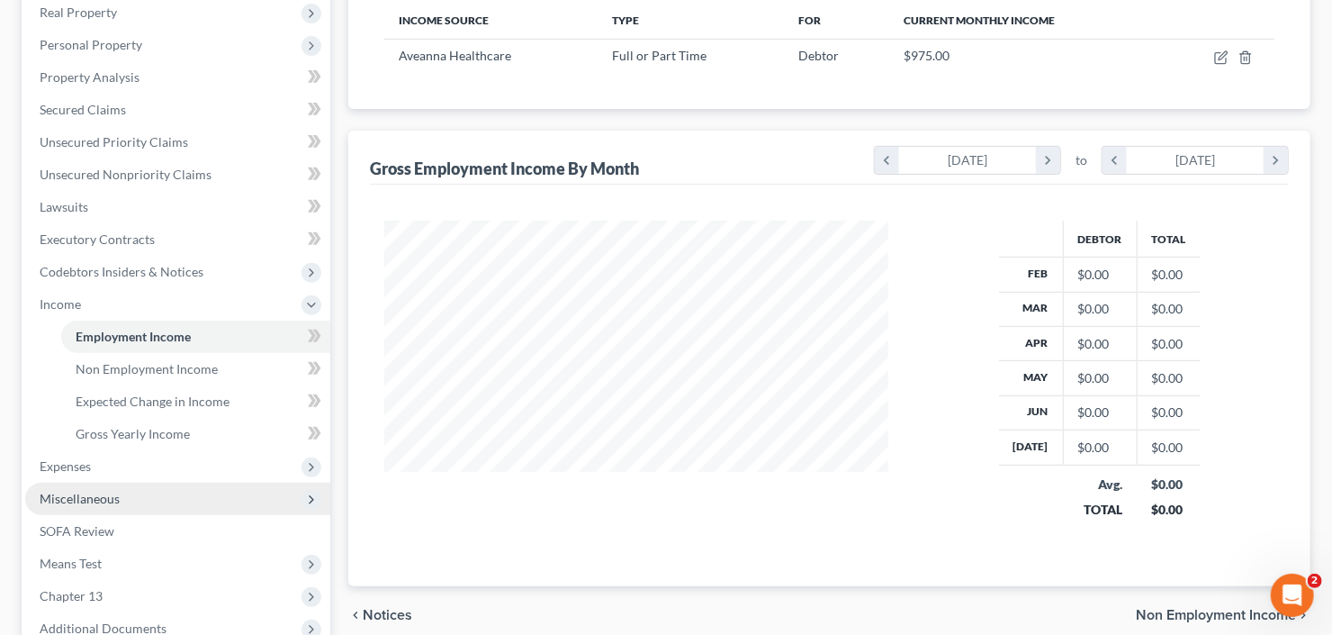
click at [110, 487] on span "Miscellaneous" at bounding box center [177, 498] width 305 height 32
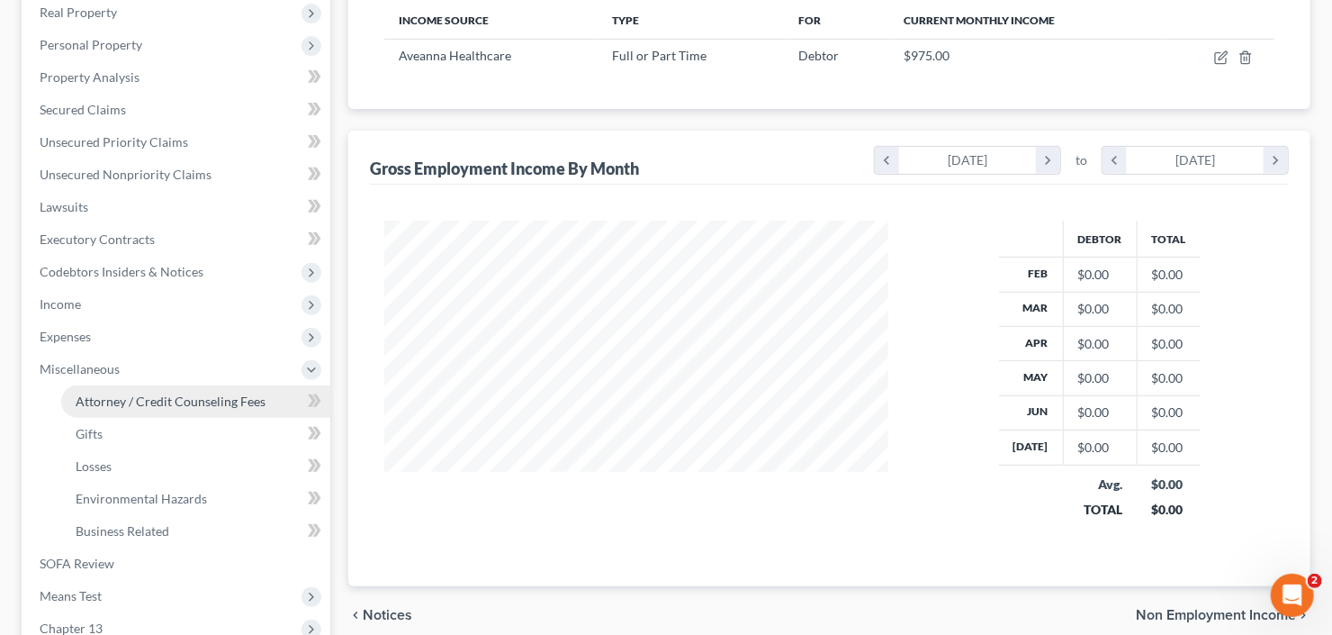
click at [136, 410] on link "Attorney / Credit Counseling Fees" at bounding box center [195, 401] width 269 height 32
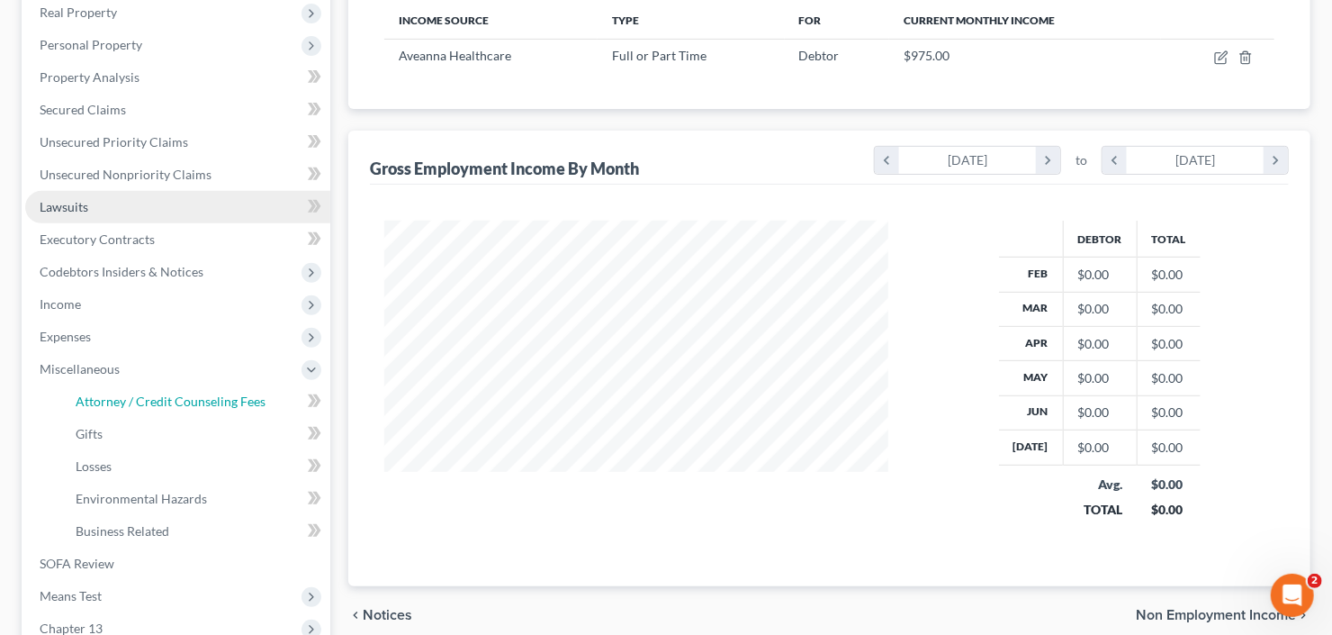
select select "2"
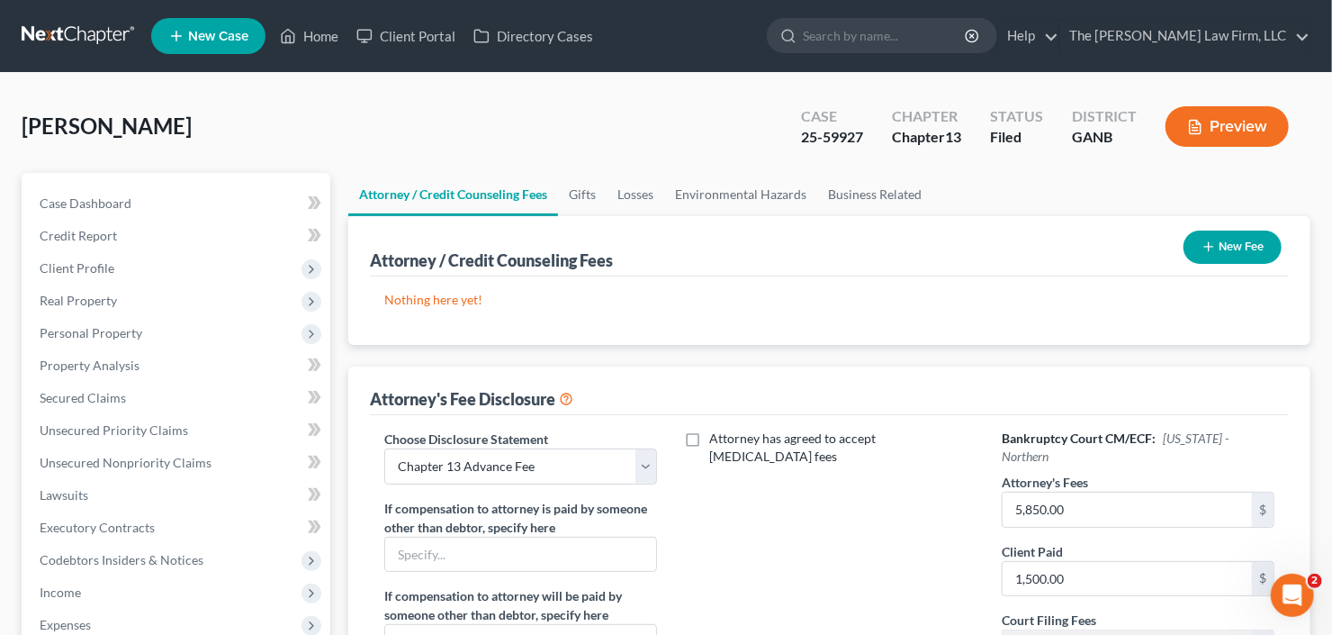
click at [1240, 250] on button "New Fee" at bounding box center [1233, 246] width 98 height 33
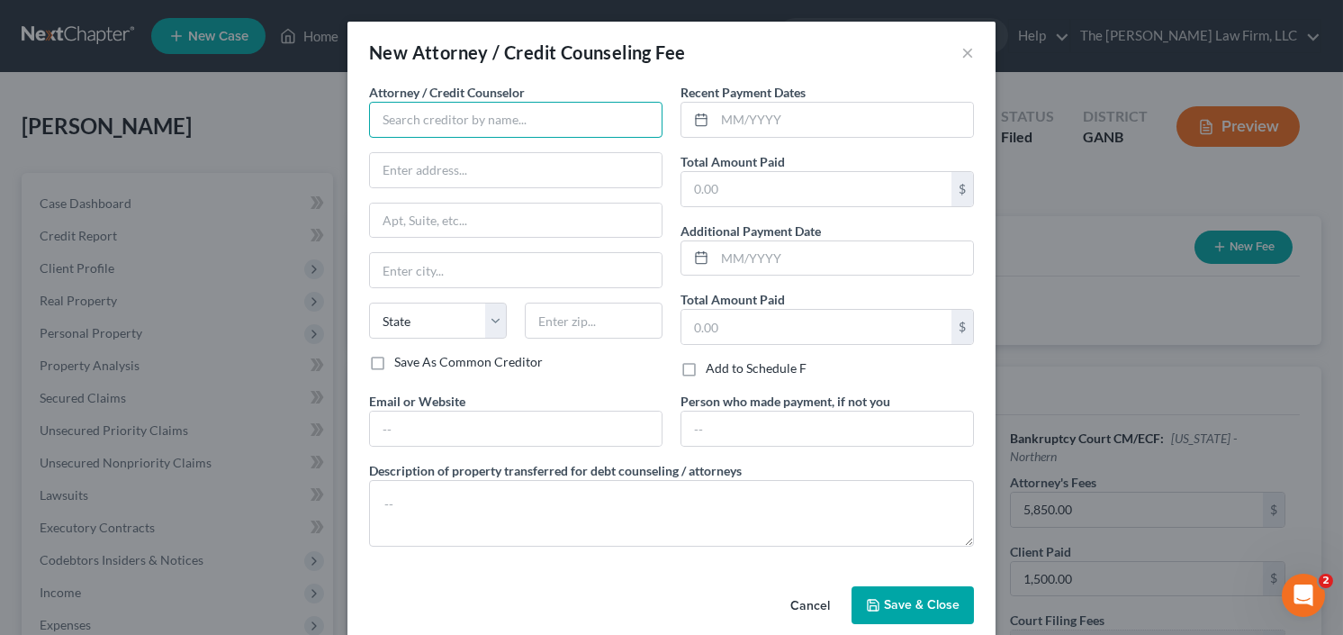
click at [487, 112] on input "text" at bounding box center [515, 120] width 293 height 36
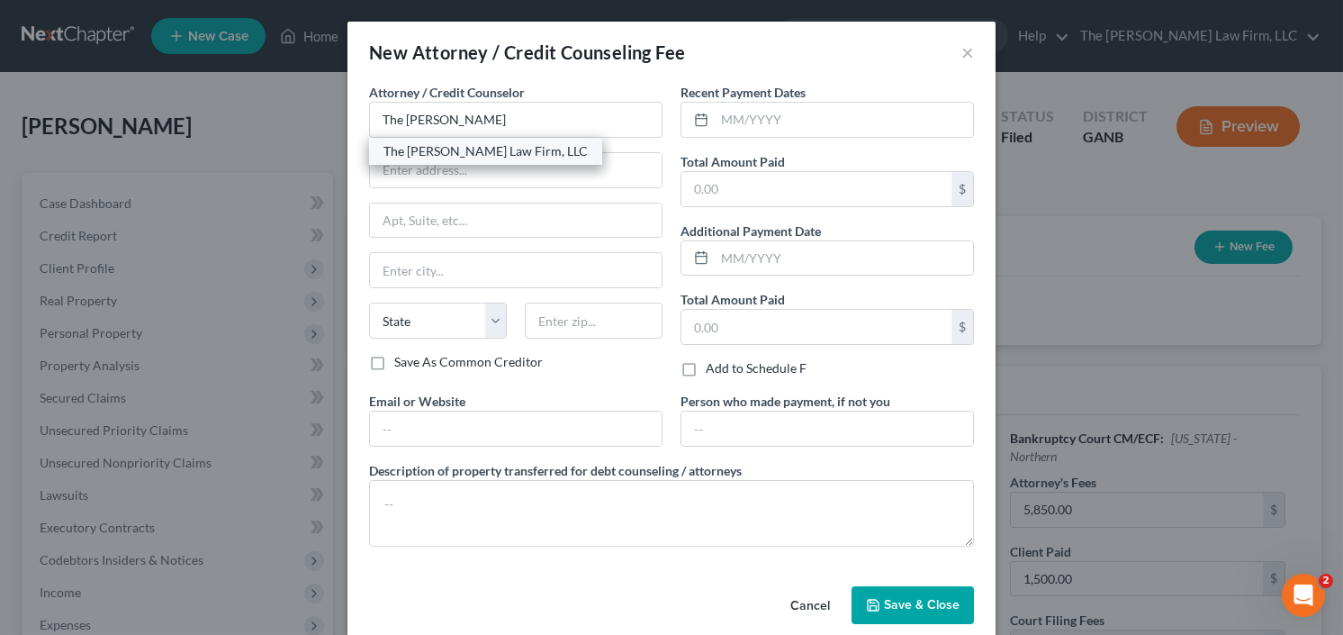
click at [494, 143] on div "The [PERSON_NAME] Law Firm, LLC" at bounding box center [485, 151] width 204 height 18
type input "The [PERSON_NAME] Law Firm, LLC"
type input "5555 Glenridge Connector Suite 200"
type input "Atlanta"
select select "10"
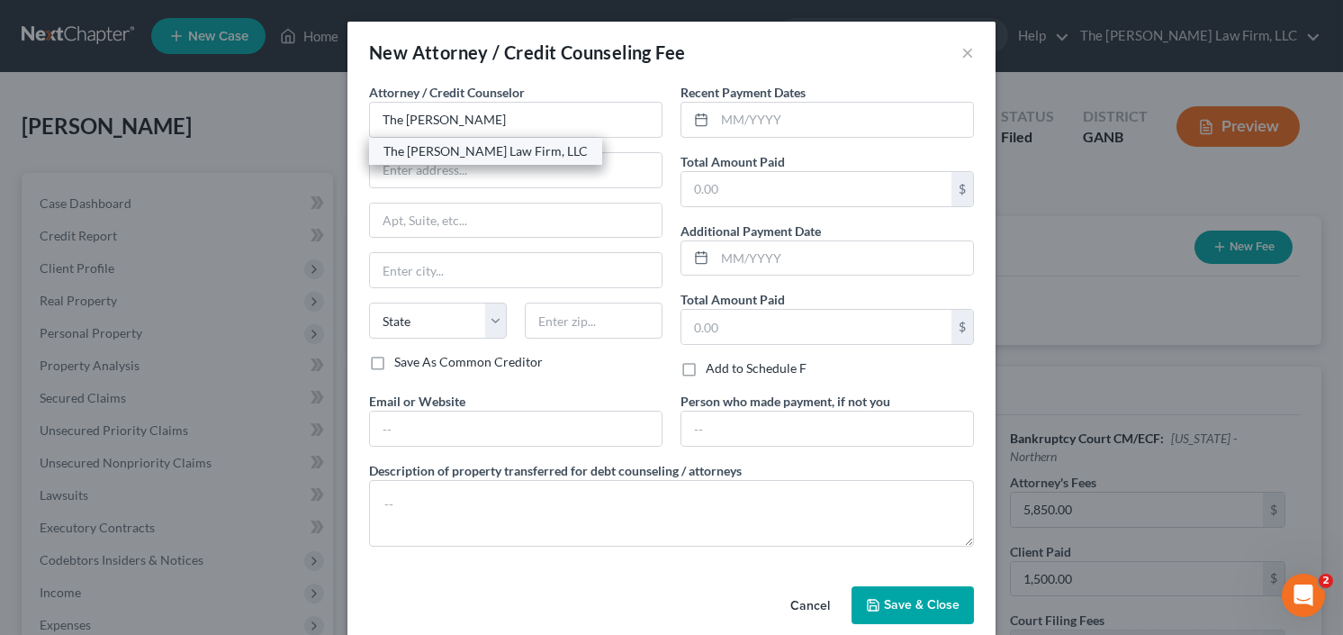
type input "30342"
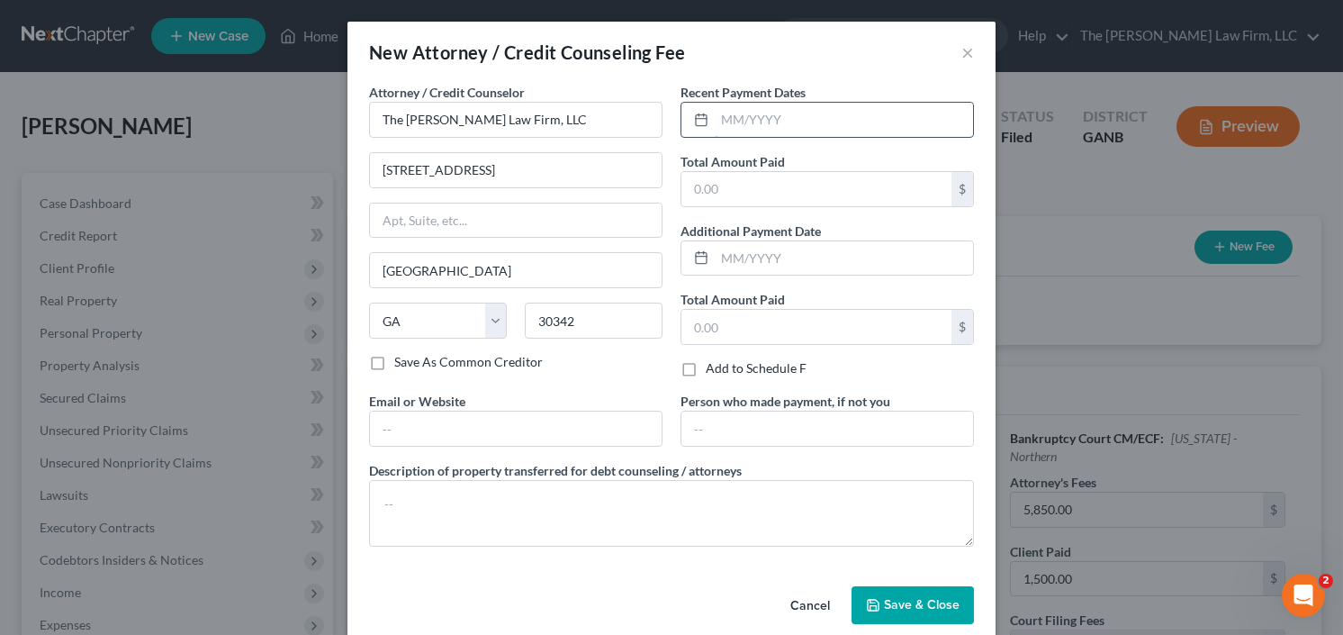
click at [740, 131] on input "text" at bounding box center [844, 120] width 258 height 34
type input "9"
type input "8/25"
click at [732, 196] on input "text" at bounding box center [816, 189] width 270 height 34
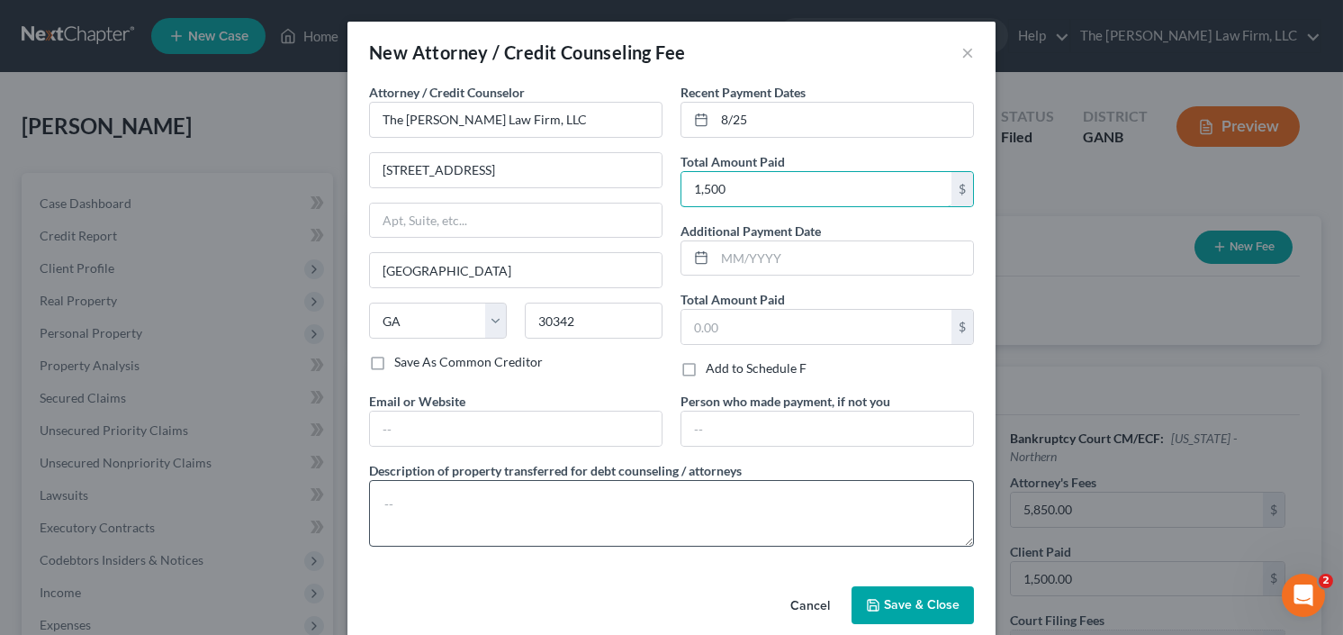
type input "1,500"
click at [489, 488] on textarea at bounding box center [671, 513] width 605 height 67
type textarea "retainer"
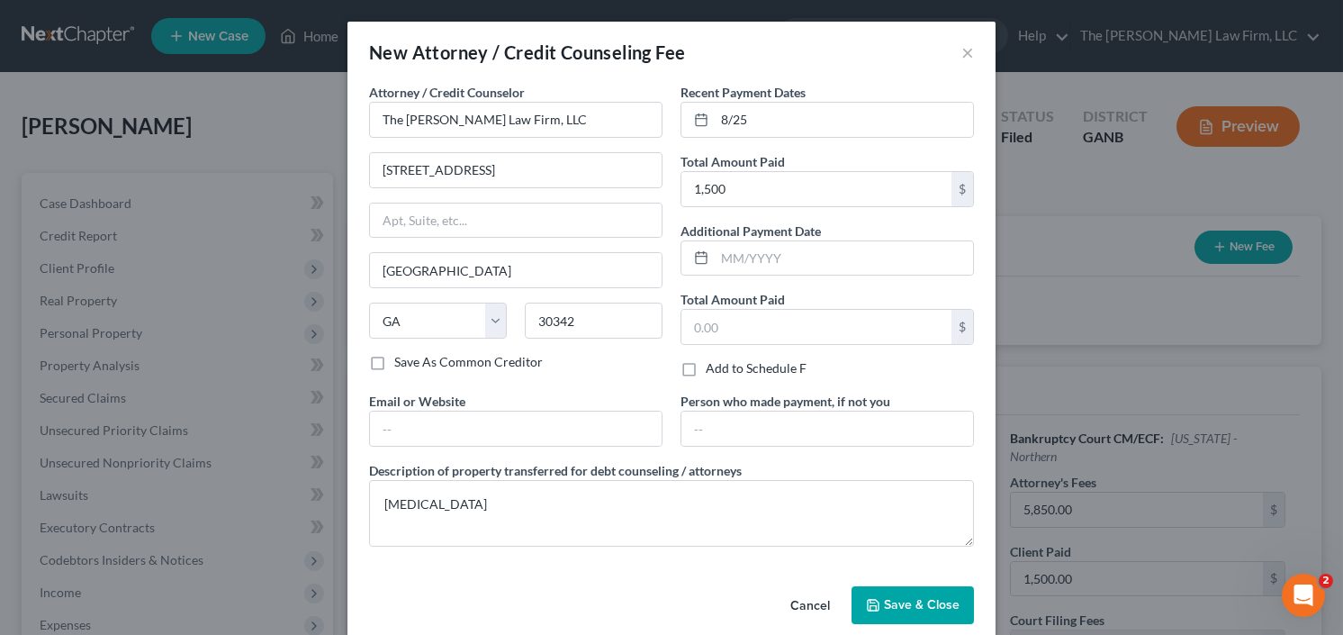
drag, startPoint x: 894, startPoint y: 602, endPoint x: 894, endPoint y: 589, distance: 13.5
click at [894, 601] on span "Save & Close" at bounding box center [922, 604] width 76 height 15
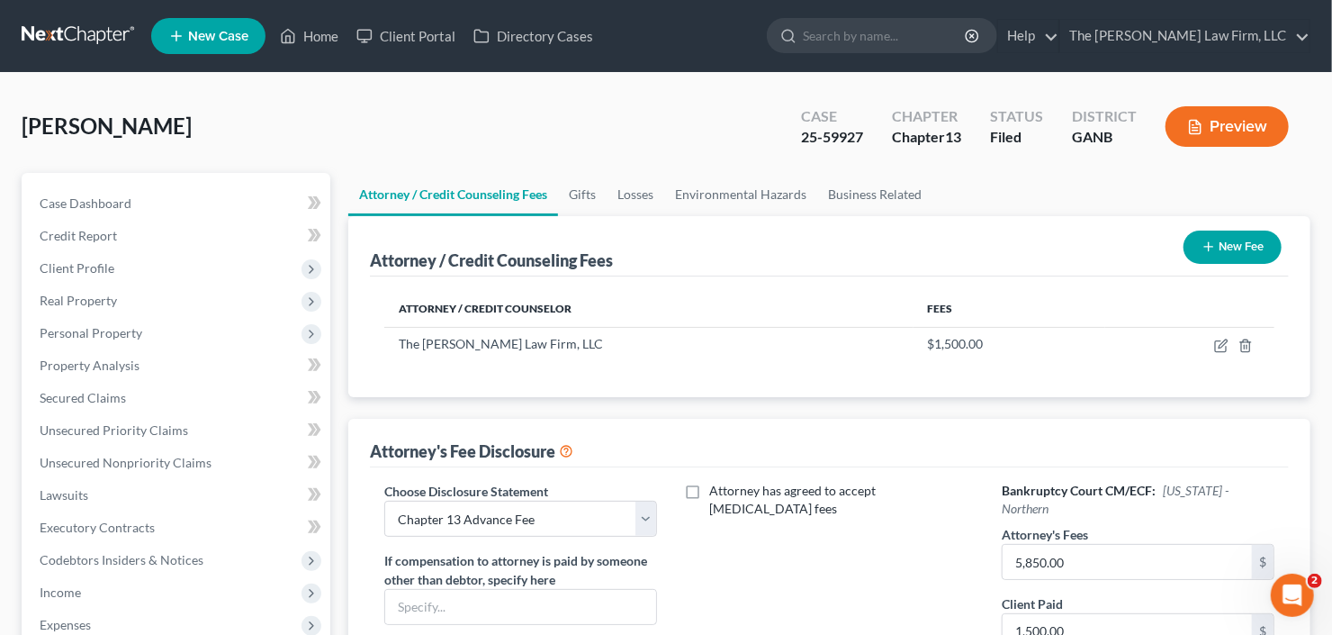
click at [1225, 246] on button "New Fee" at bounding box center [1233, 246] width 98 height 33
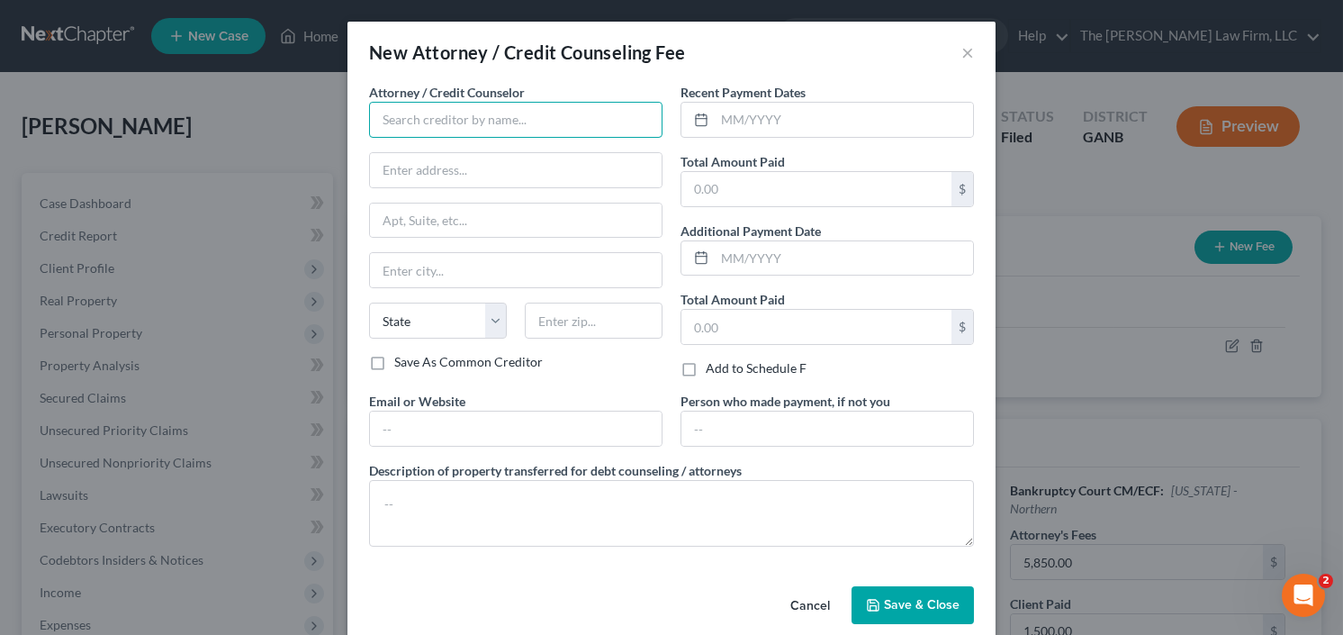
click at [483, 126] on input "text" at bounding box center [515, 120] width 293 height 36
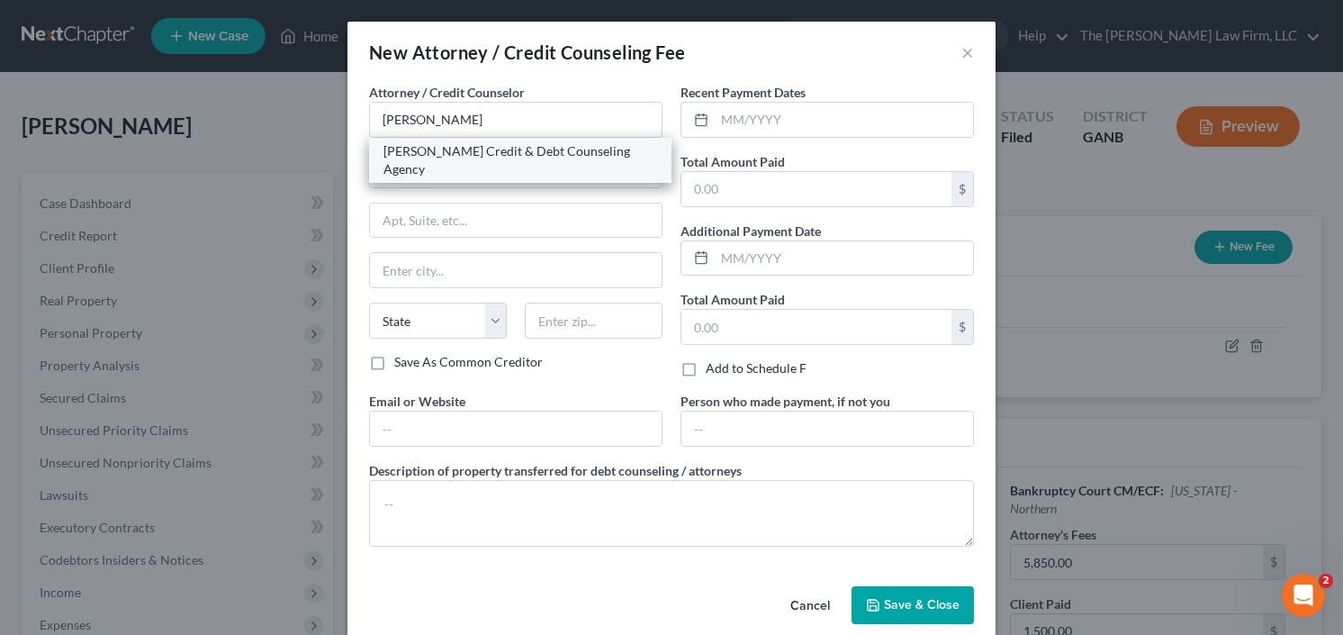
click at [453, 147] on div "Allen Credit & Debt Counseling Agency" at bounding box center [520, 160] width 274 height 36
type input "Allen Credit & Debt Counseling Agency"
type input "20003 387th Ave"
type input "Wolsey"
select select "43"
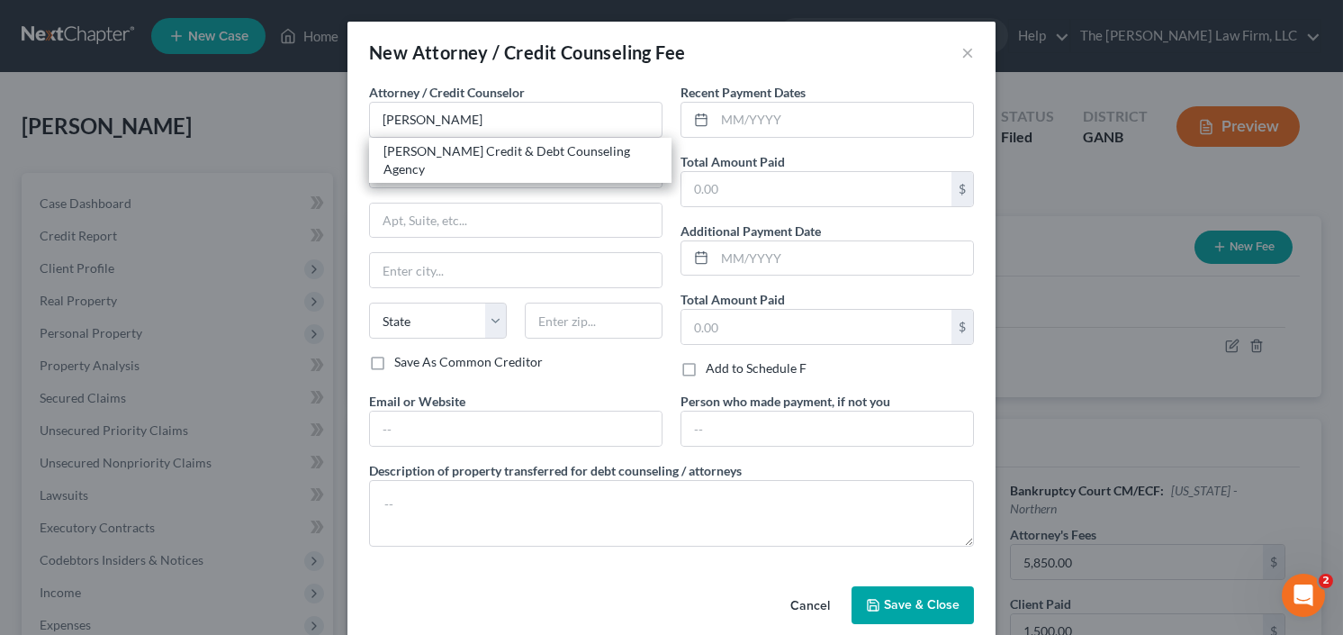
type input "57384"
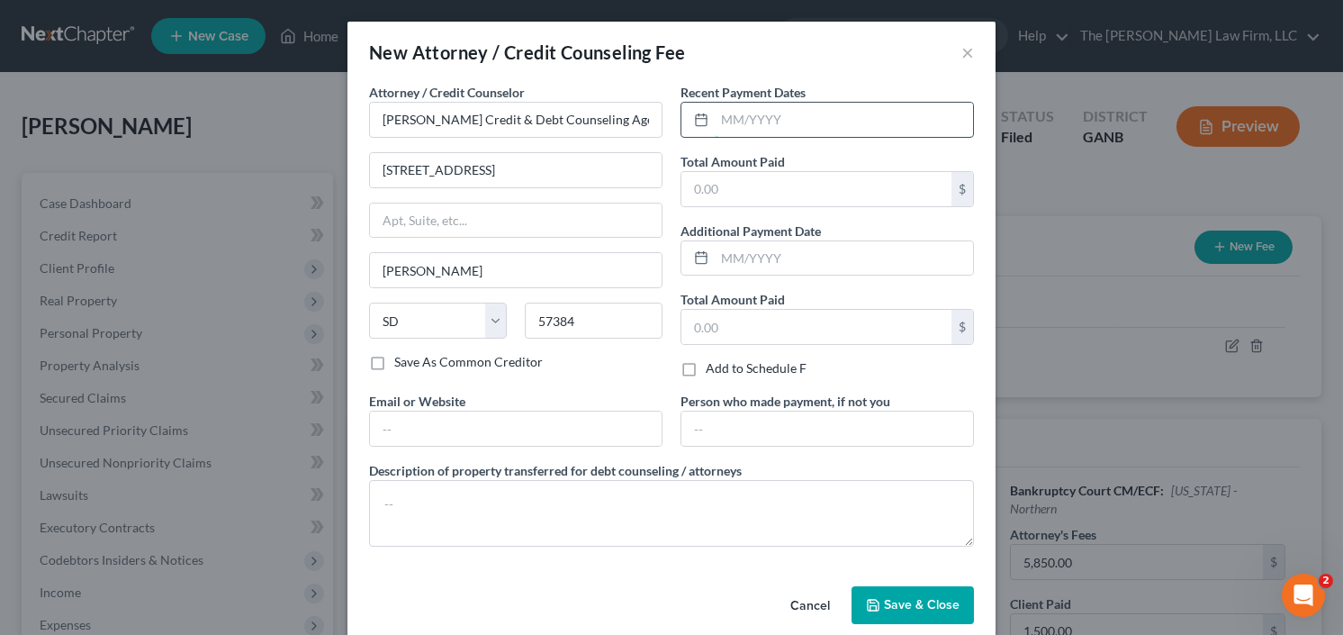
click at [738, 122] on input "text" at bounding box center [844, 120] width 258 height 34
type input "8/25"
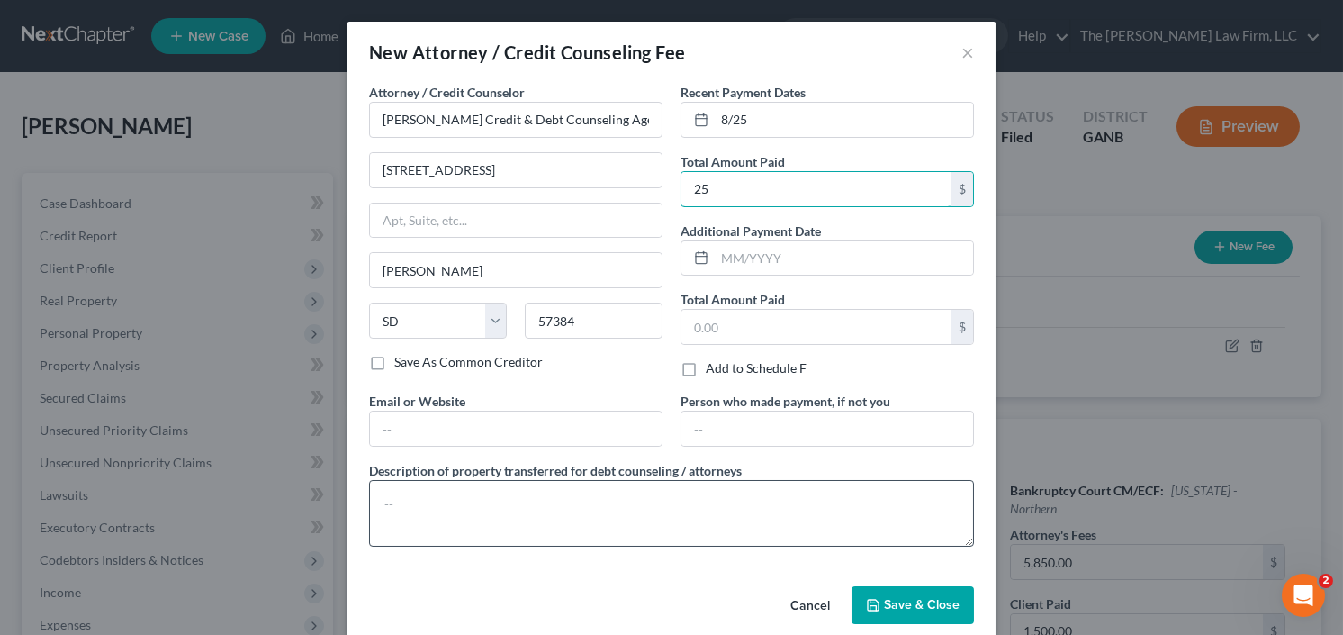
type input "25"
click at [584, 507] on textarea at bounding box center [671, 513] width 605 height 67
type textarea "credit counseling"
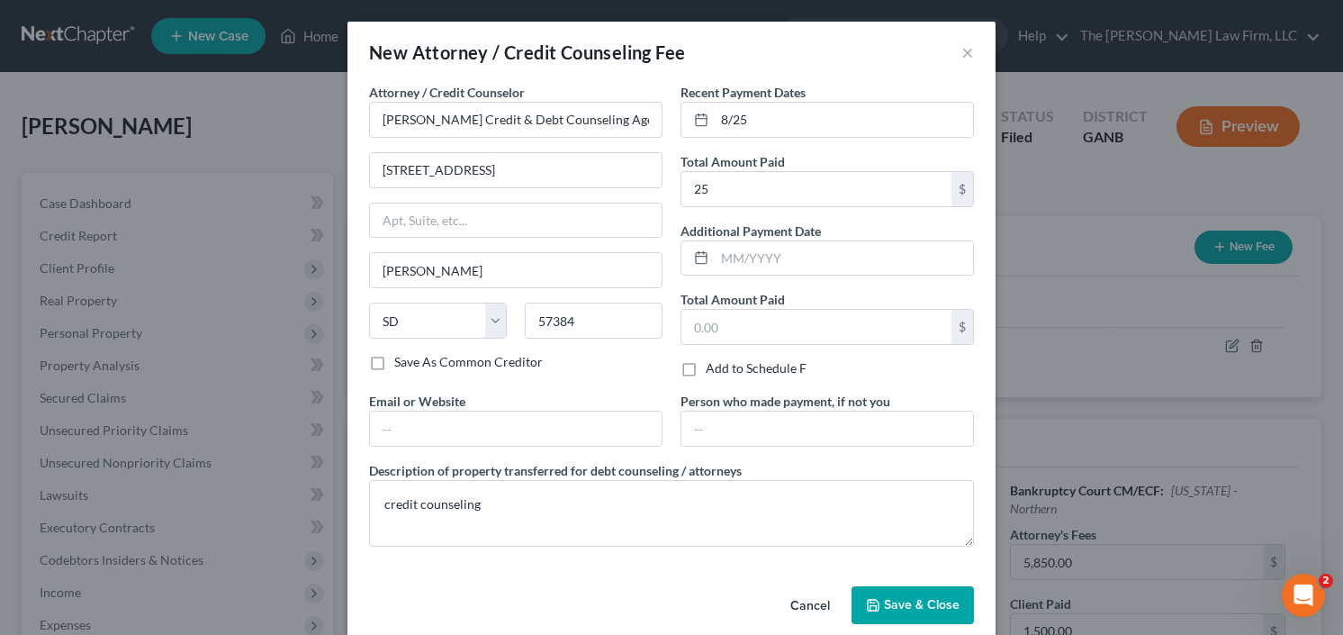
click at [918, 606] on span "Save & Close" at bounding box center [922, 604] width 76 height 15
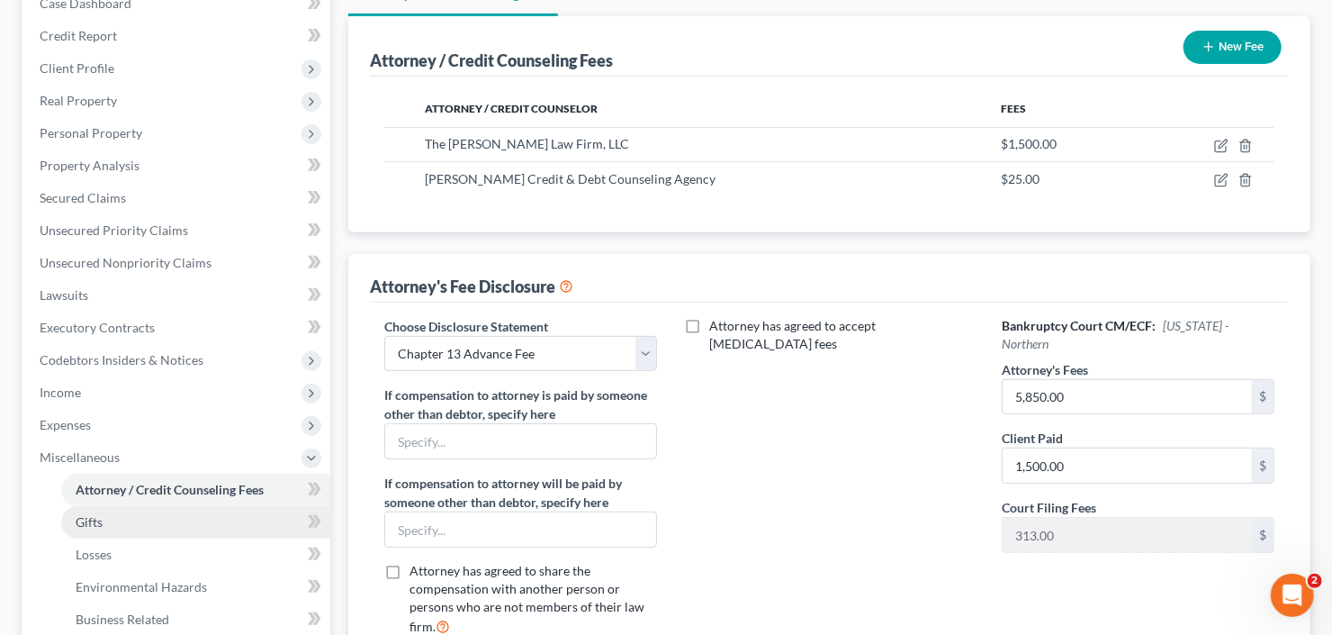
scroll to position [216, 0]
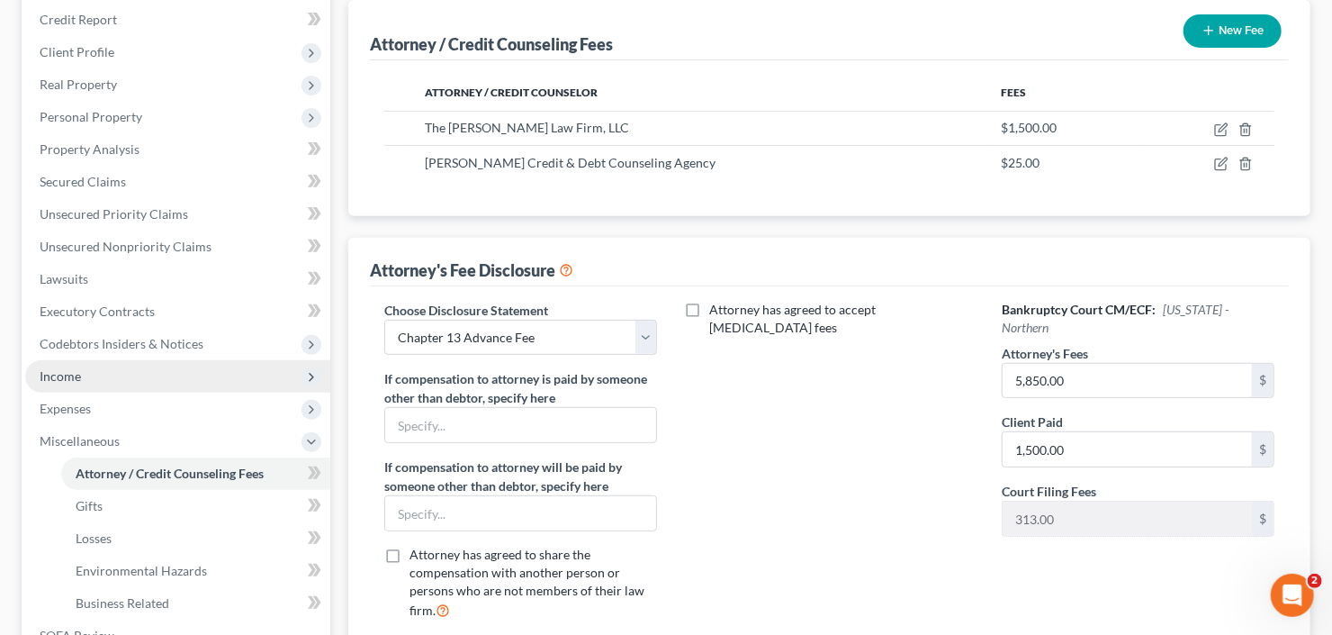
click at [114, 371] on span "Income" at bounding box center [177, 376] width 305 height 32
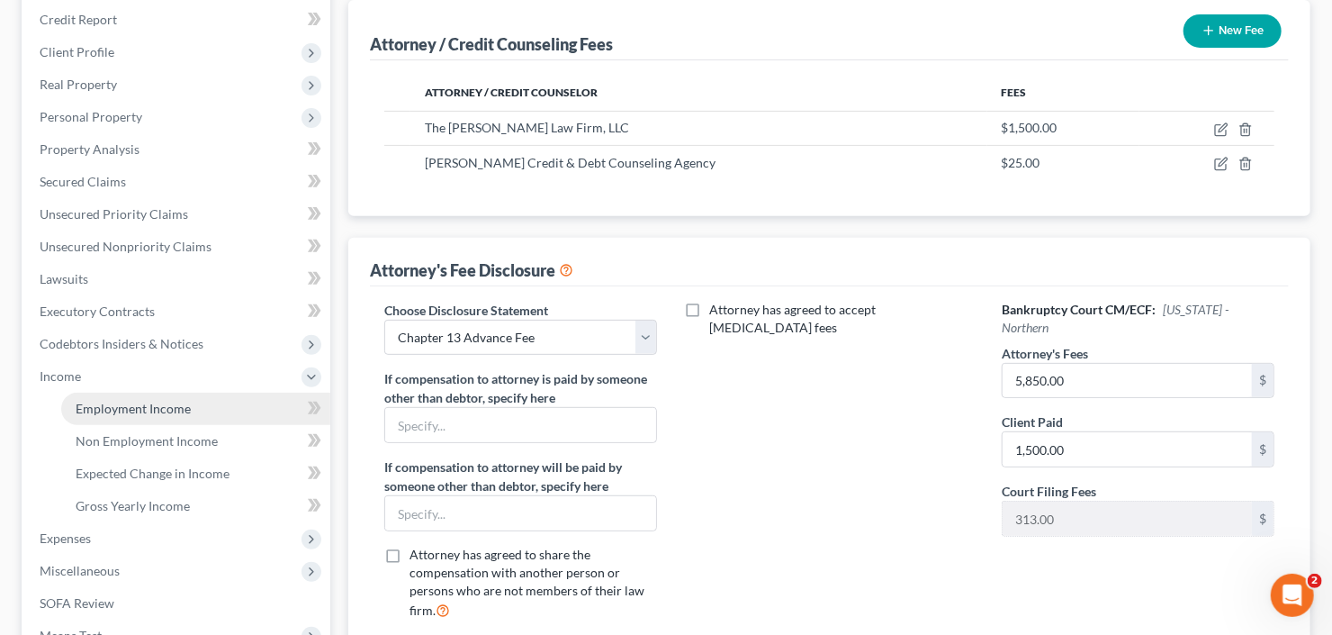
click at [129, 401] on span "Employment Income" at bounding box center [133, 408] width 115 height 15
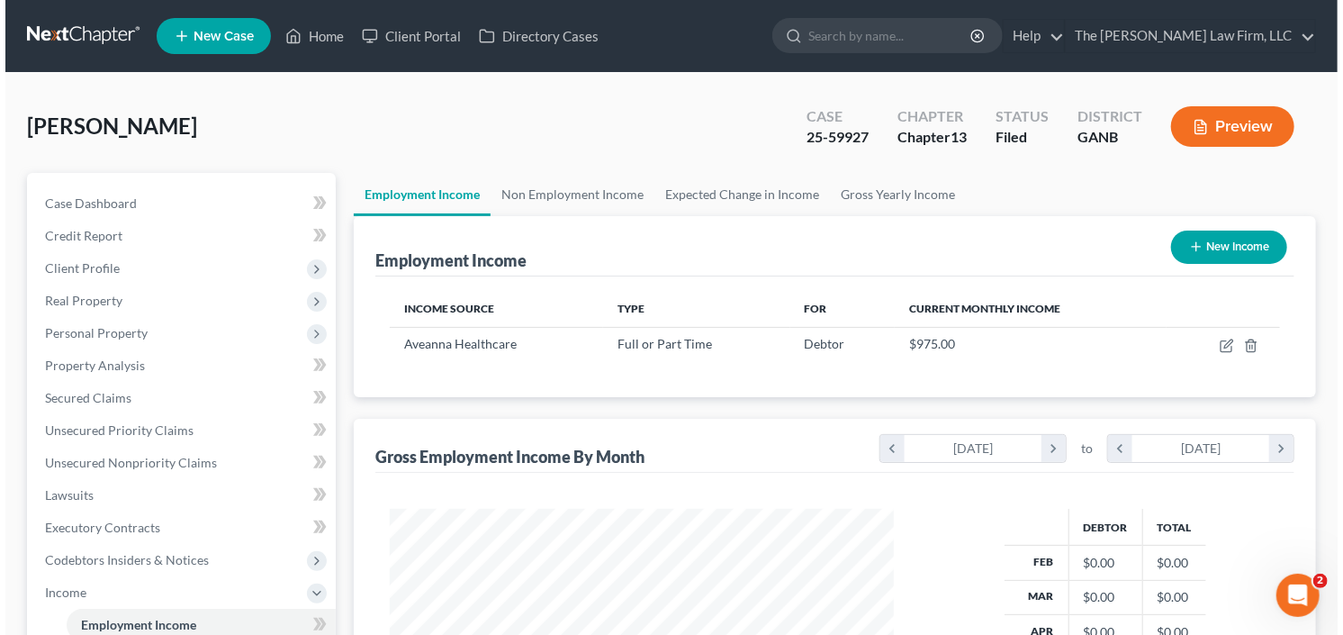
scroll to position [321, 540]
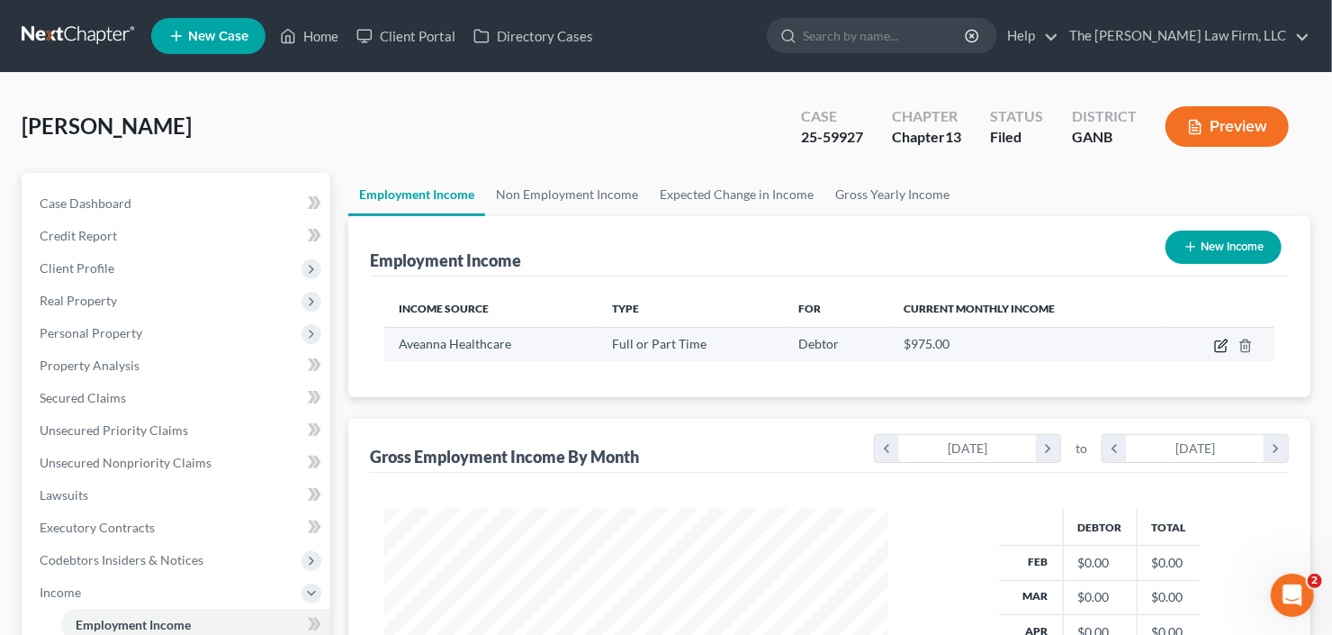
click at [1221, 344] on icon "button" at bounding box center [1223, 343] width 8 height 8
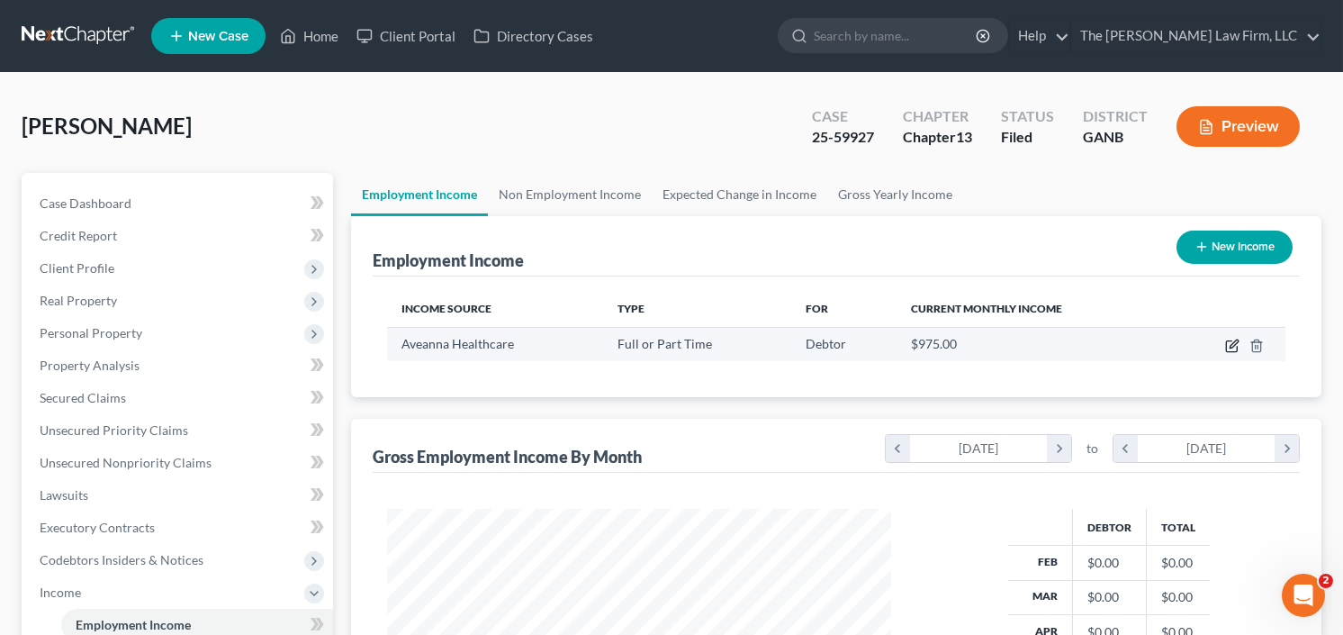
select select "0"
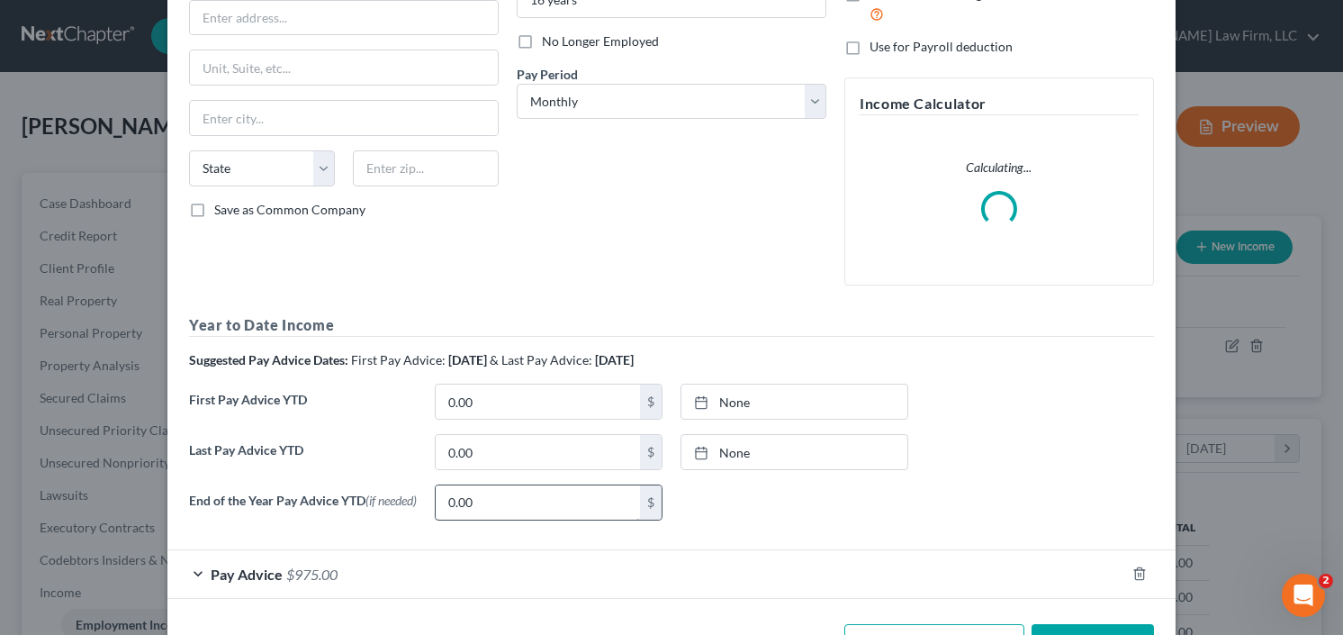
scroll to position [284, 0]
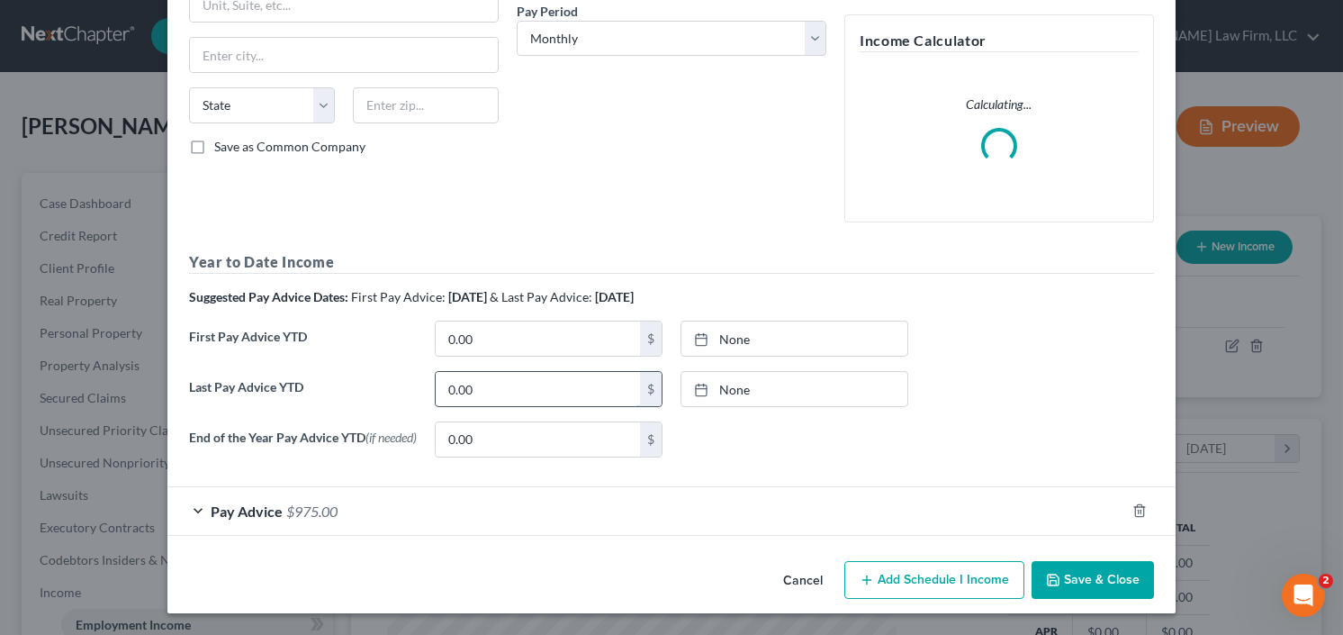
click at [515, 389] on input "0.00" at bounding box center [538, 389] width 204 height 34
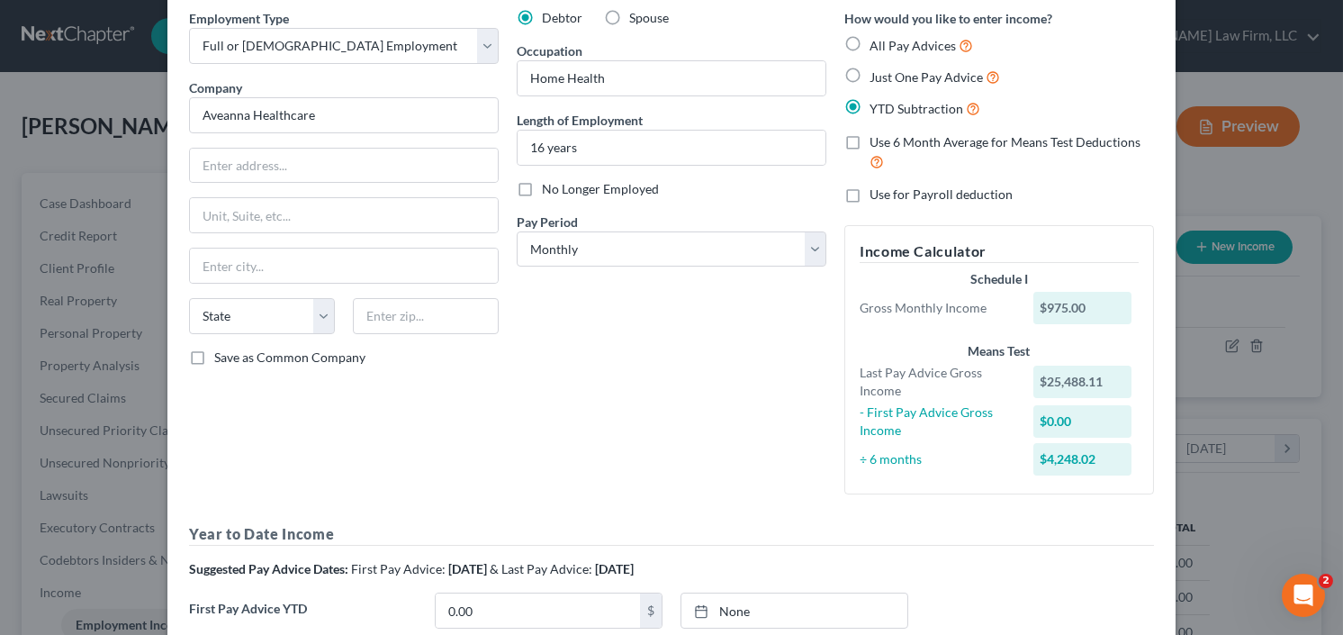
scroll to position [0, 0]
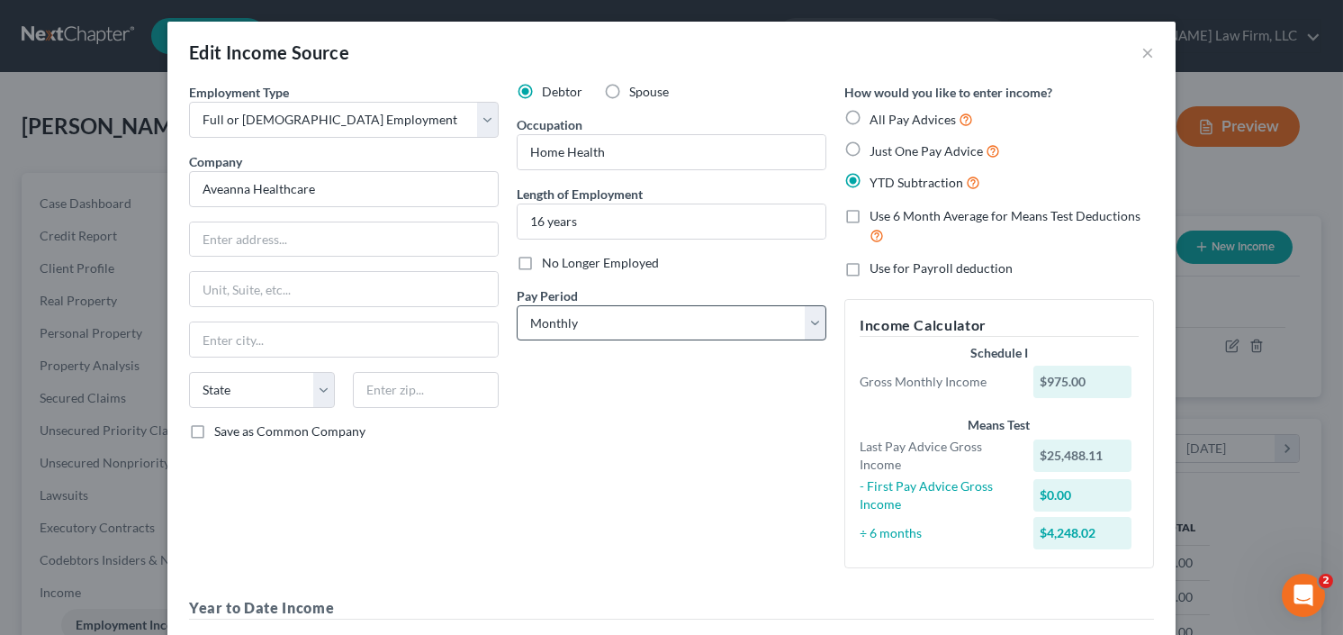
type input "25,488.11"
click at [648, 320] on select "Select Monthly Twice Monthly Every Other Week Weekly" at bounding box center [672, 323] width 310 height 36
select select "3"
click at [517, 305] on select "Select Monthly Twice Monthly Every Other Week Weekly" at bounding box center [672, 323] width 310 height 36
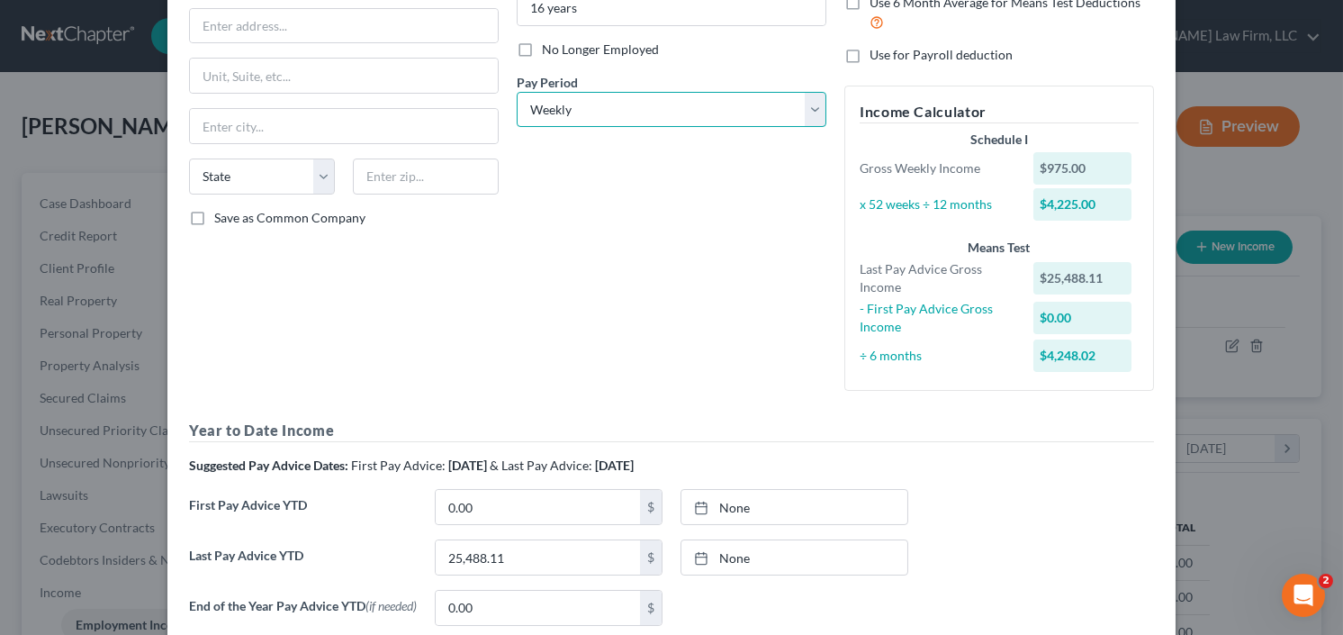
scroll to position [382, 0]
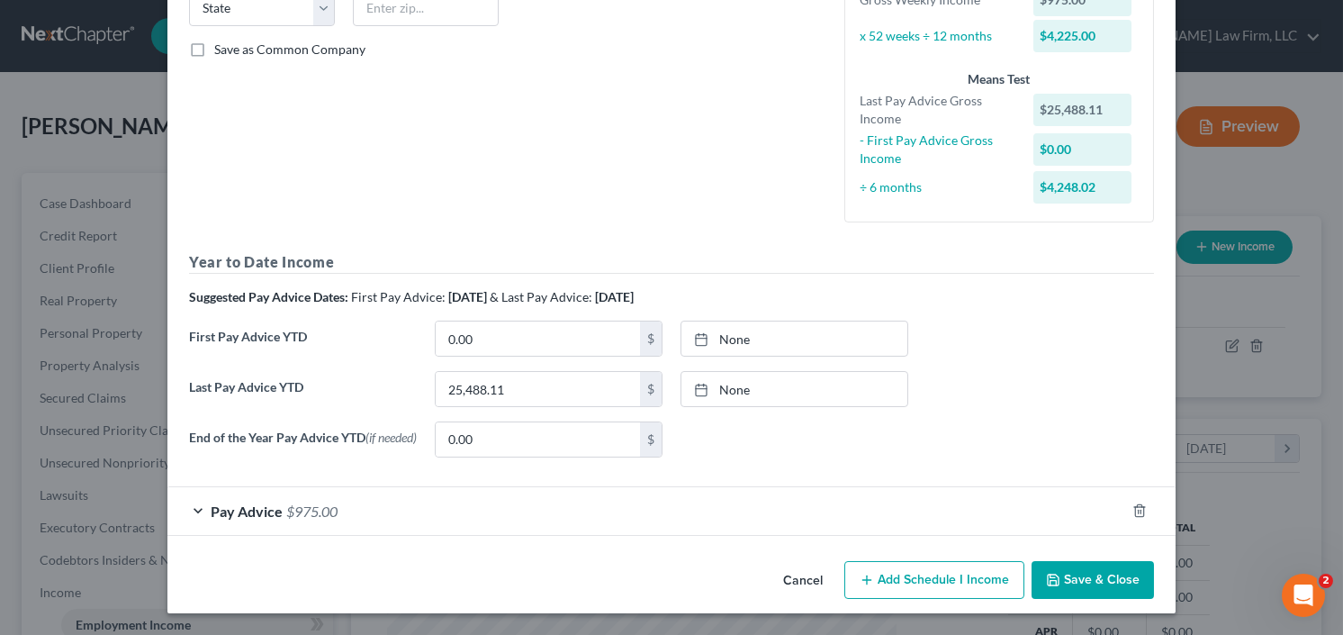
click at [291, 518] on span "$975.00" at bounding box center [311, 510] width 51 height 17
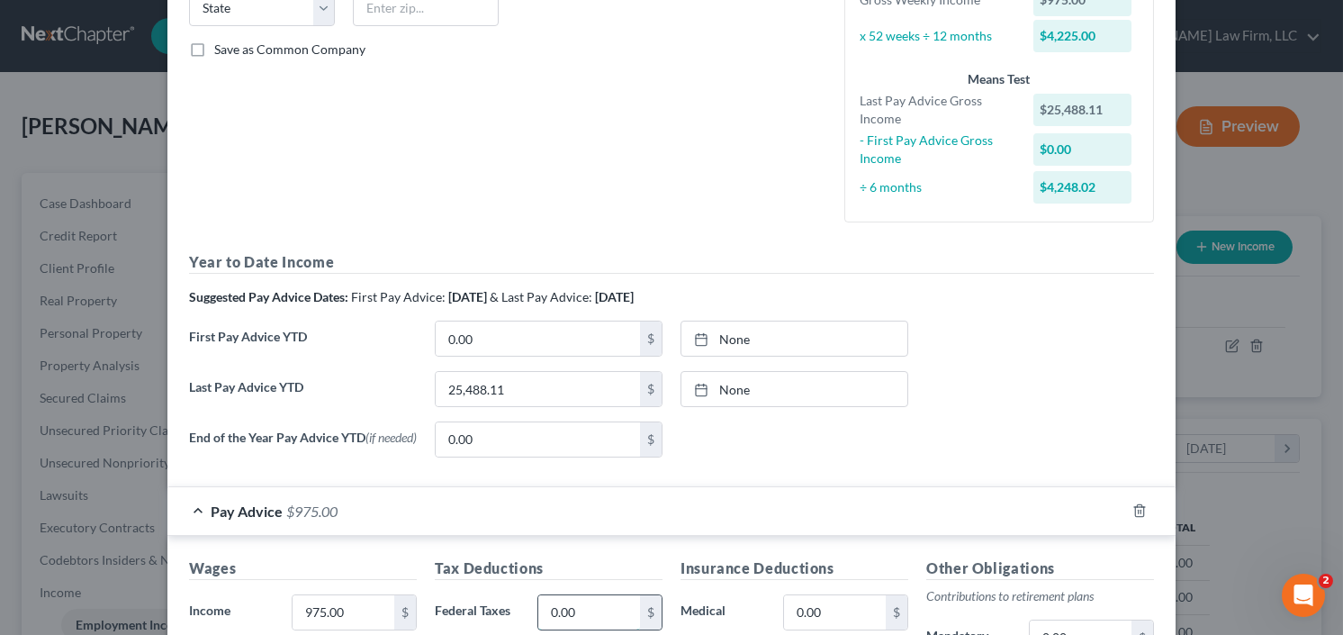
click at [582, 618] on input "0.00" at bounding box center [589, 612] width 102 height 34
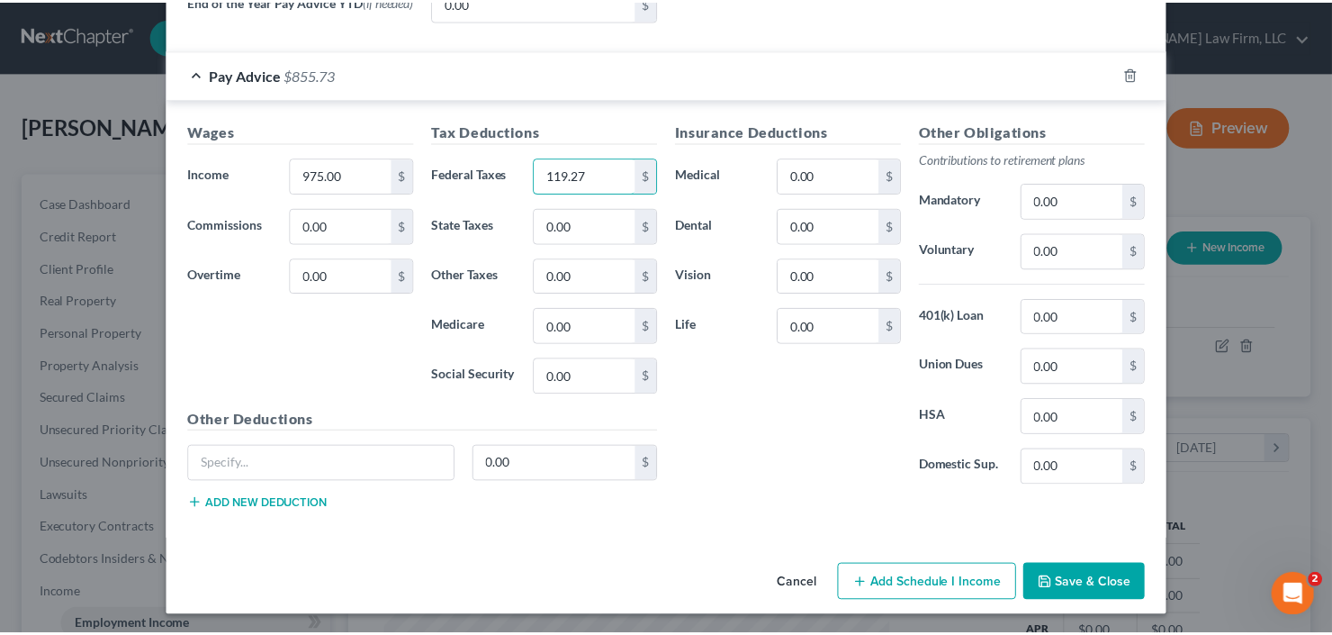
scroll to position [819, 0]
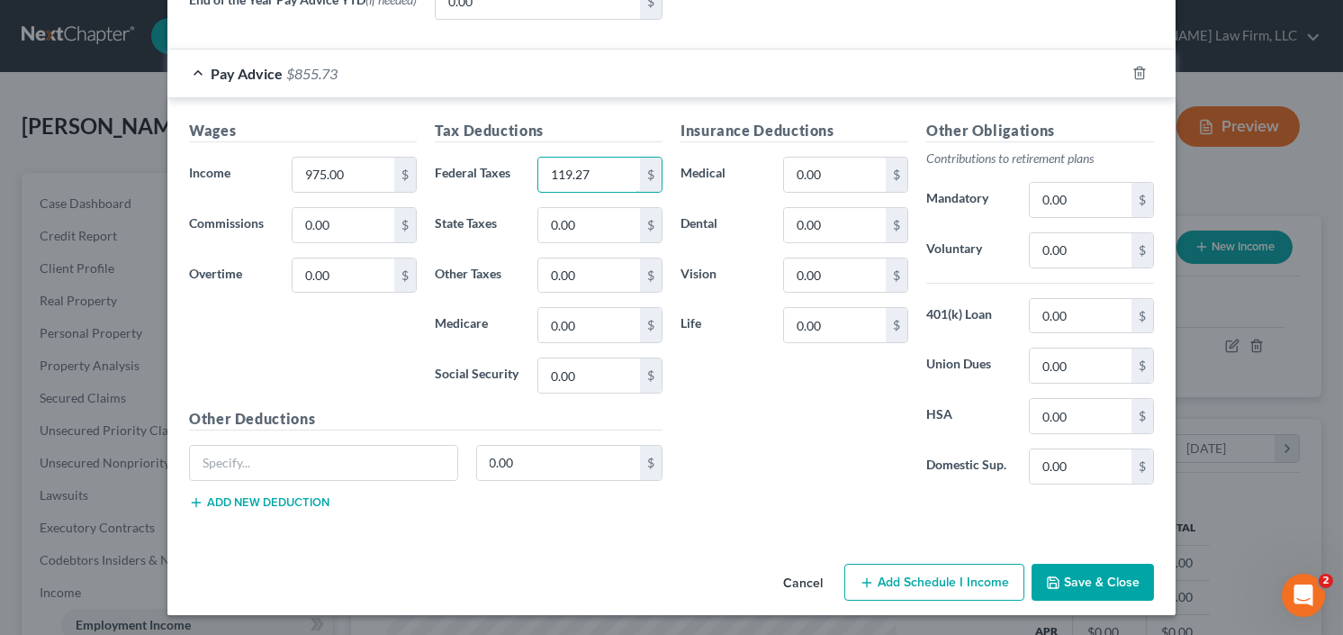
type input "119.27"
click at [1117, 568] on button "Save & Close" at bounding box center [1093, 582] width 122 height 38
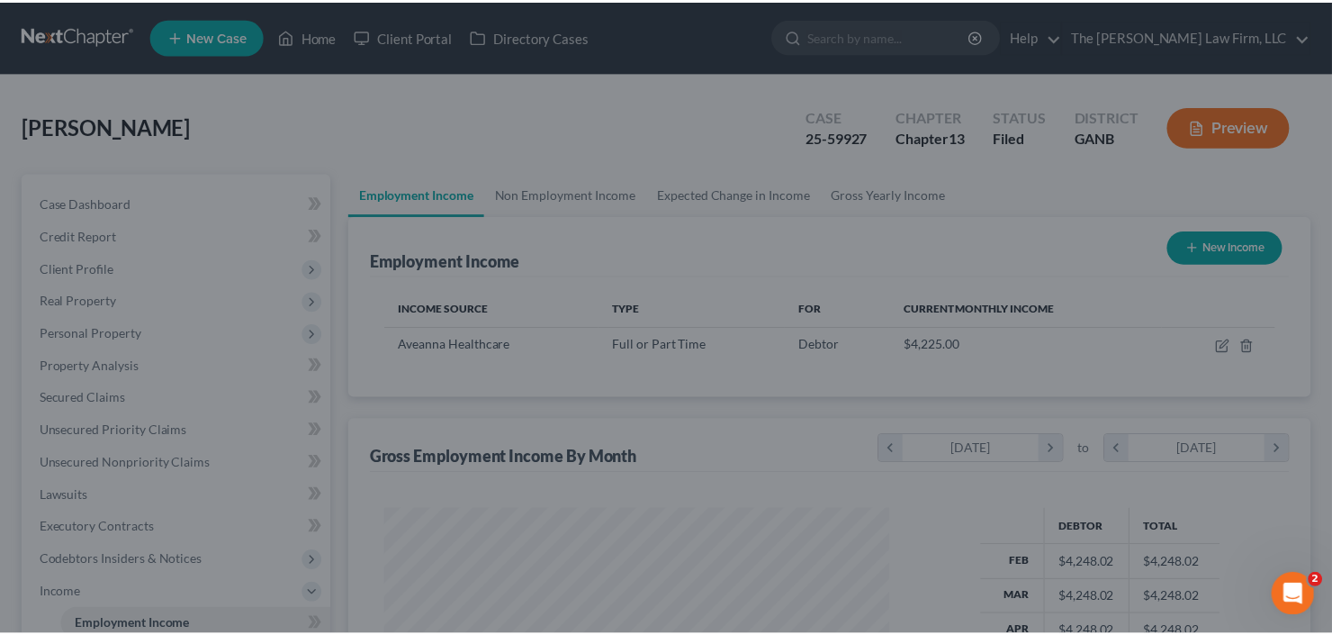
scroll to position [899838, 899618]
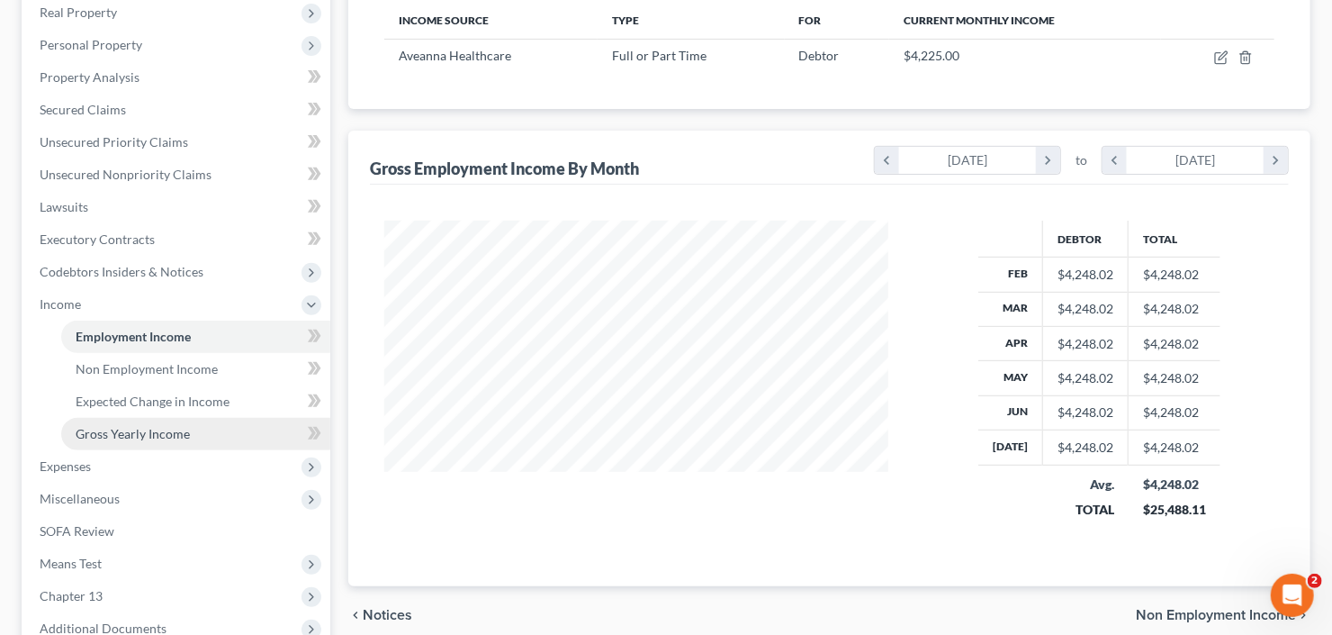
click at [182, 422] on link "Gross Yearly Income" at bounding box center [195, 434] width 269 height 32
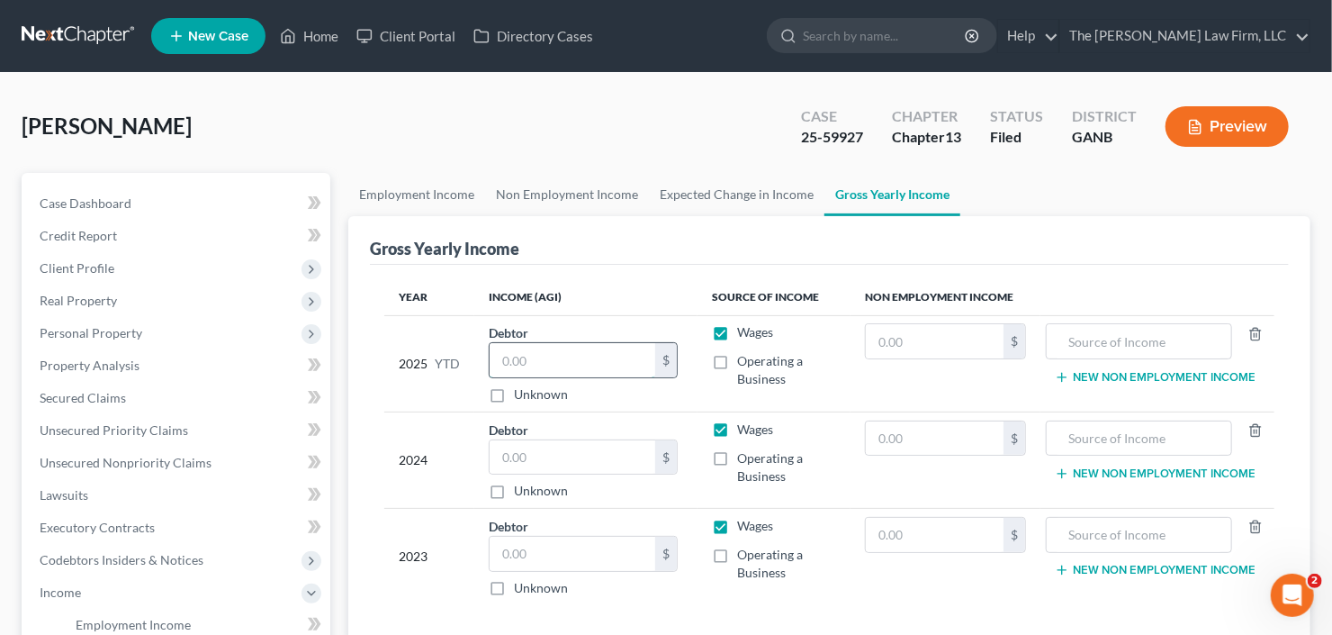
click at [519, 364] on input "text" at bounding box center [573, 360] width 166 height 34
type input "33,941.13"
click at [519, 446] on input "text" at bounding box center [573, 457] width 166 height 34
click at [526, 448] on input "text" at bounding box center [573, 457] width 166 height 34
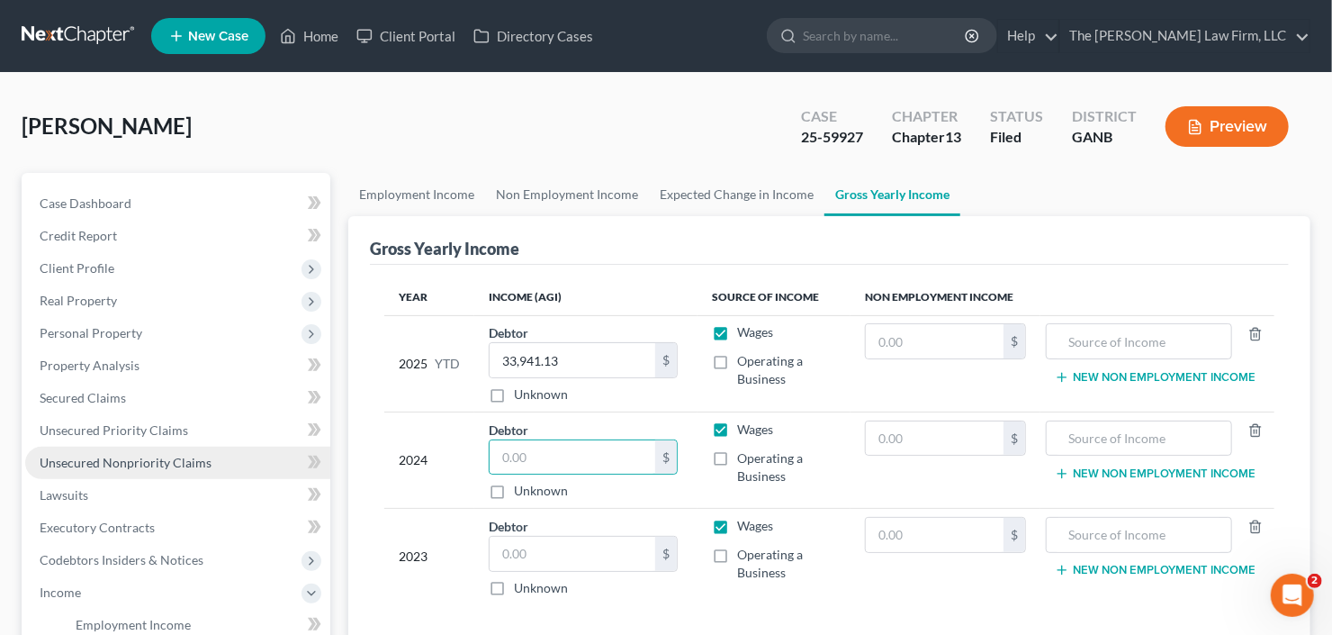
click at [143, 463] on span "Unsecured Nonpriority Claims" at bounding box center [126, 462] width 172 height 15
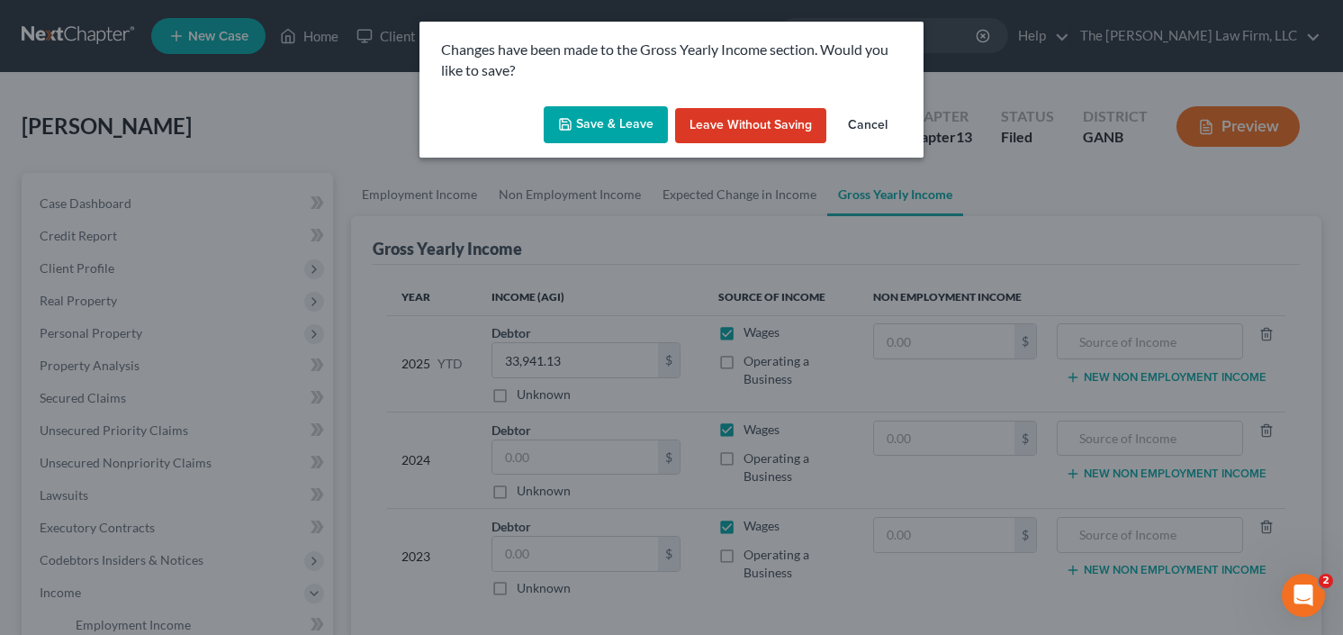
click at [591, 127] on button "Save & Leave" at bounding box center [606, 125] width 124 height 38
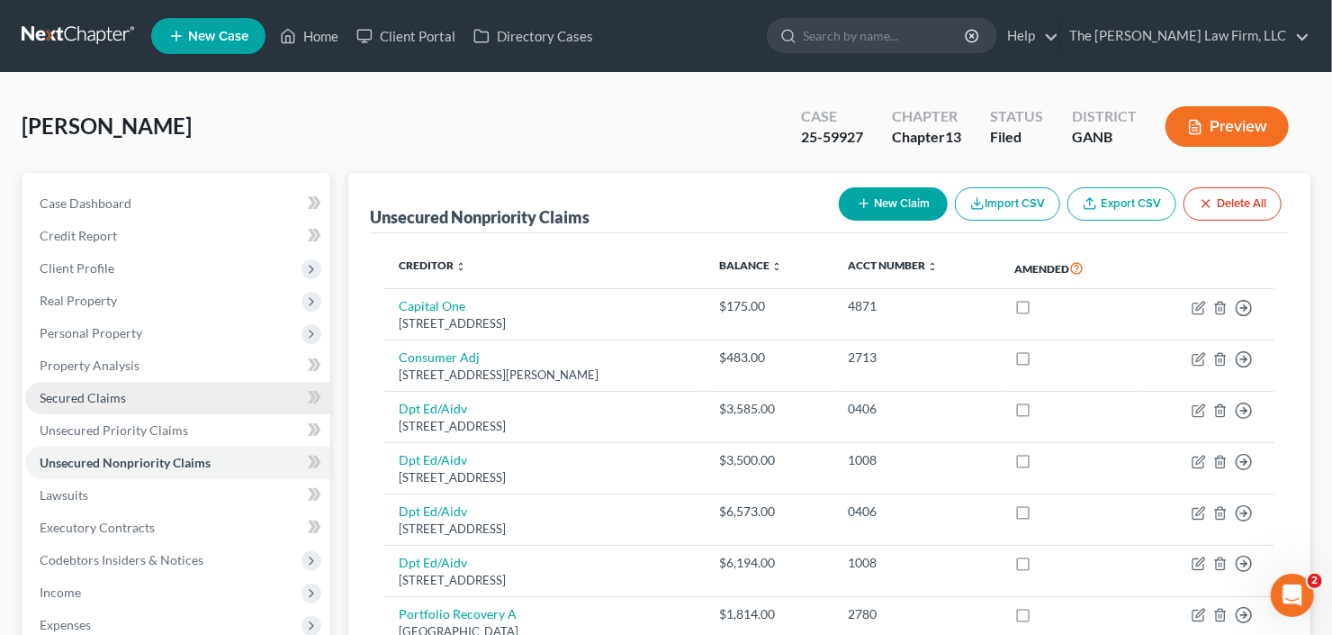
click at [96, 395] on span "Secured Claims" at bounding box center [83, 397] width 86 height 15
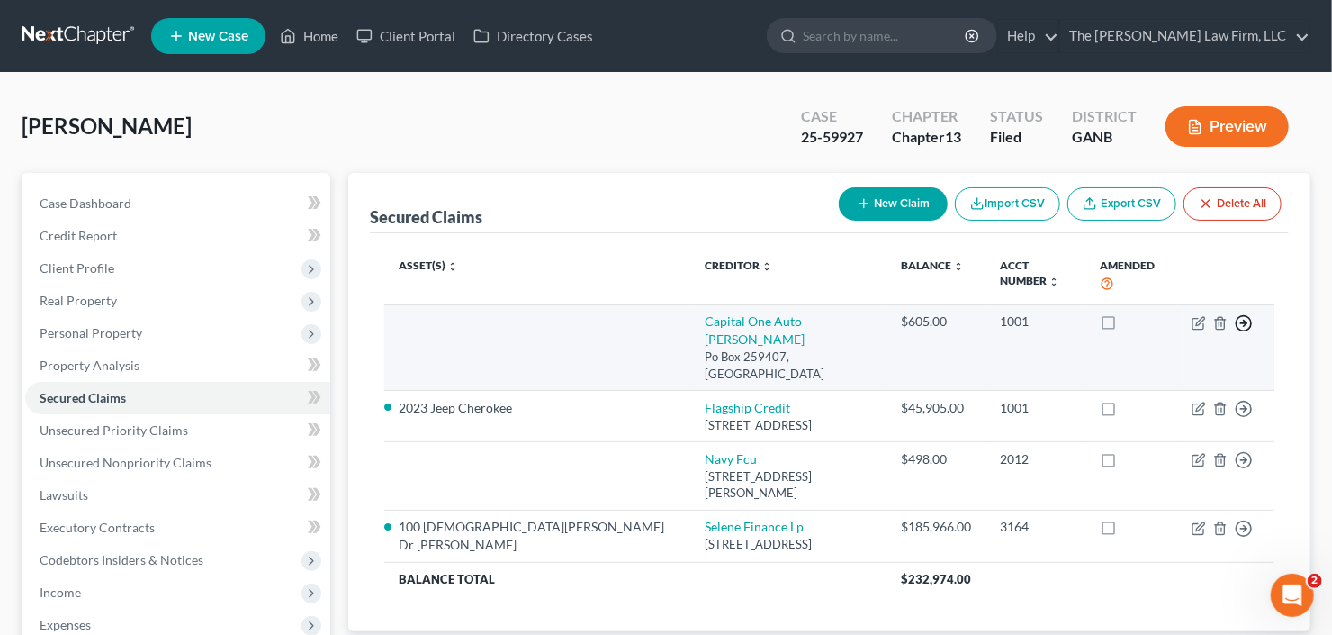
click at [1242, 323] on line "button" at bounding box center [1244, 323] width 6 height 0
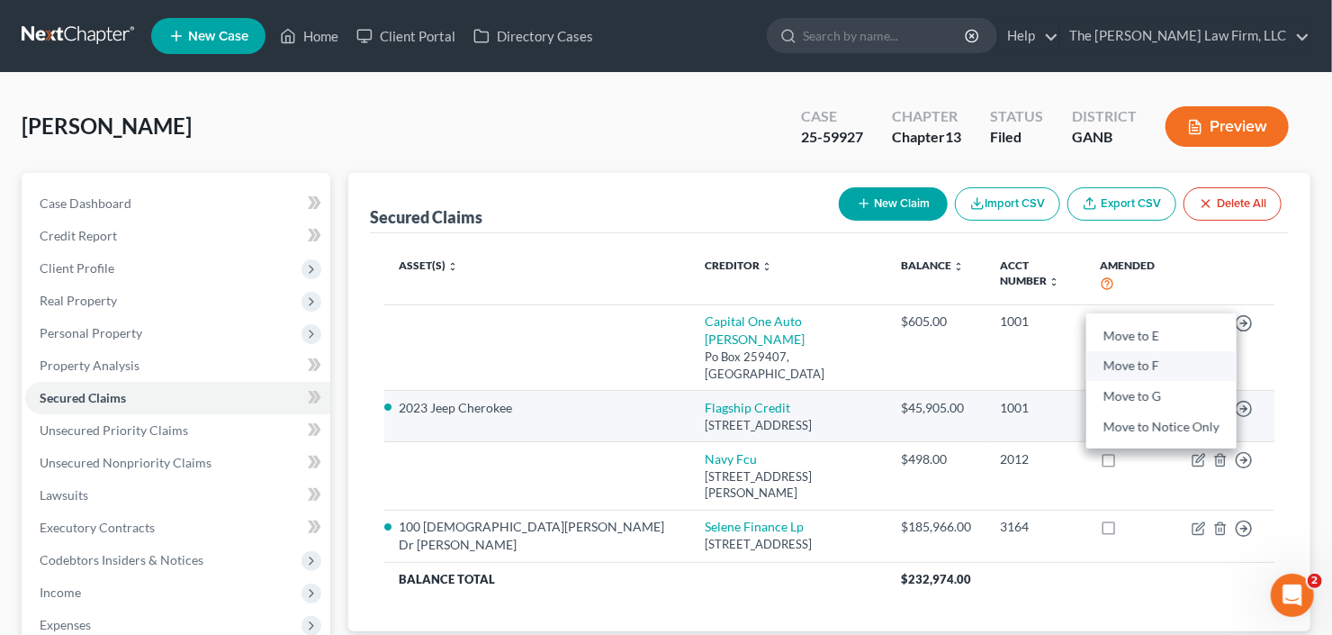
click at [1137, 351] on link "Move to F" at bounding box center [1161, 366] width 150 height 31
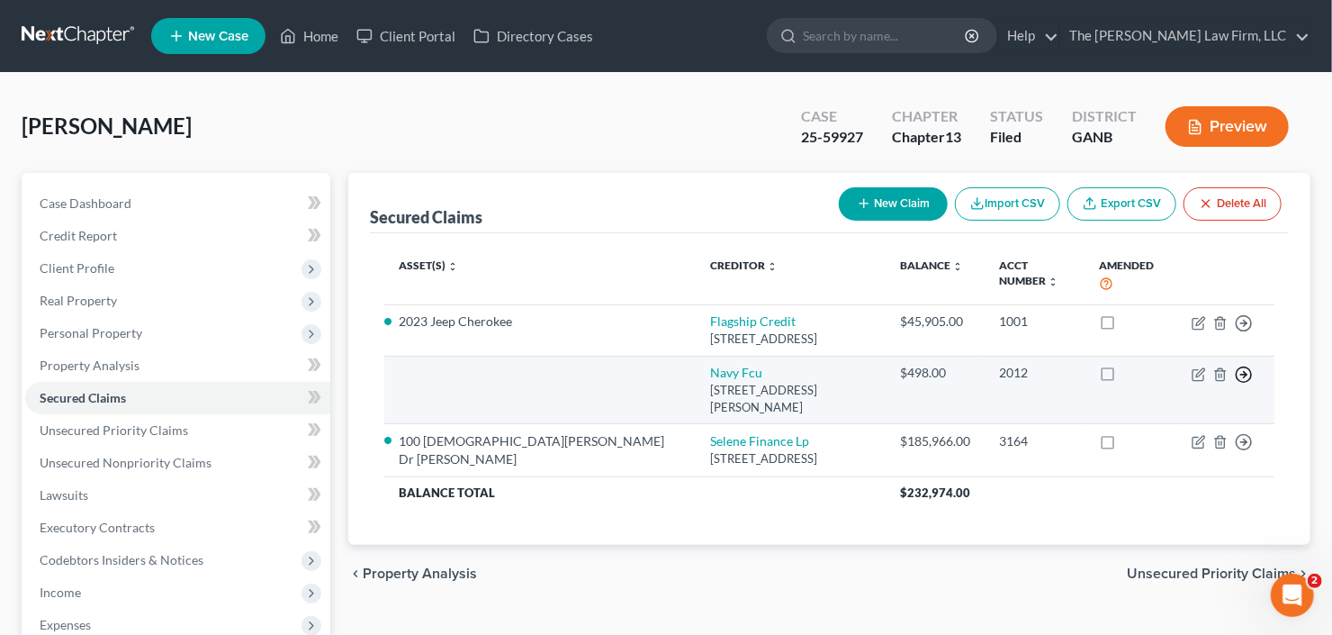
click at [1248, 365] on icon "button" at bounding box center [1244, 374] width 18 height 18
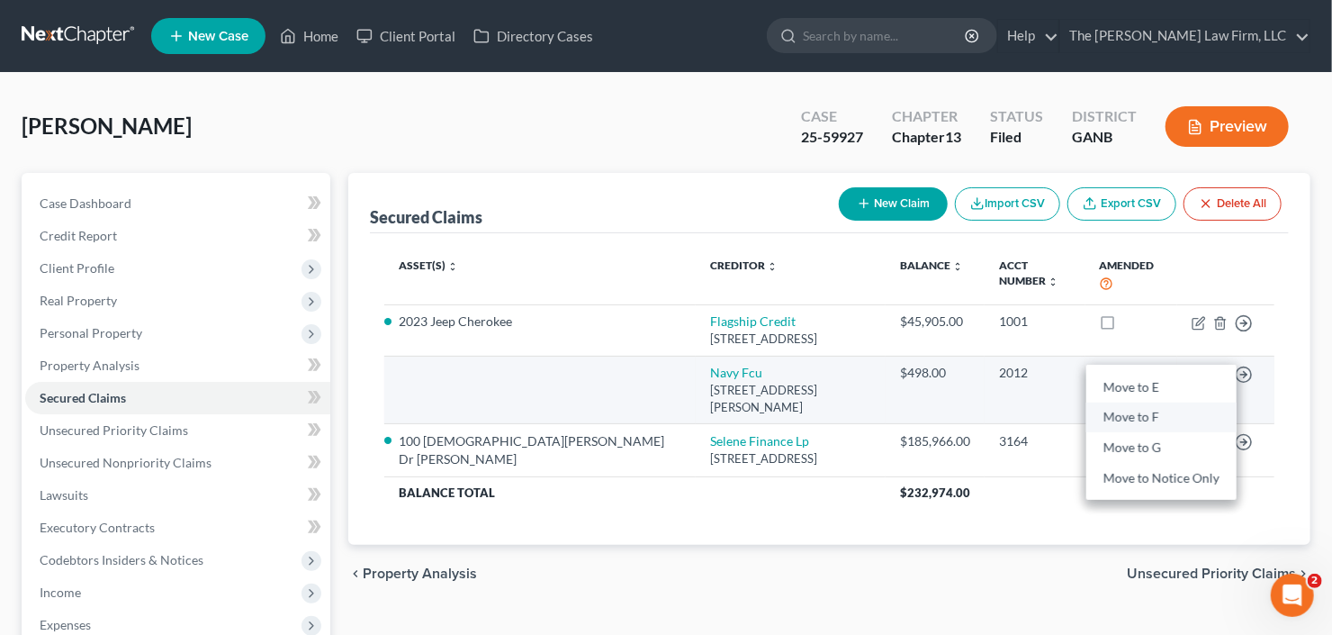
click at [1129, 402] on link "Move to F" at bounding box center [1161, 417] width 150 height 31
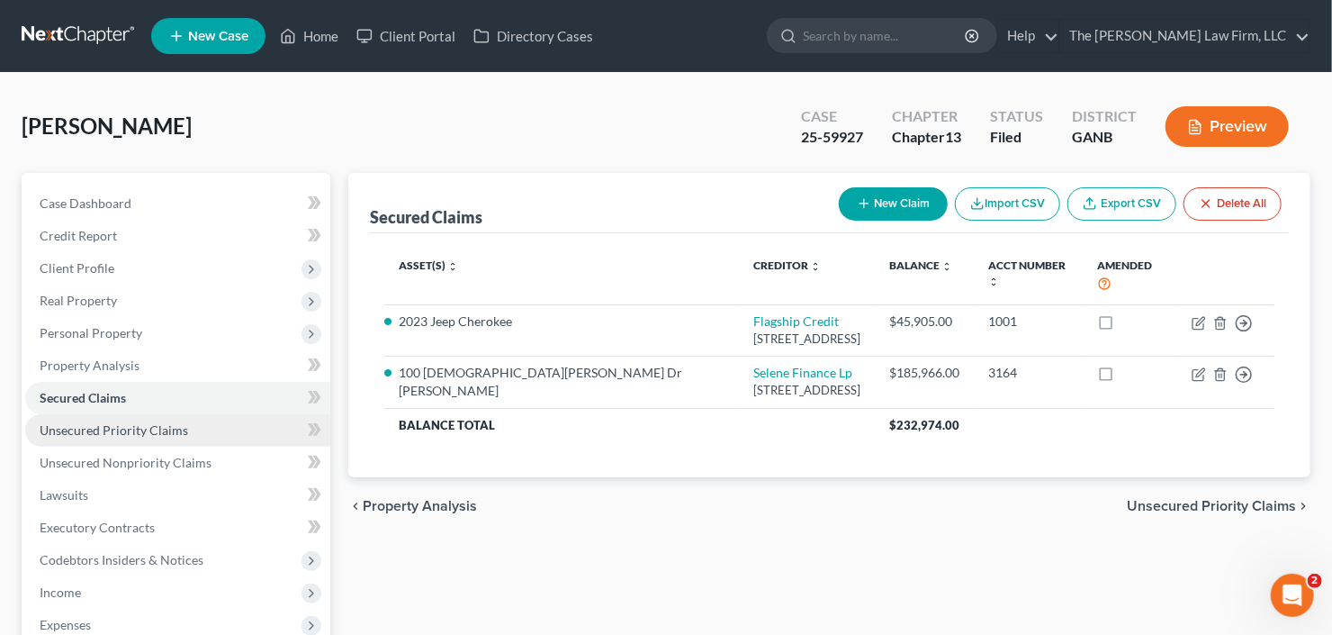
click at [96, 427] on span "Unsecured Priority Claims" at bounding box center [114, 429] width 149 height 15
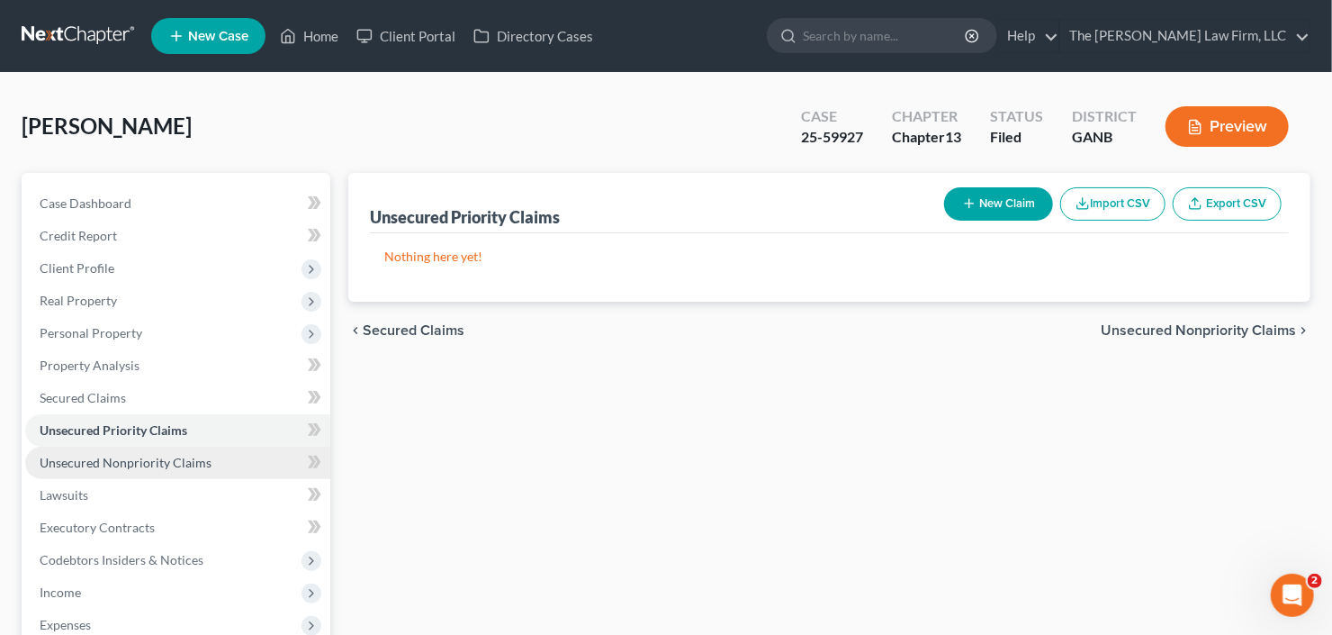
click at [144, 458] on span "Unsecured Nonpriority Claims" at bounding box center [126, 462] width 172 height 15
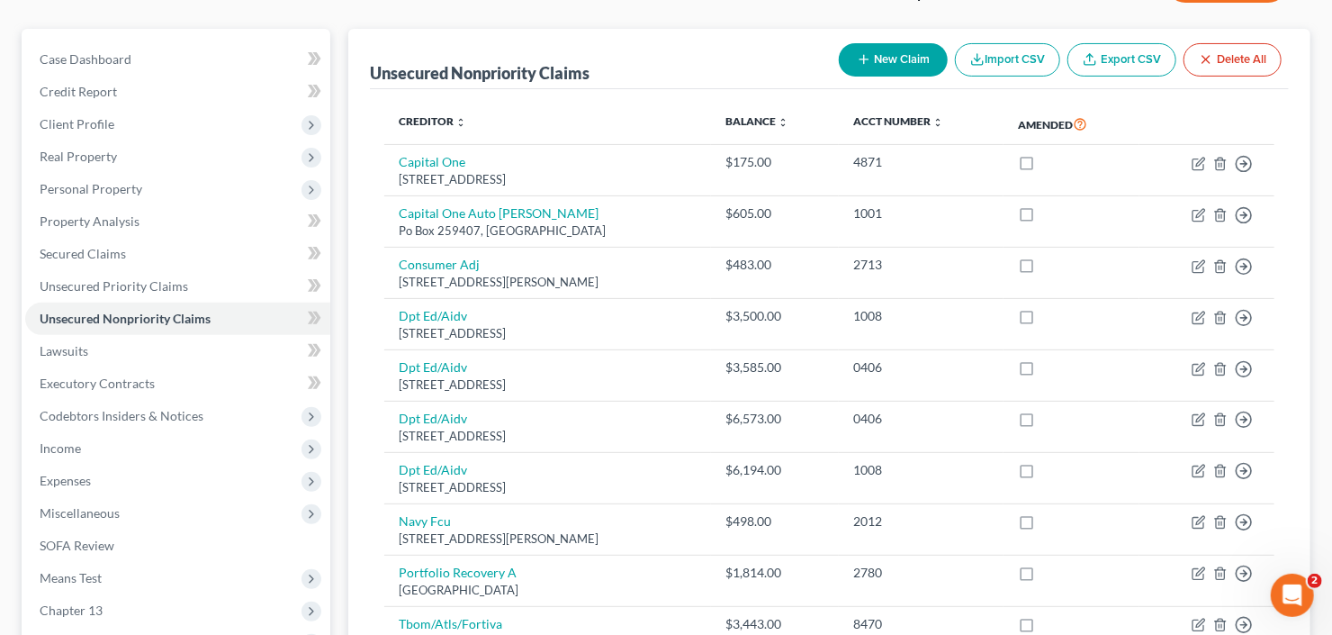
scroll to position [216, 0]
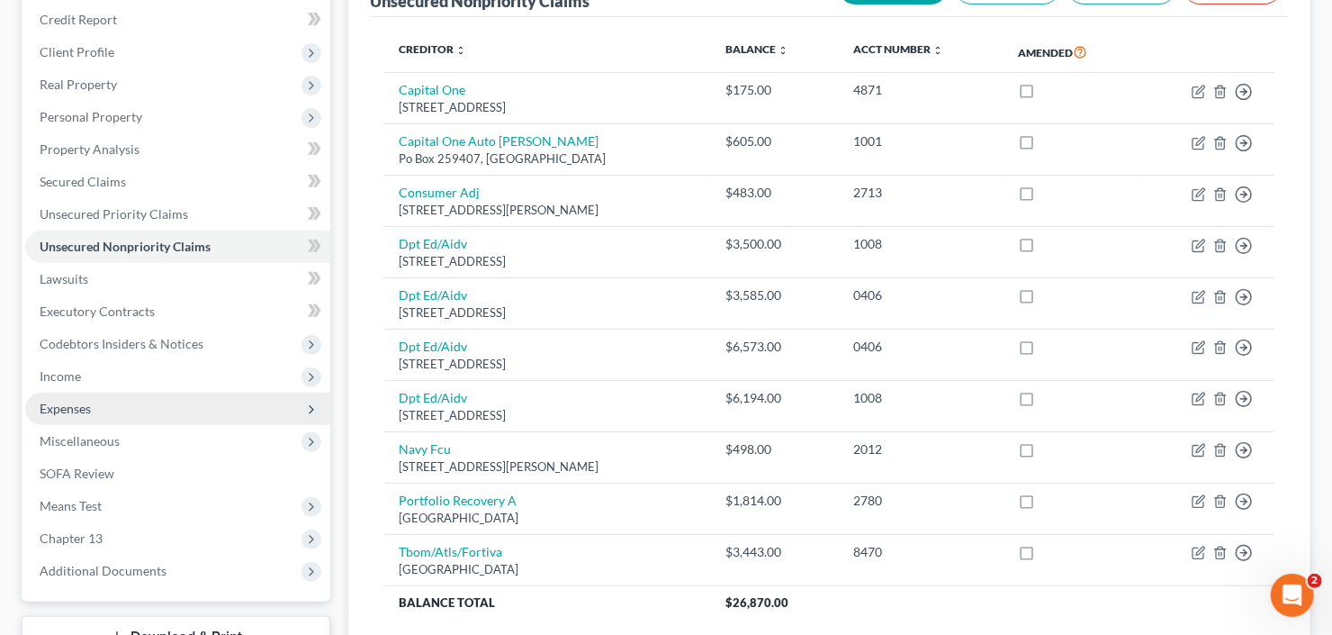
click at [99, 402] on span "Expenses" at bounding box center [177, 408] width 305 height 32
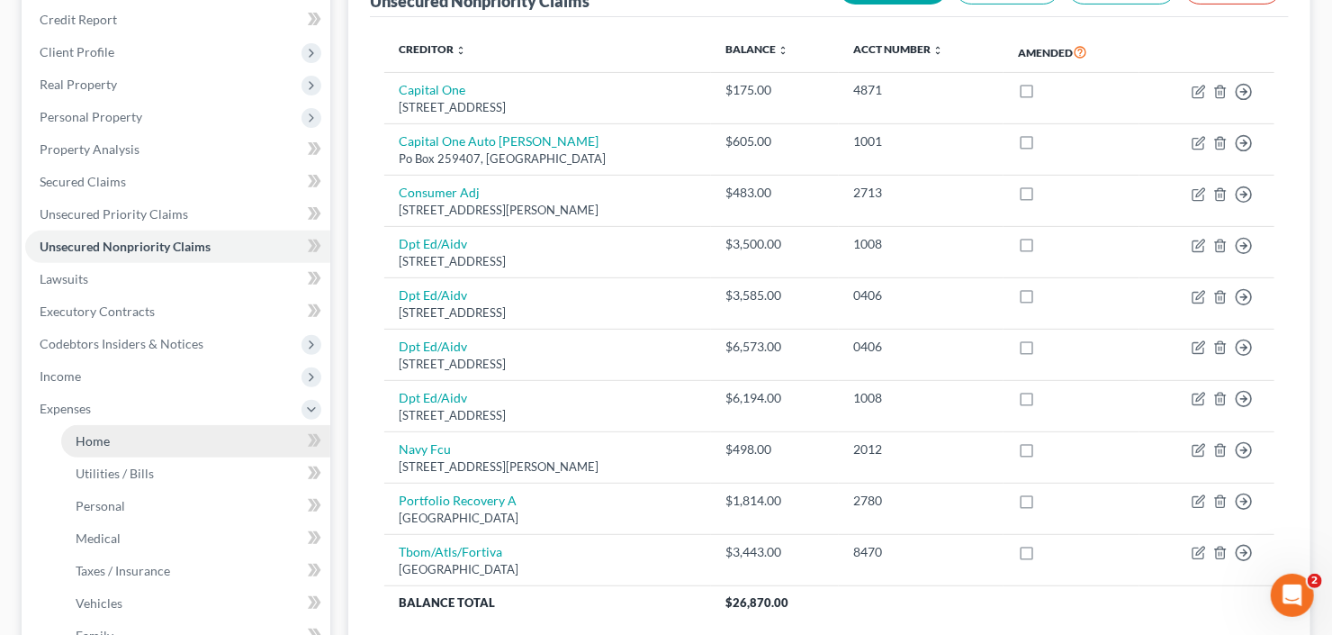
click at [144, 429] on link "Home" at bounding box center [195, 441] width 269 height 32
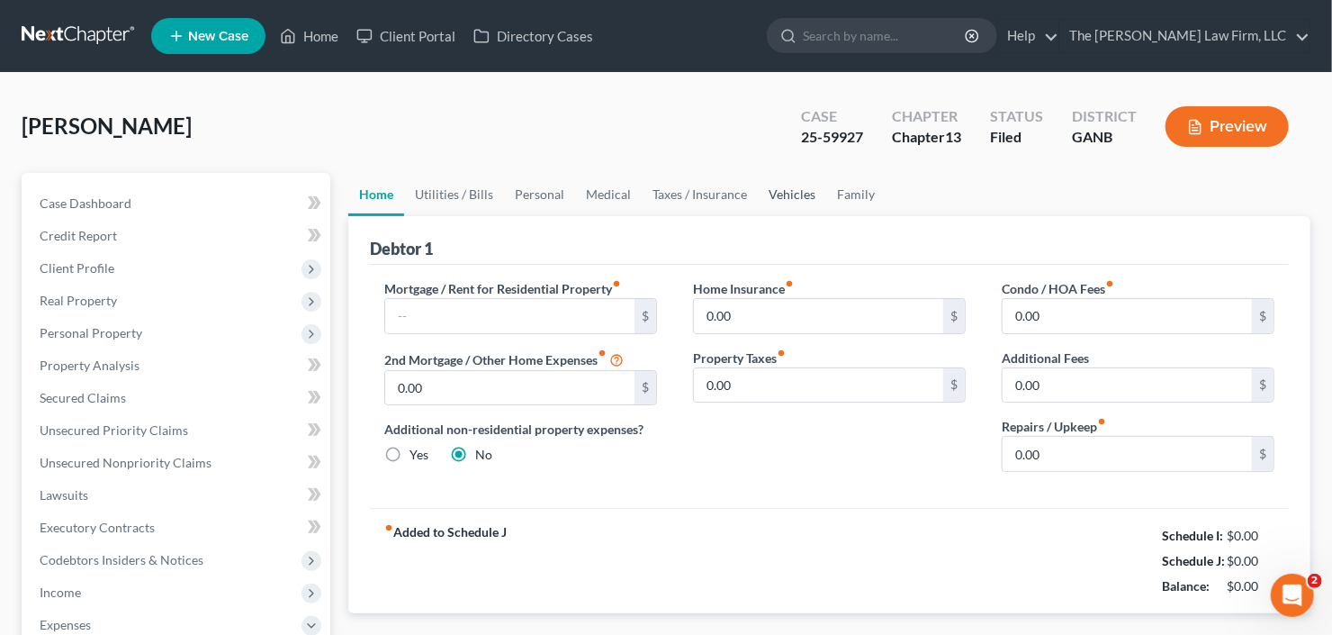
click at [798, 185] on link "Vehicles" at bounding box center [792, 194] width 68 height 43
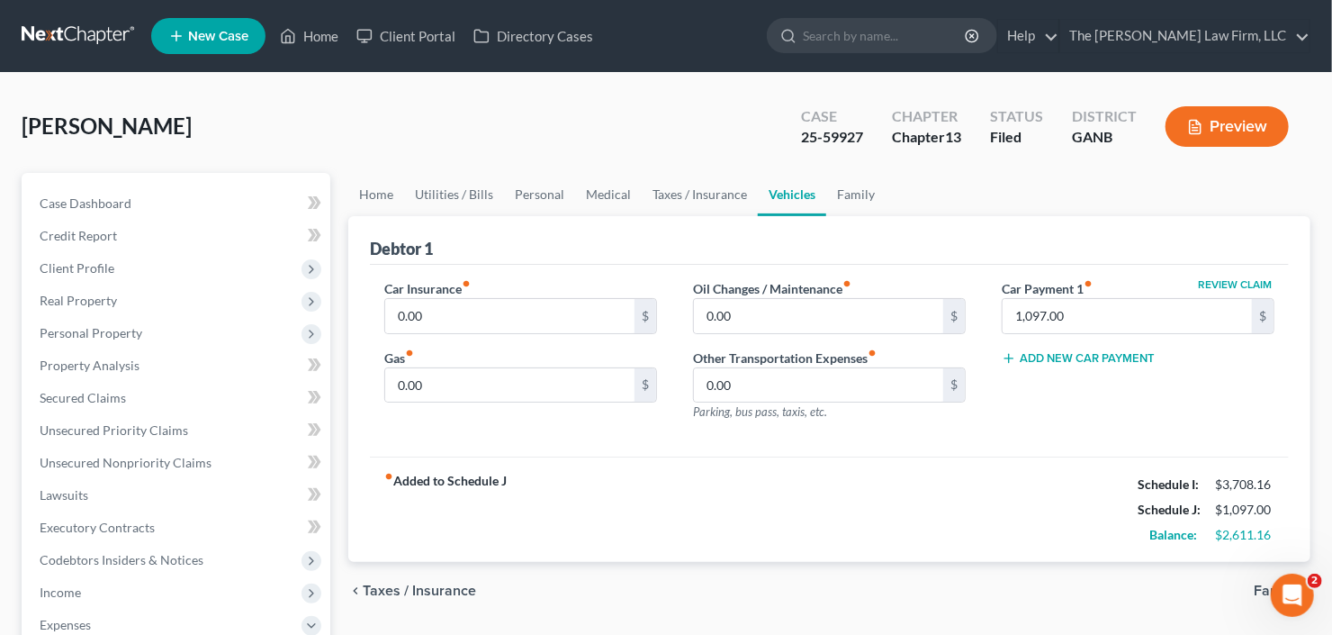
click at [769, 198] on link "Vehicles" at bounding box center [792, 194] width 68 height 43
click at [678, 203] on link "Taxes / Insurance" at bounding box center [700, 194] width 116 height 43
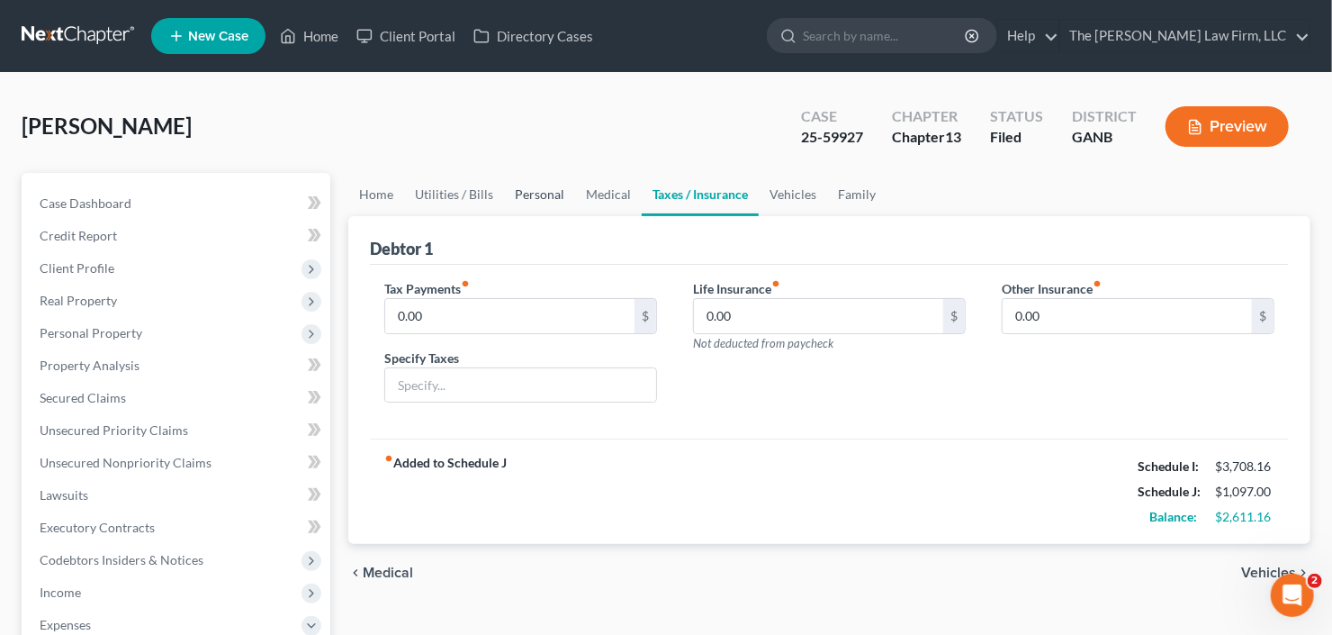
click at [563, 204] on link "Personal" at bounding box center [539, 194] width 71 height 43
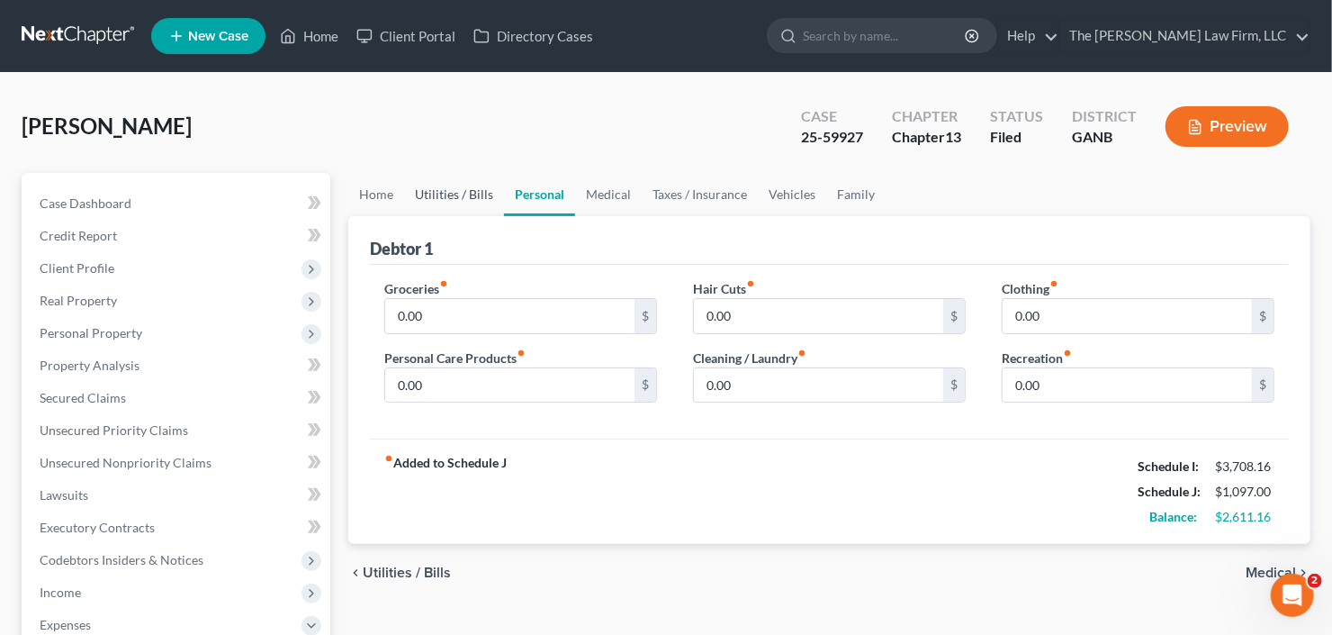
click at [463, 197] on link "Utilities / Bills" at bounding box center [454, 194] width 100 height 43
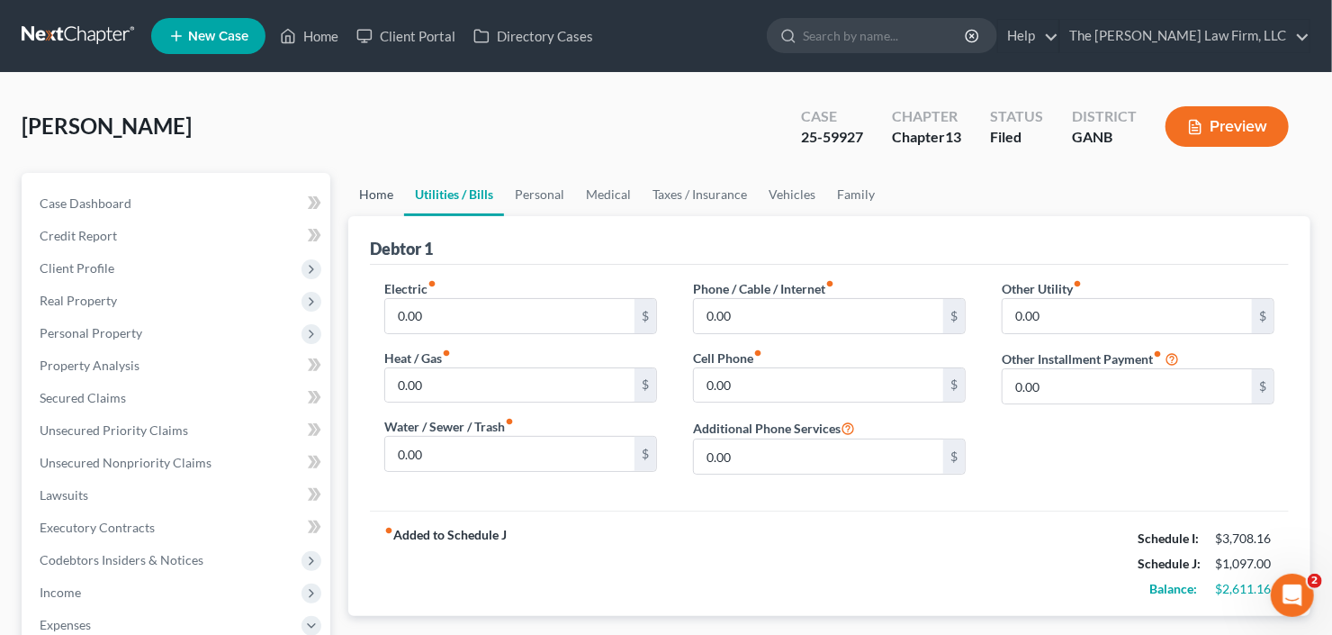
click at [355, 188] on link "Home" at bounding box center [376, 194] width 56 height 43
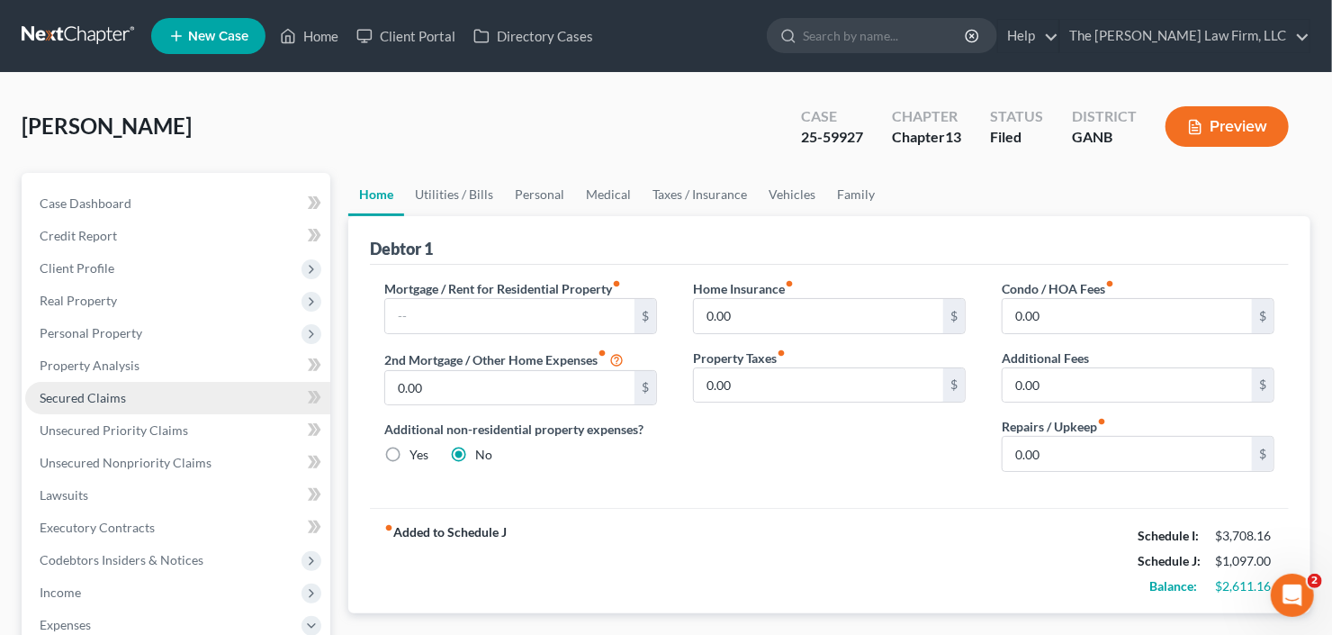
click at [106, 401] on span "Secured Claims" at bounding box center [83, 397] width 86 height 15
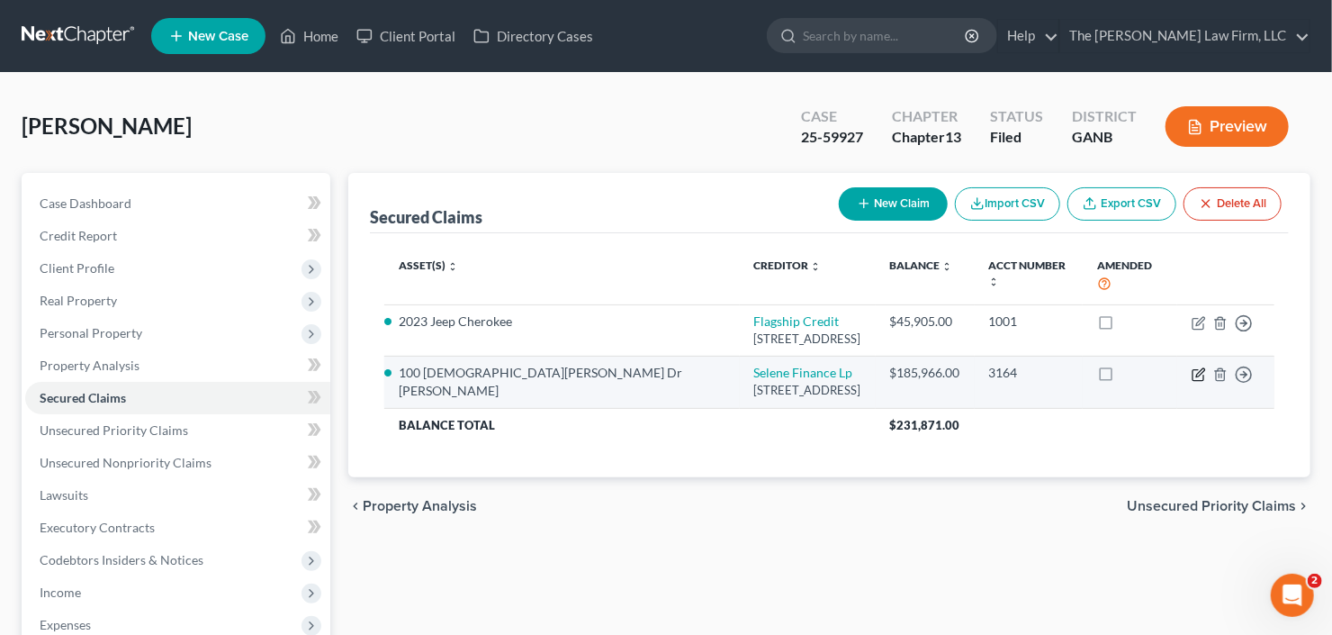
click at [1199, 367] on icon "button" at bounding box center [1199, 374] width 14 height 14
select select "45"
select select "7"
select select "0"
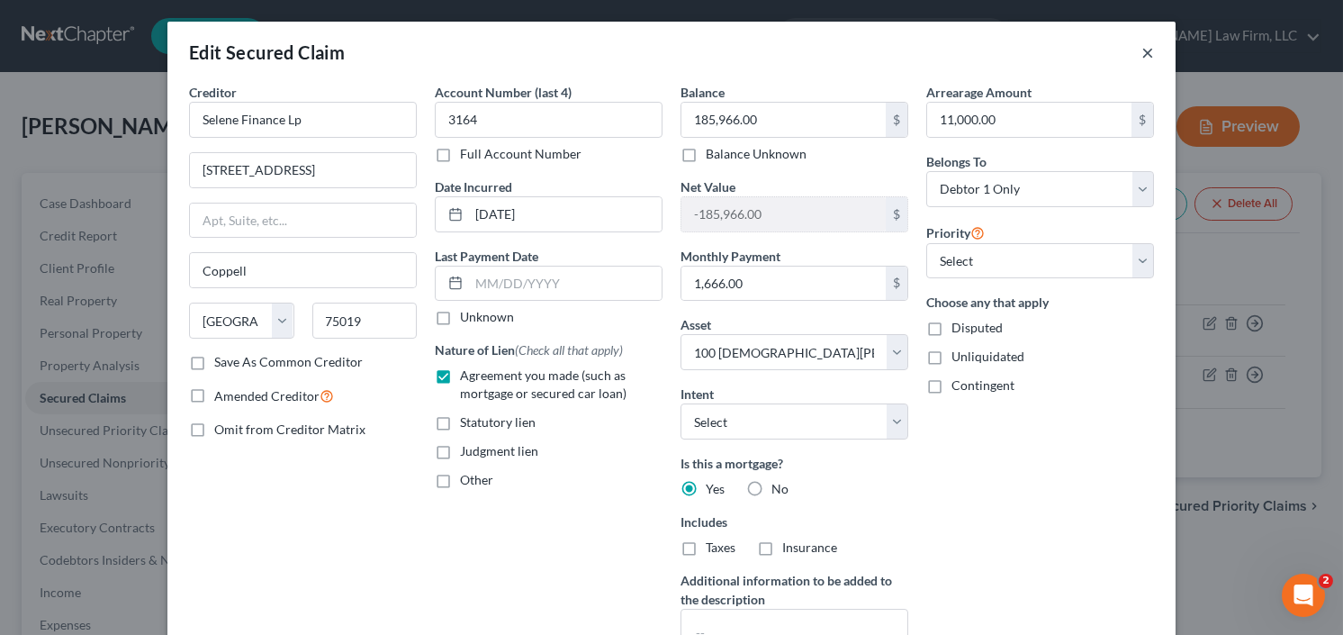
click at [1142, 53] on button "×" at bounding box center [1147, 52] width 13 height 22
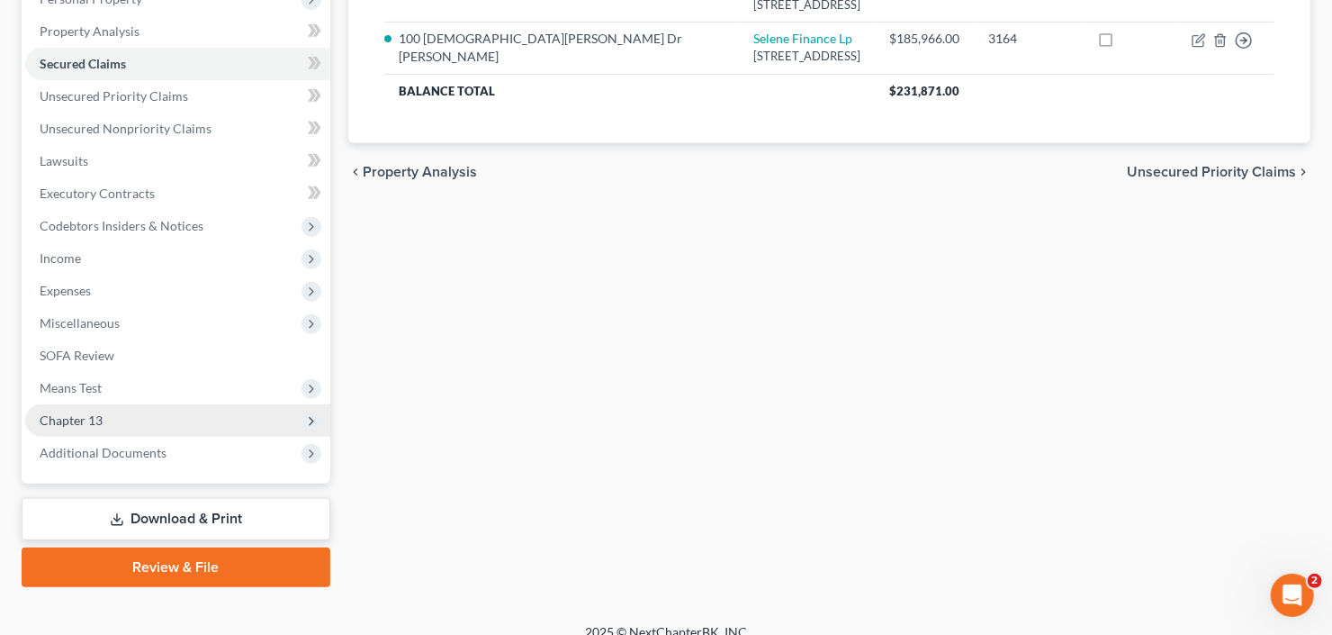
scroll to position [351, 0]
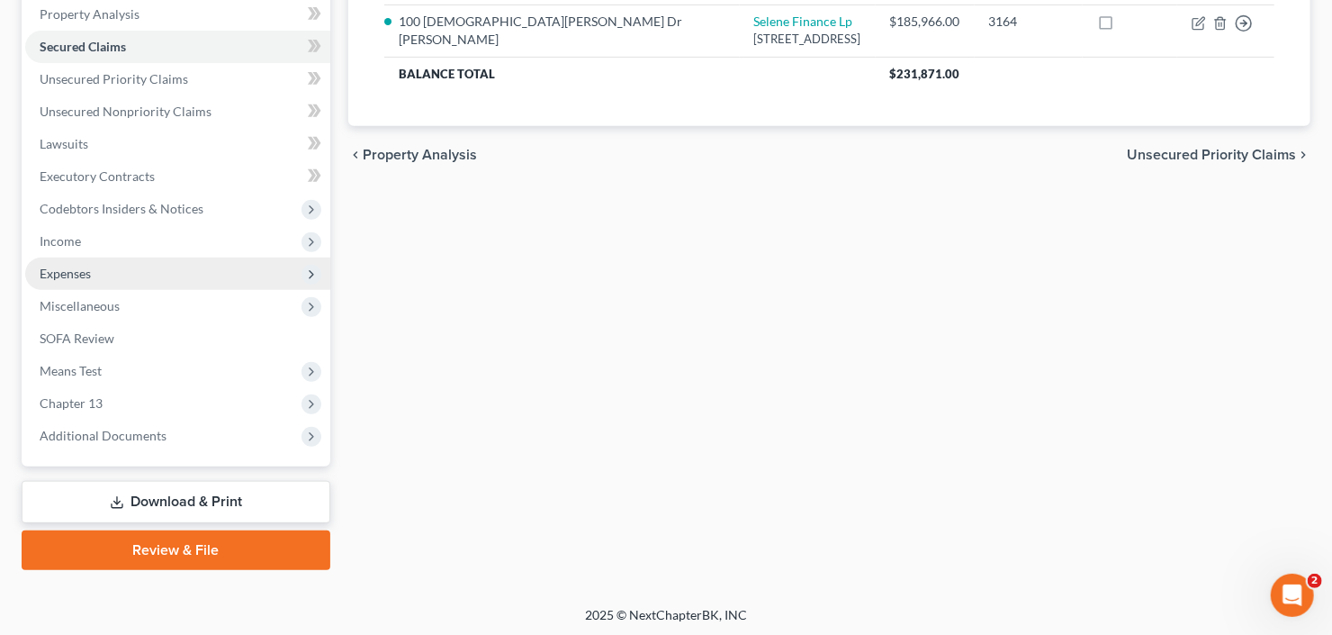
click at [94, 268] on span "Expenses" at bounding box center [177, 273] width 305 height 32
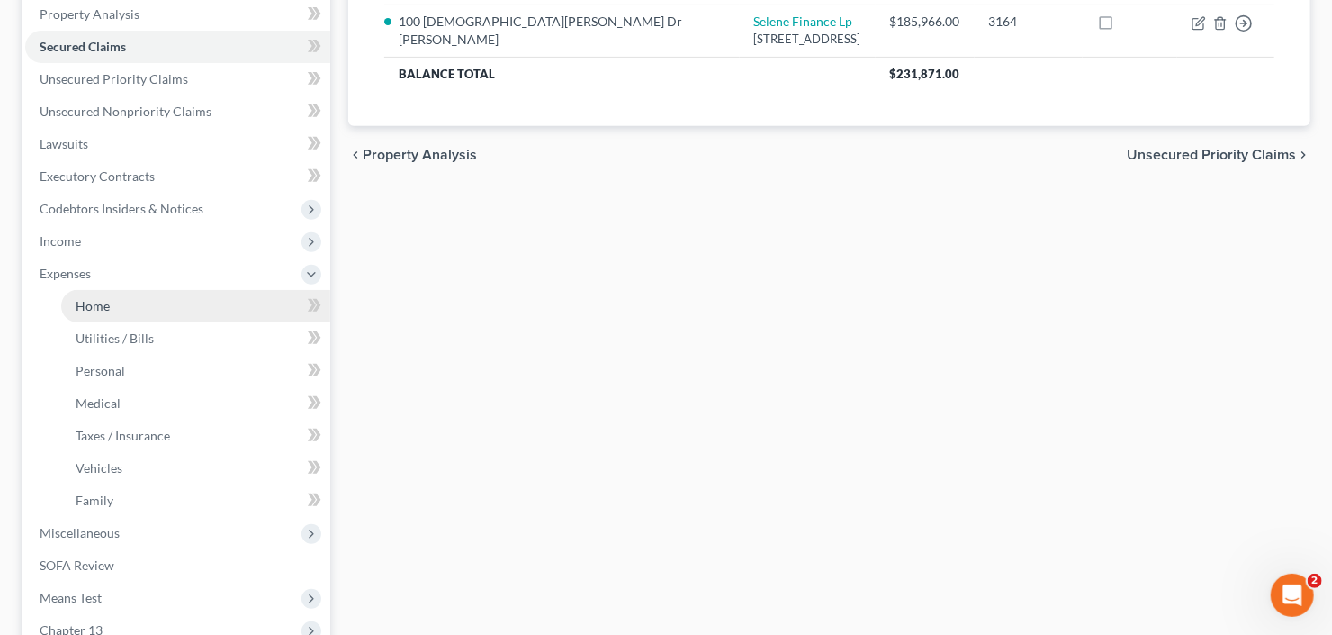
click at [116, 298] on link "Home" at bounding box center [195, 306] width 269 height 32
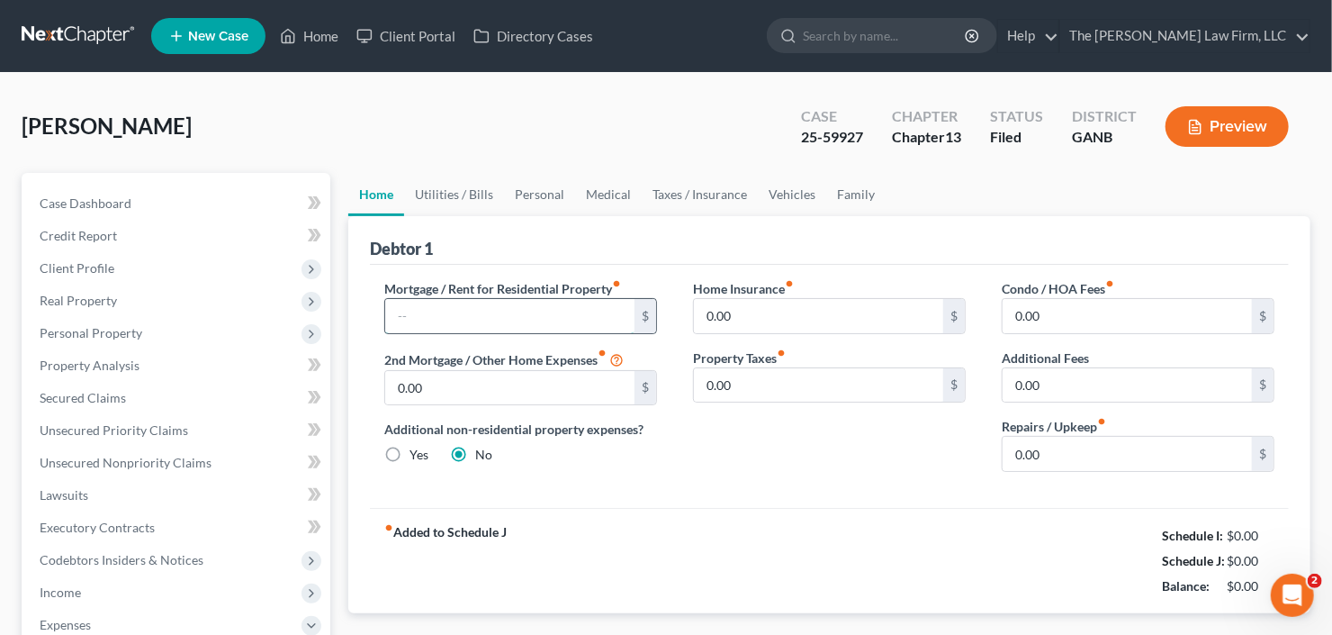
click at [473, 321] on input "text" at bounding box center [509, 316] width 249 height 34
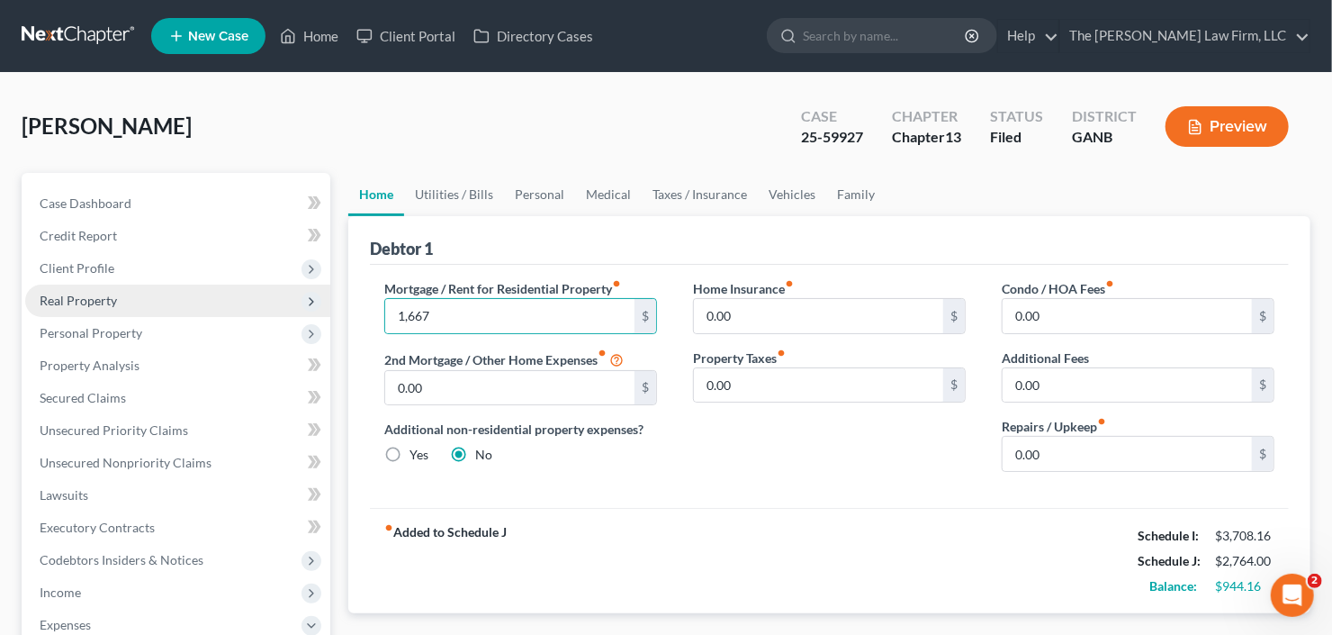
click at [119, 303] on span "Real Property" at bounding box center [177, 300] width 305 height 32
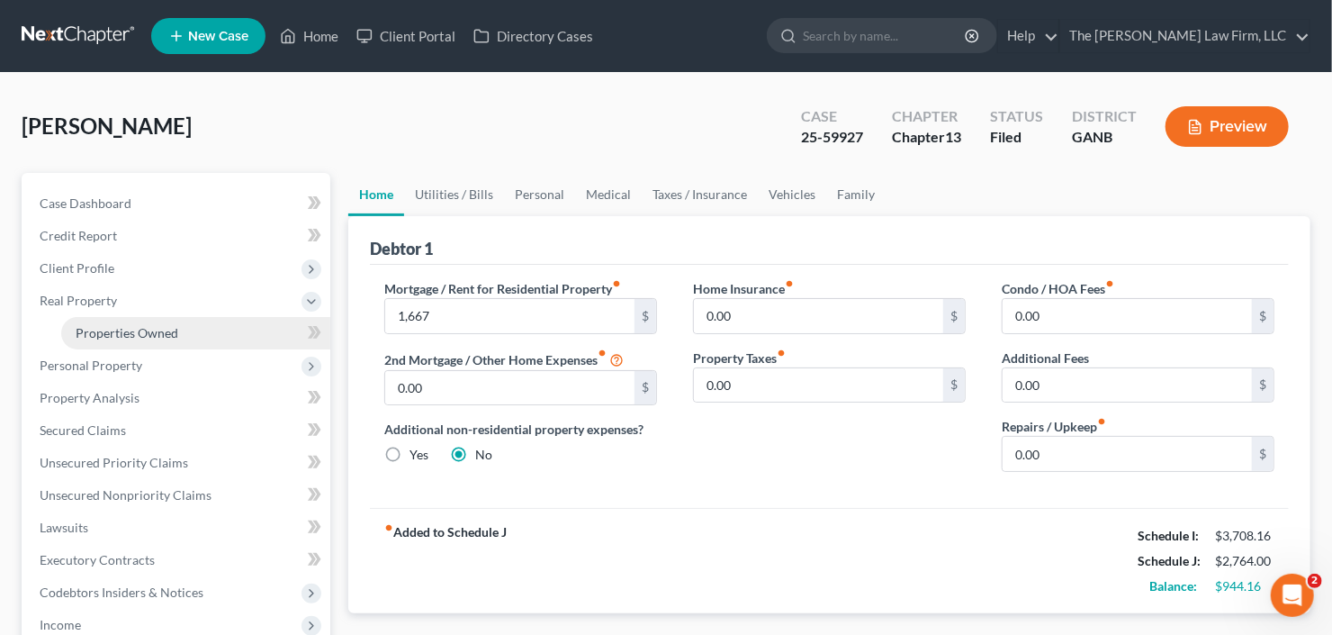
click at [134, 331] on span "Properties Owned" at bounding box center [127, 332] width 103 height 15
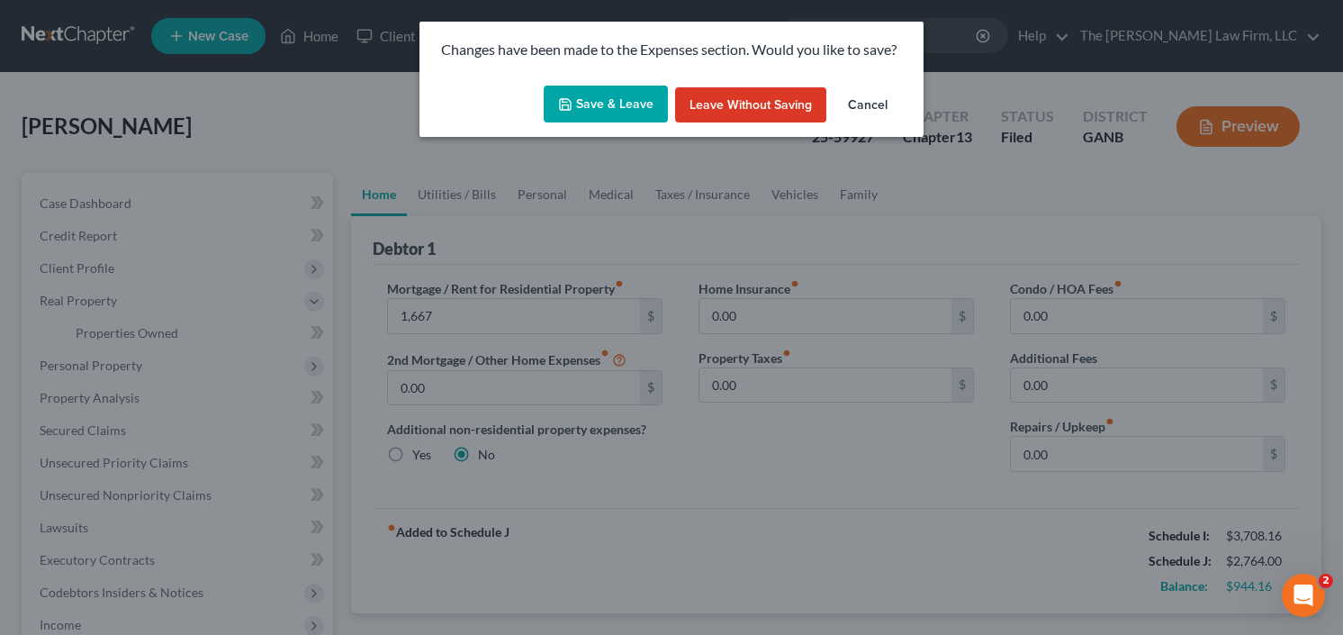
click at [611, 109] on button "Save & Leave" at bounding box center [606, 105] width 124 height 38
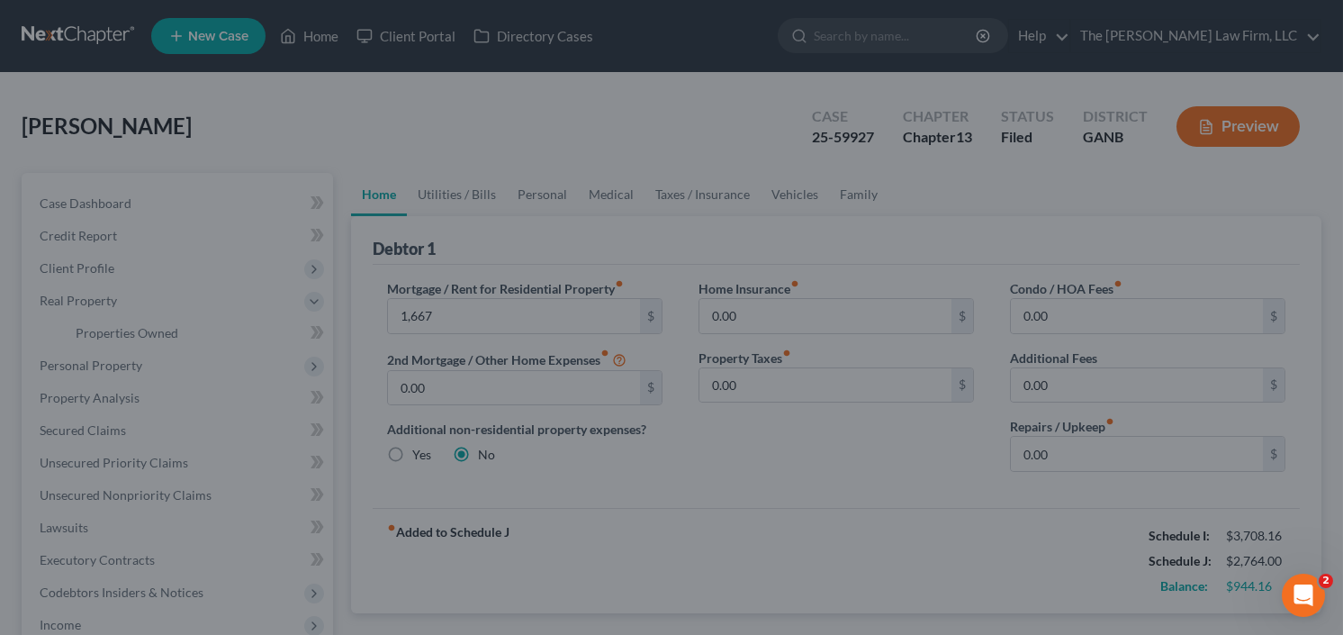
type input "1,667.00"
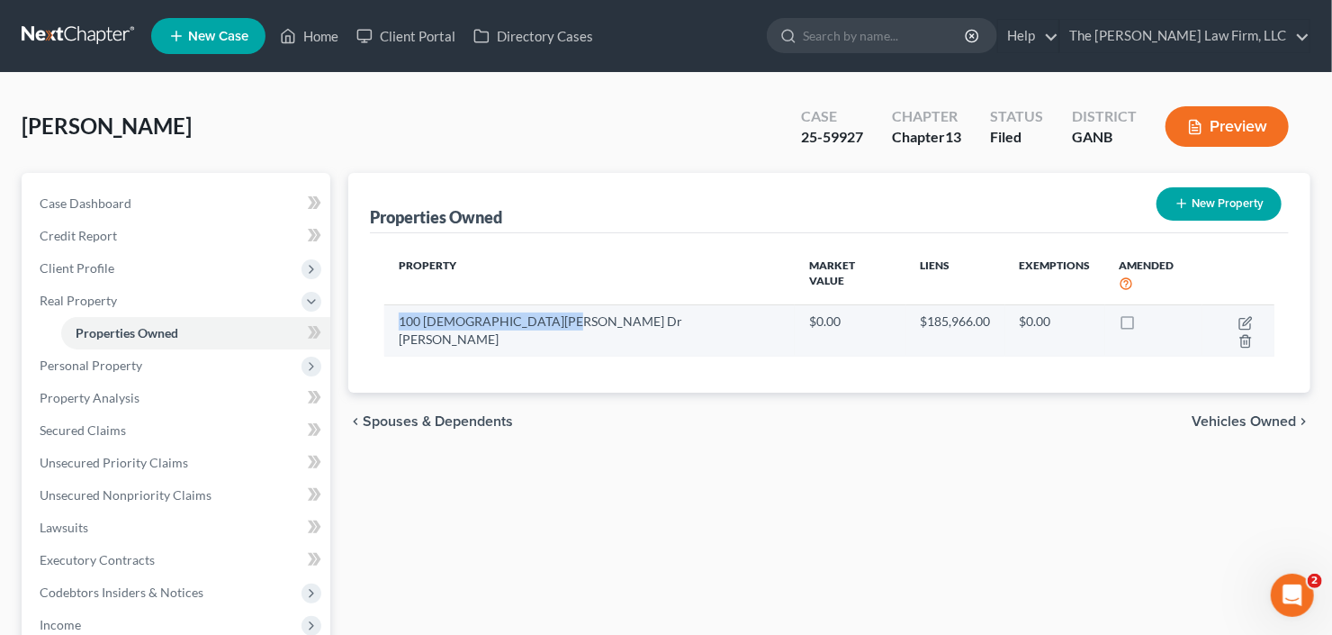
drag, startPoint x: 554, startPoint y: 308, endPoint x: 397, endPoint y: 314, distance: 156.8
click at [397, 314] on td "100 Christian Woods Dr Se" at bounding box center [589, 330] width 410 height 52
copy td "100 Christian Woods Dr Se"
click at [1239, 316] on icon "button" at bounding box center [1246, 323] width 14 height 14
select select "10"
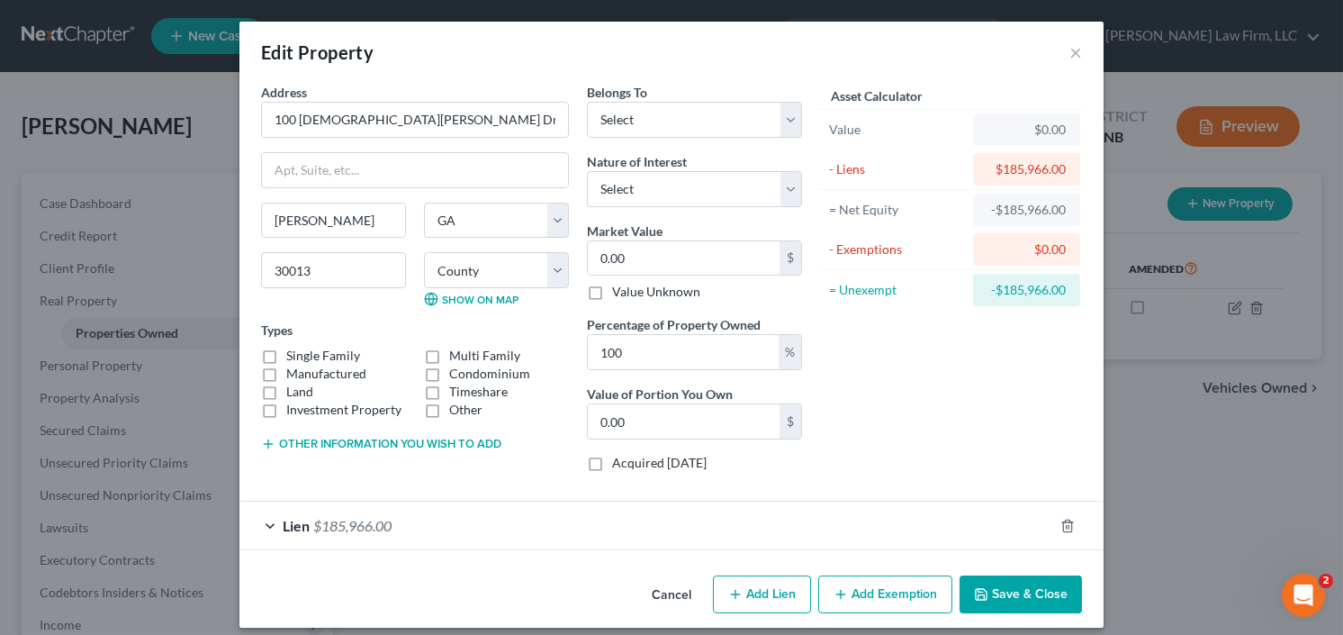
click at [286, 354] on label "Single Family" at bounding box center [323, 356] width 74 height 18
click at [293, 354] on input "Single Family" at bounding box center [299, 353] width 12 height 12
checkbox input "true"
drag, startPoint x: 670, startPoint y: 107, endPoint x: 669, endPoint y: 121, distance: 13.5
click at [670, 107] on select "Select Debtor 1 Only Debtor 2 Only Debtor 1 And Debtor 2 Only At Least One Of T…" at bounding box center [694, 120] width 215 height 36
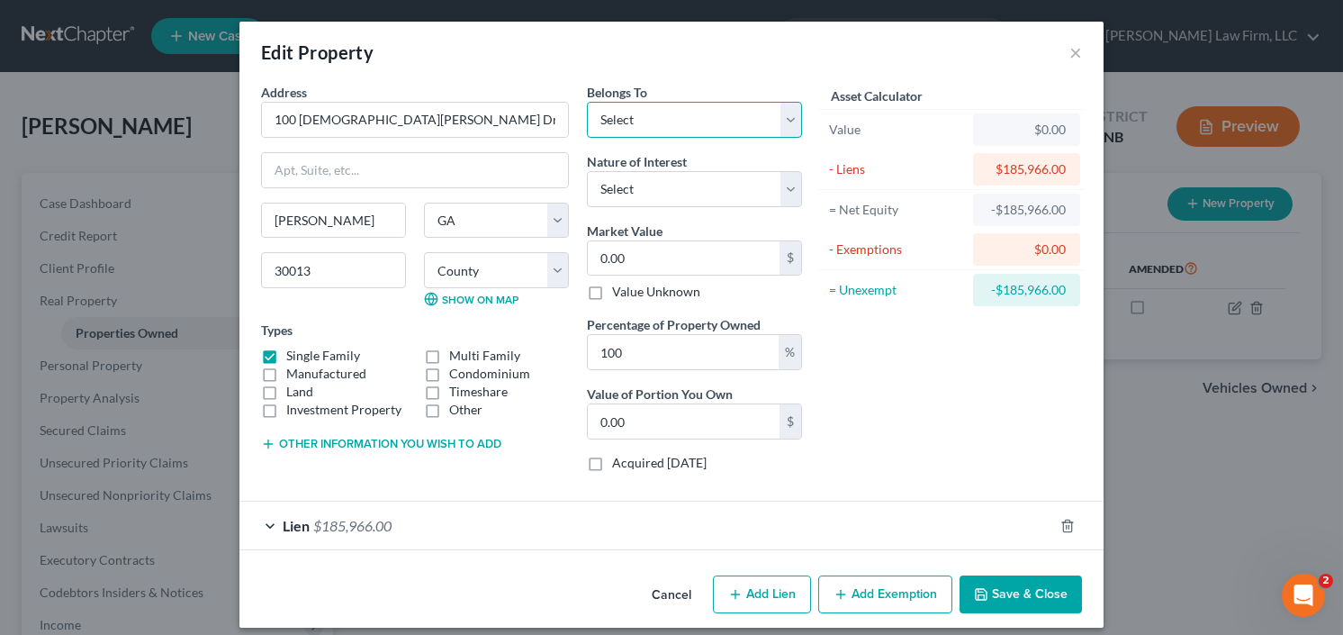
select select "0"
click at [587, 102] on select "Select Debtor 1 Only Debtor 2 Only Debtor 1 And Debtor 2 Only At Least One Of T…" at bounding box center [694, 120] width 215 height 36
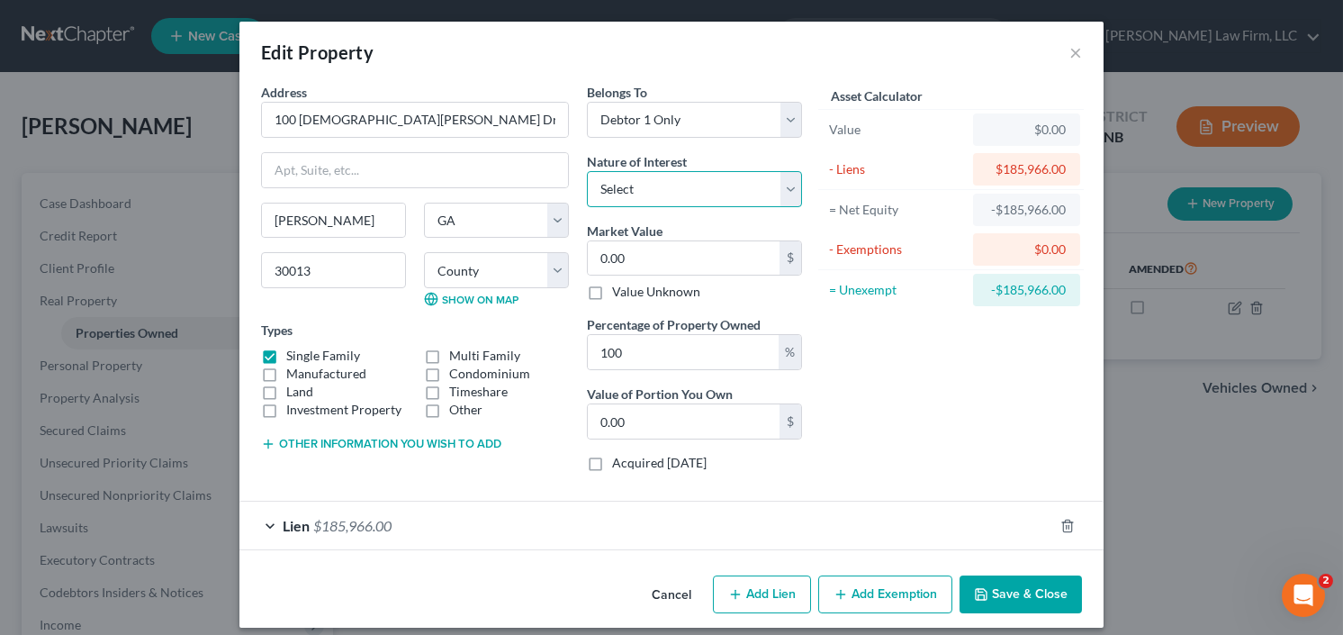
click at [674, 191] on select "Select Fee Simple Joint Tenant Life Estate Equitable Interest Future Interest T…" at bounding box center [694, 189] width 215 height 36
select select "0"
click at [587, 171] on select "Select Fee Simple Joint Tenant Life Estate Equitable Interest Future Interest T…" at bounding box center [694, 189] width 215 height 36
drag, startPoint x: 668, startPoint y: 253, endPoint x: 676, endPoint y: 261, distance: 11.5
click at [668, 252] on input "0.00" at bounding box center [684, 258] width 192 height 34
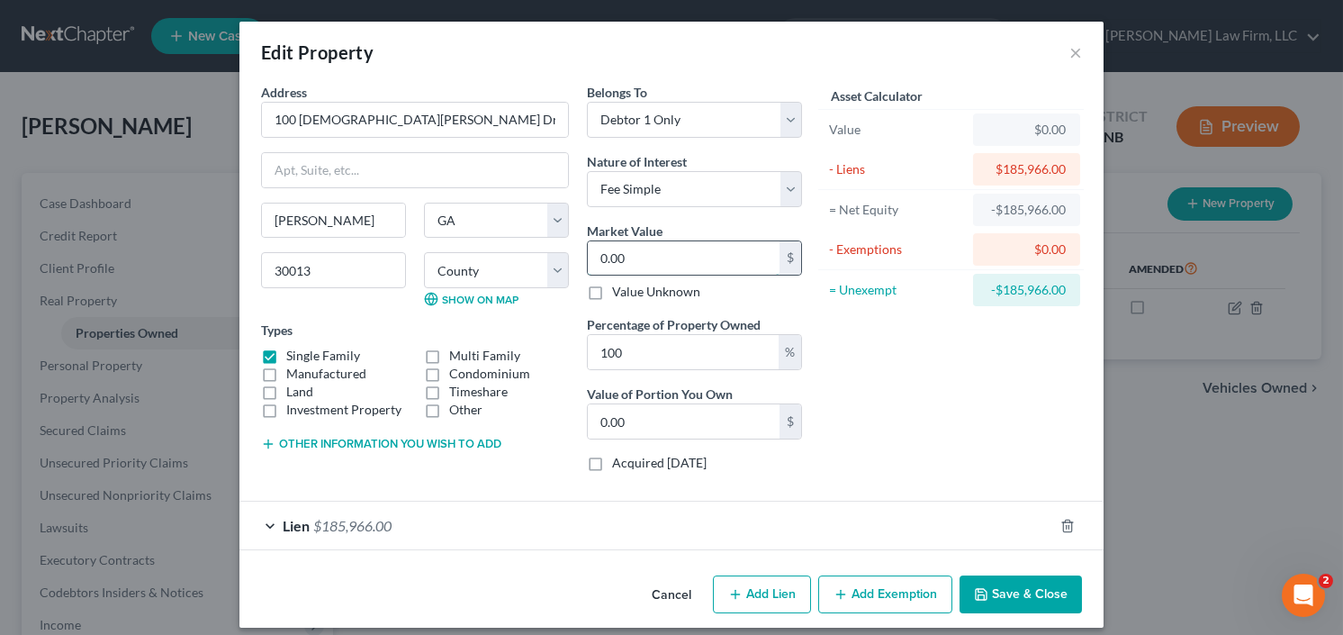
type input "2"
type input "2.00"
type input "24"
type input "24.00"
type input "246"
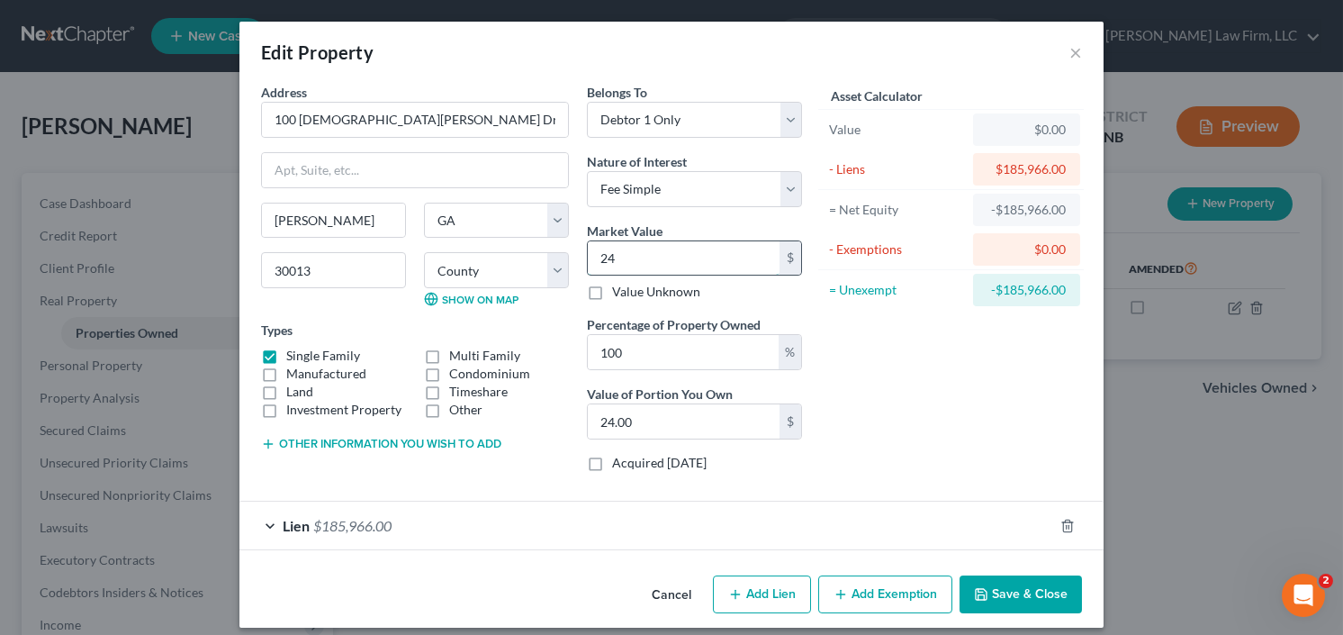
type input "246.00"
type input "2460"
type input "2,460.00"
type input "2,4600"
type input "24,600.00"
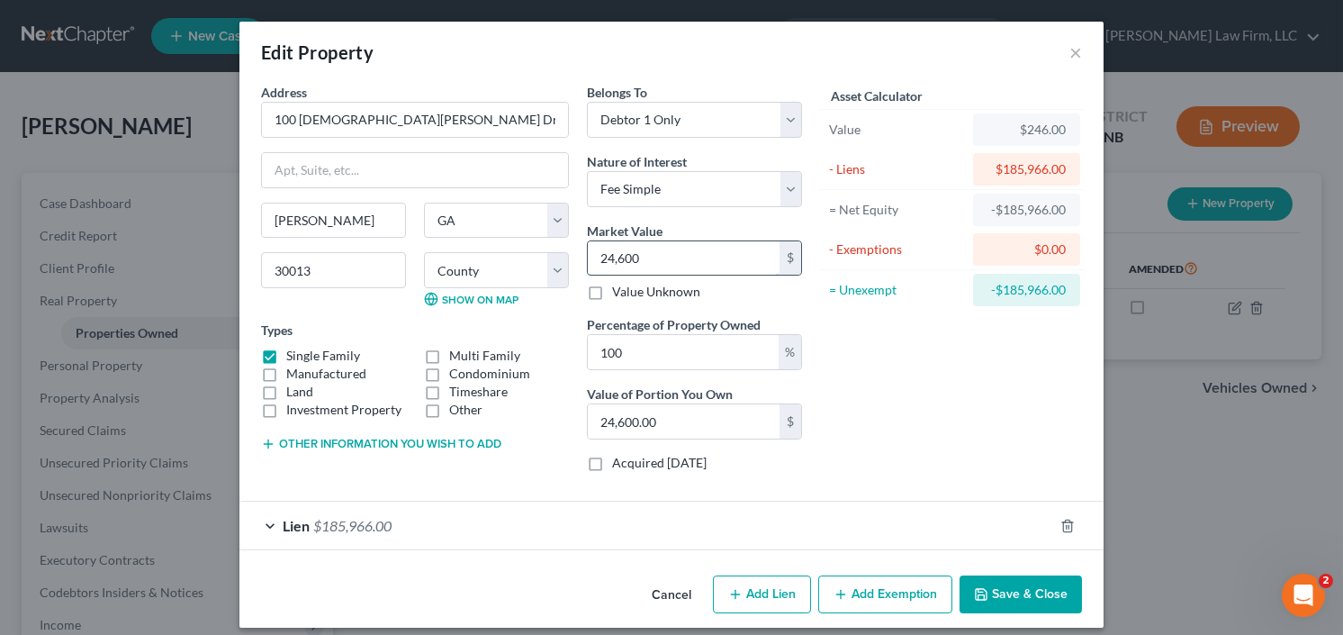
type input "24,6000"
type input "246,000.00"
type input "246,000"
click at [893, 594] on button "Add Exemption" at bounding box center [885, 594] width 134 height 38
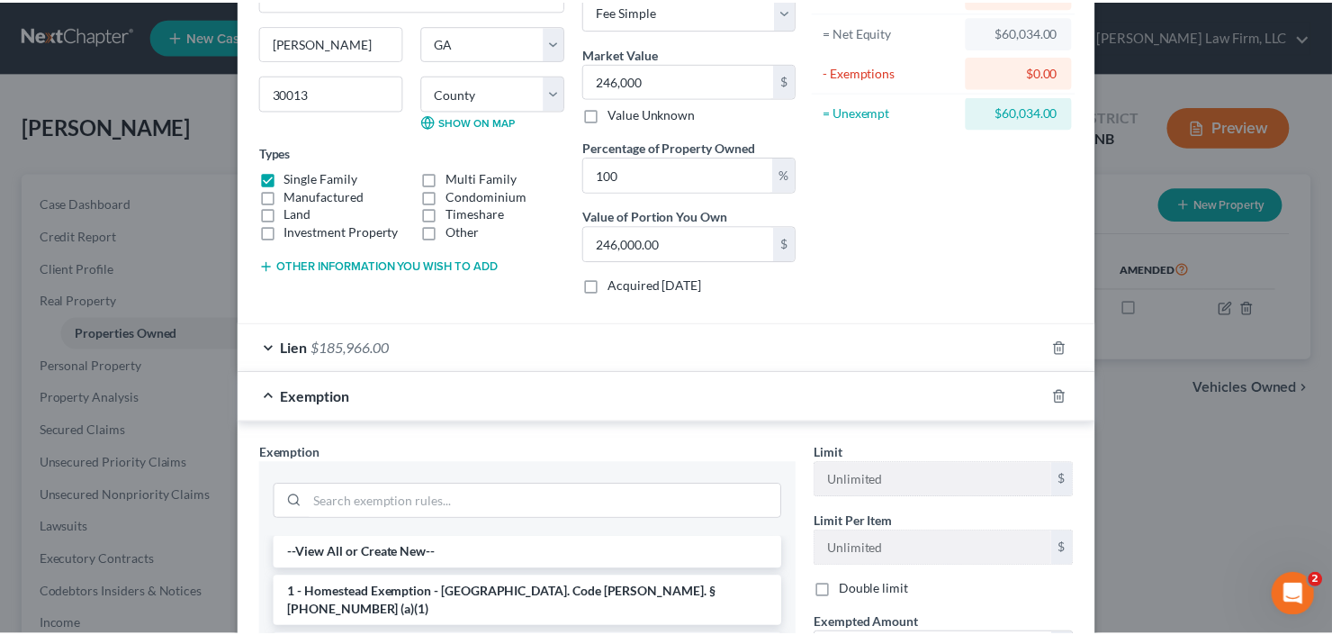
scroll to position [360, 0]
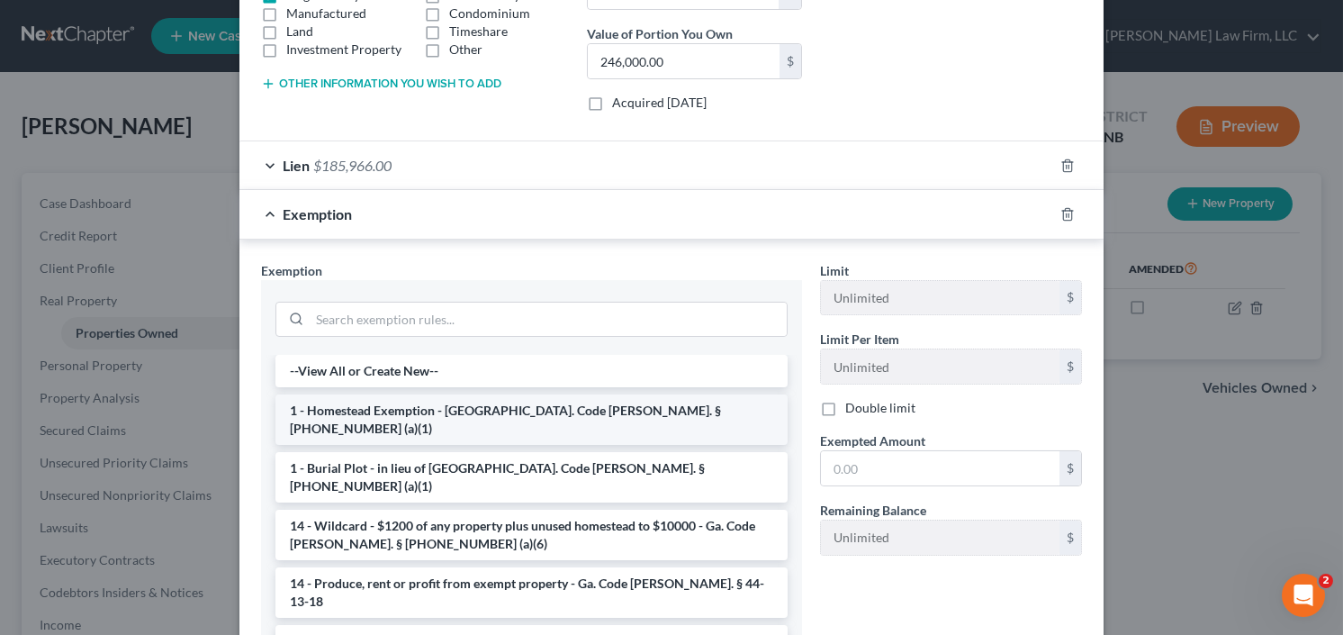
click at [407, 404] on li "1 - Homestead Exemption - Ga. Code Ann. § 44-13-100 (a)(1)" at bounding box center [531, 419] width 512 height 50
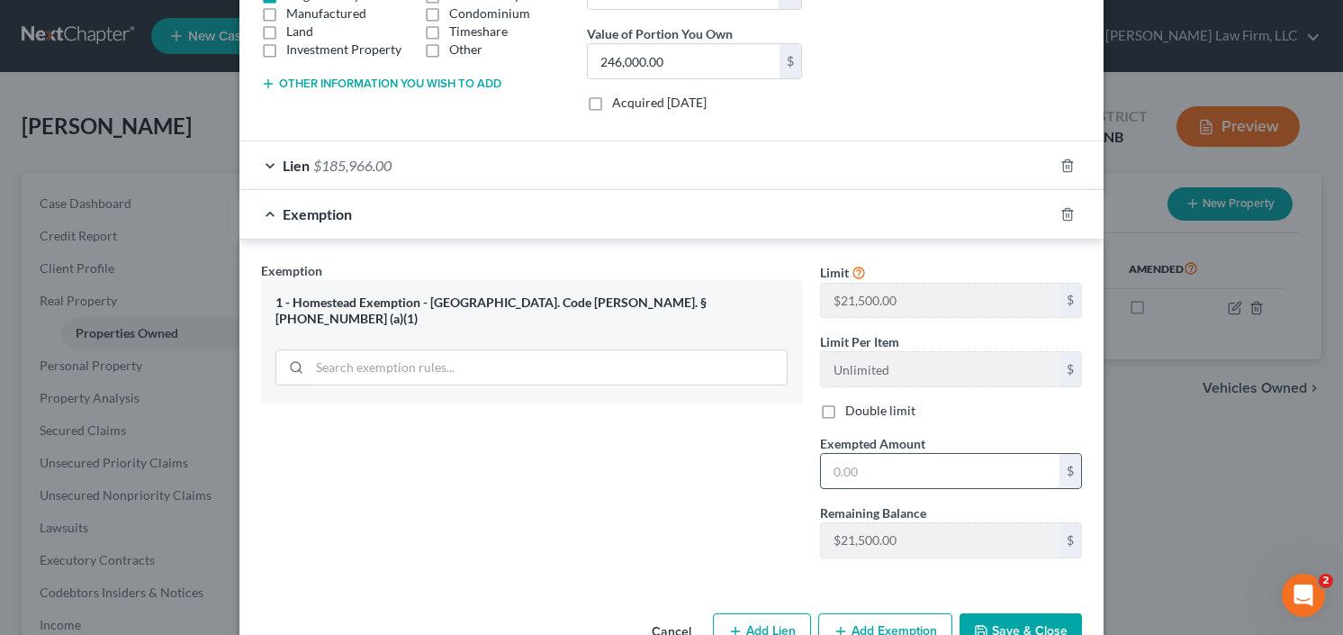
click at [870, 463] on input "text" at bounding box center [940, 471] width 239 height 34
type input "5,000.00"
click at [1039, 625] on button "Save & Close" at bounding box center [1021, 632] width 122 height 38
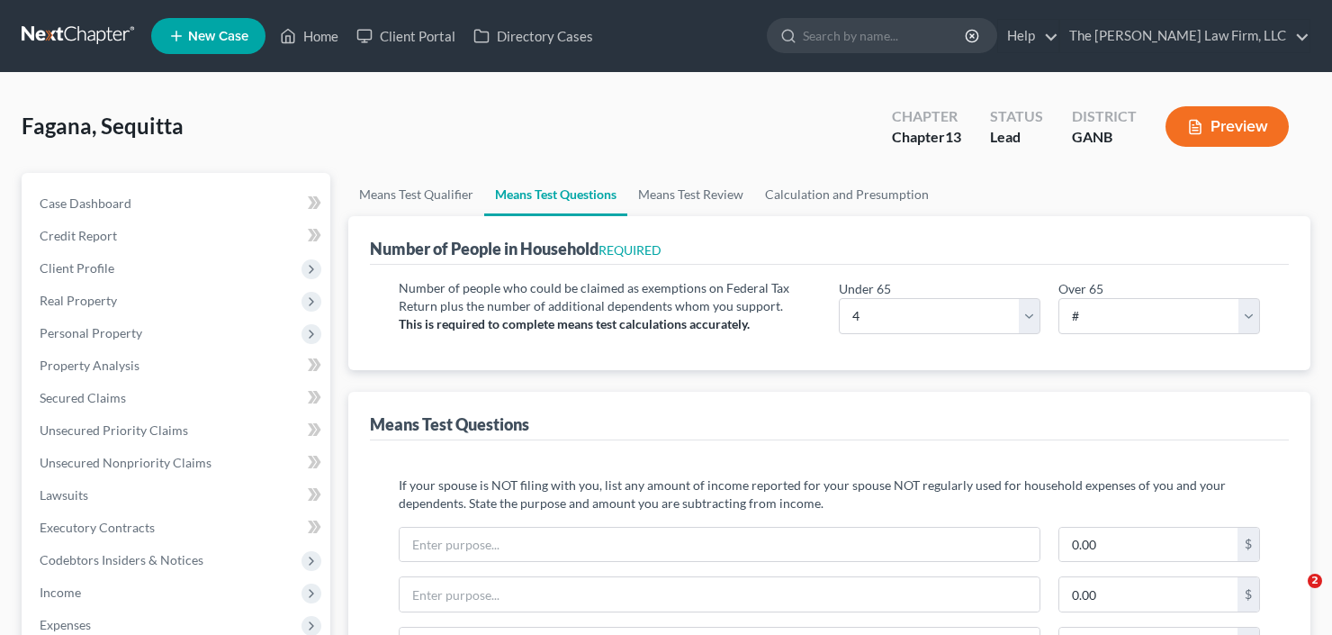
select select "4"
select select "0"
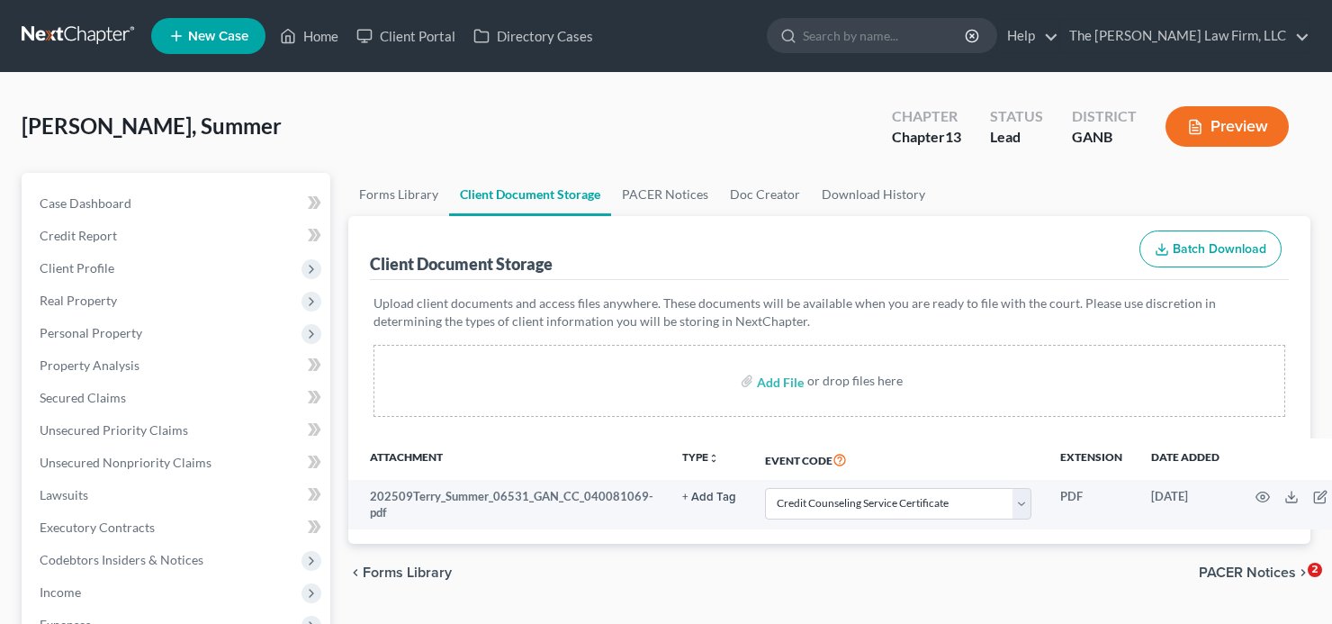
select select "5"
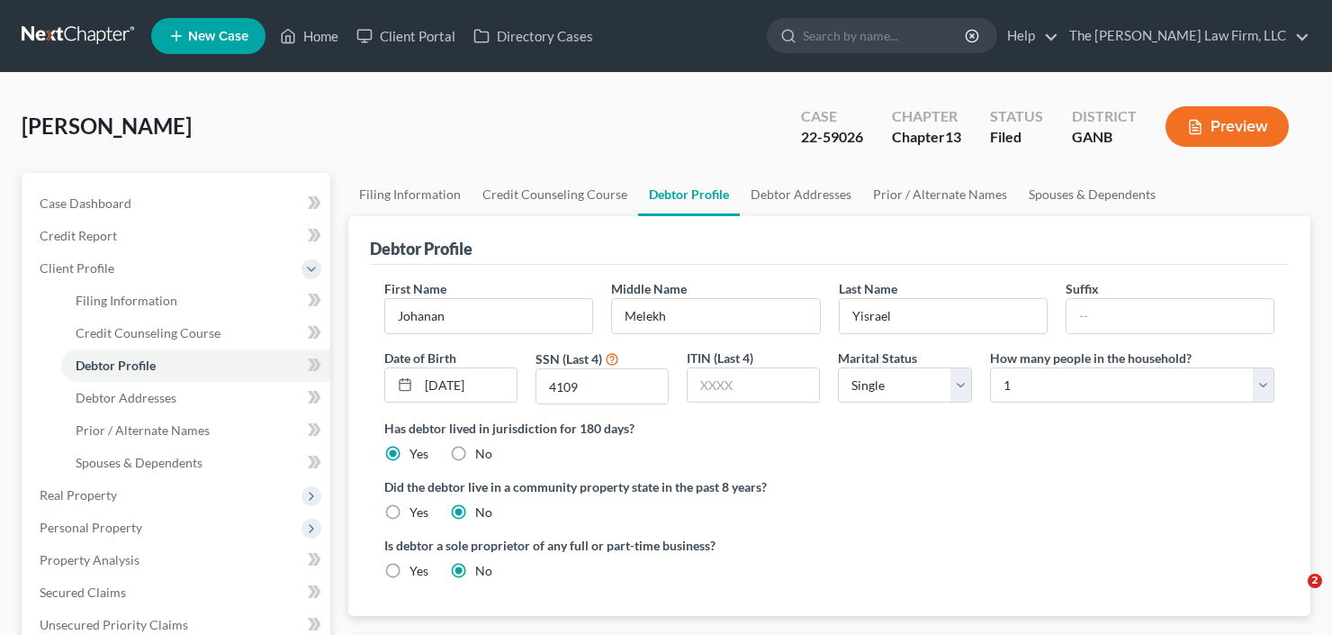
select select "0"
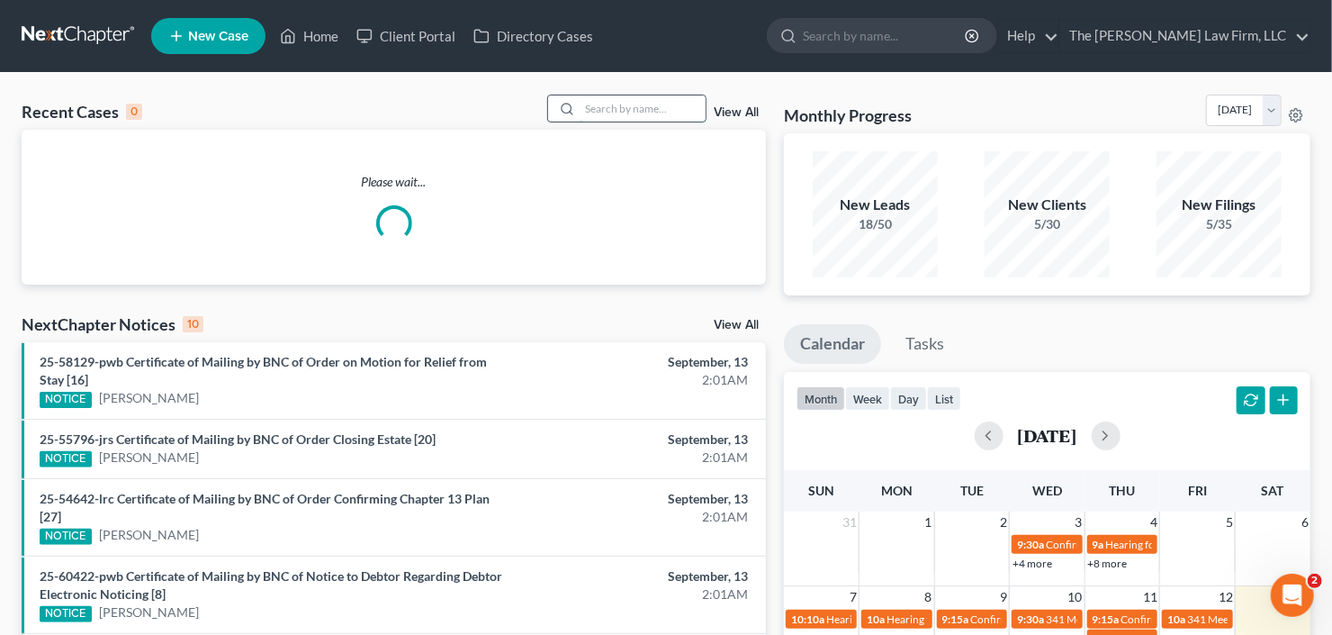
click at [679, 99] on input "search" at bounding box center [643, 108] width 126 height 26
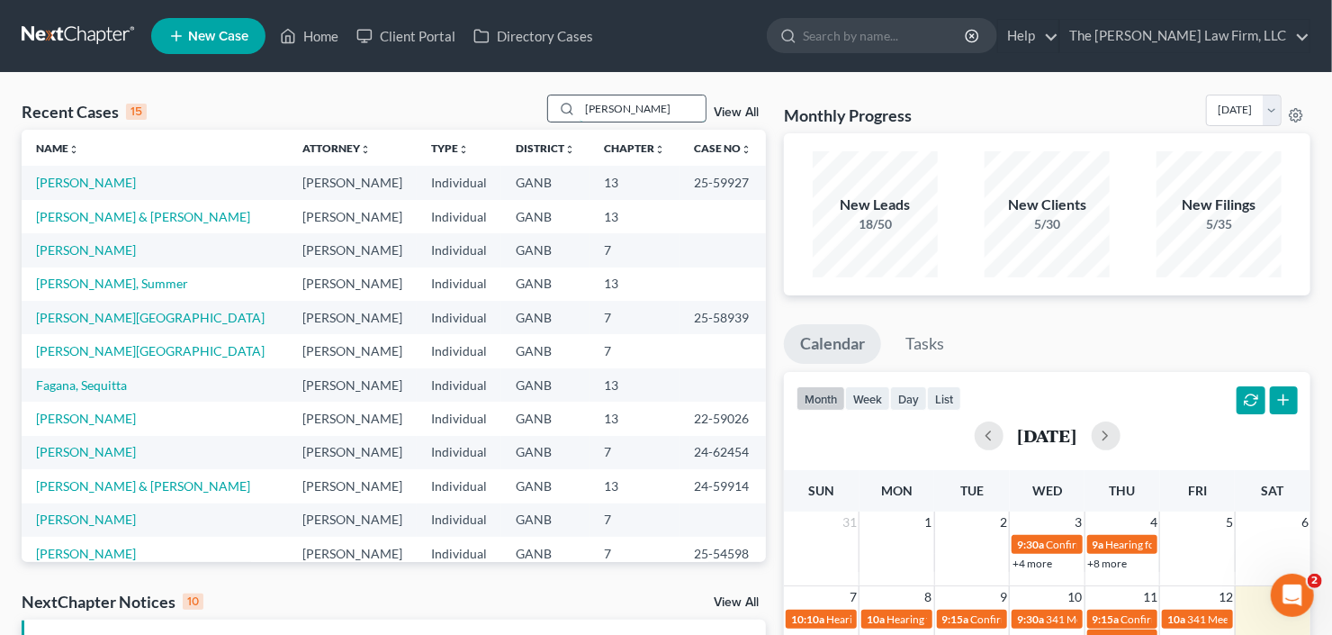
type input "[PERSON_NAME]"
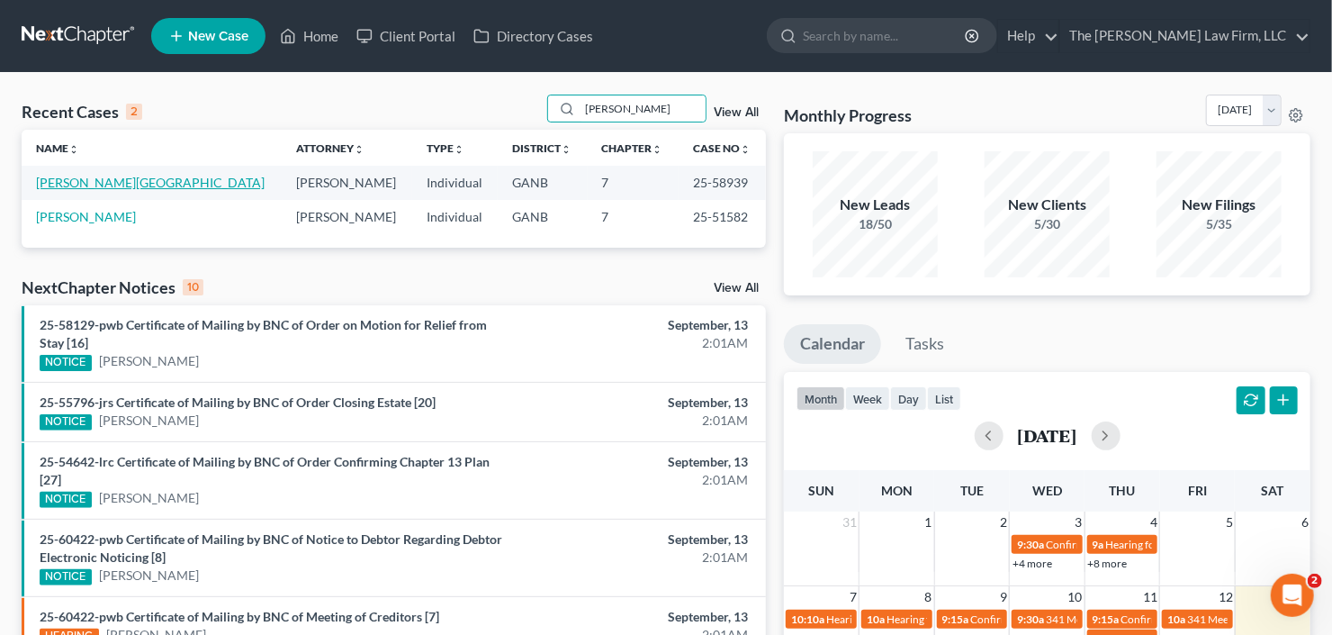
click at [79, 183] on link "[PERSON_NAME][GEOGRAPHIC_DATA]" at bounding box center [150, 182] width 229 height 15
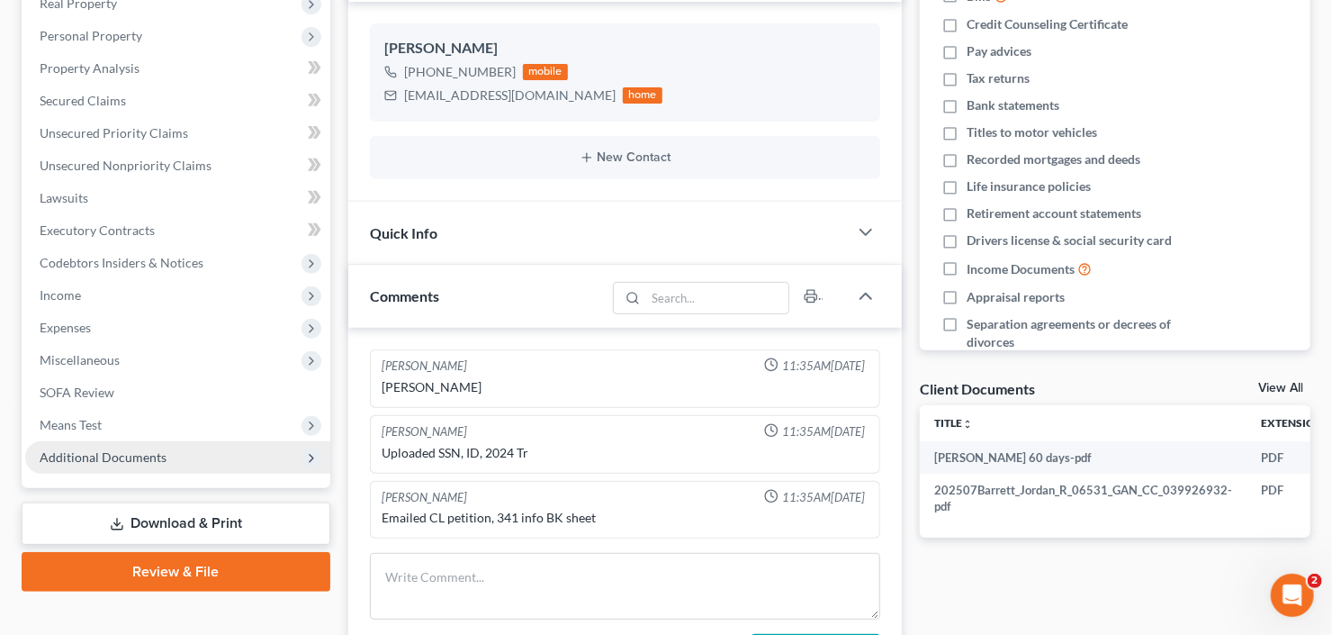
scroll to position [360, 0]
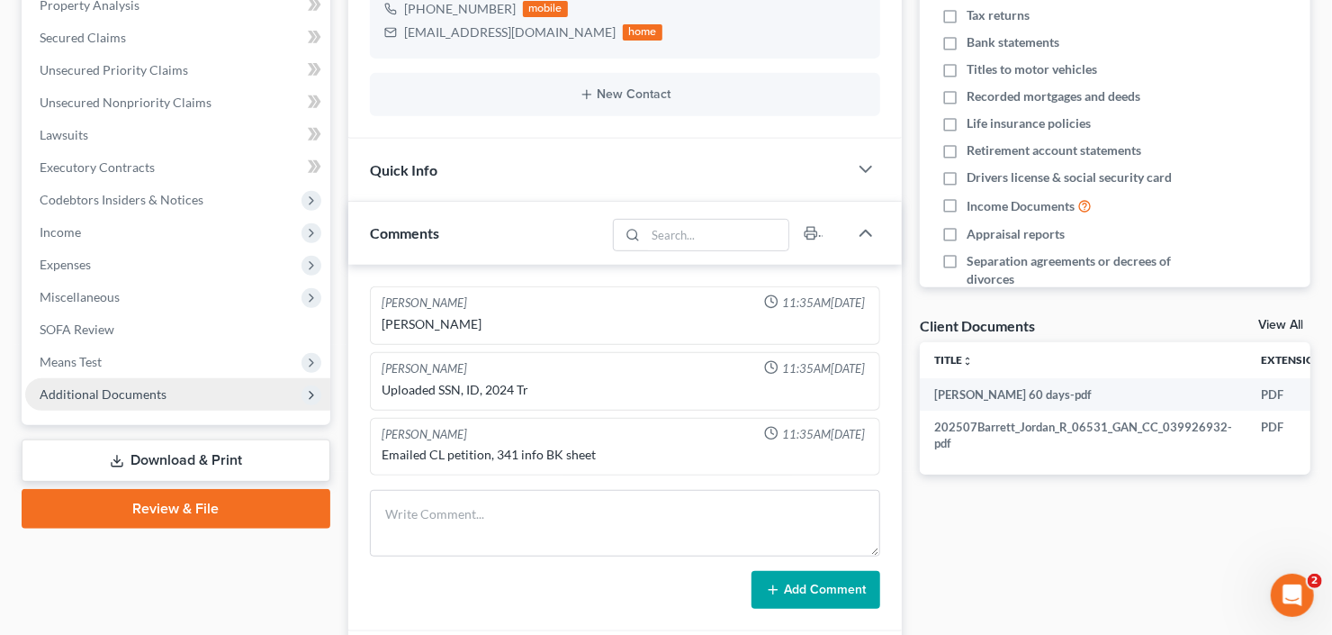
click at [124, 383] on span "Additional Documents" at bounding box center [177, 394] width 305 height 32
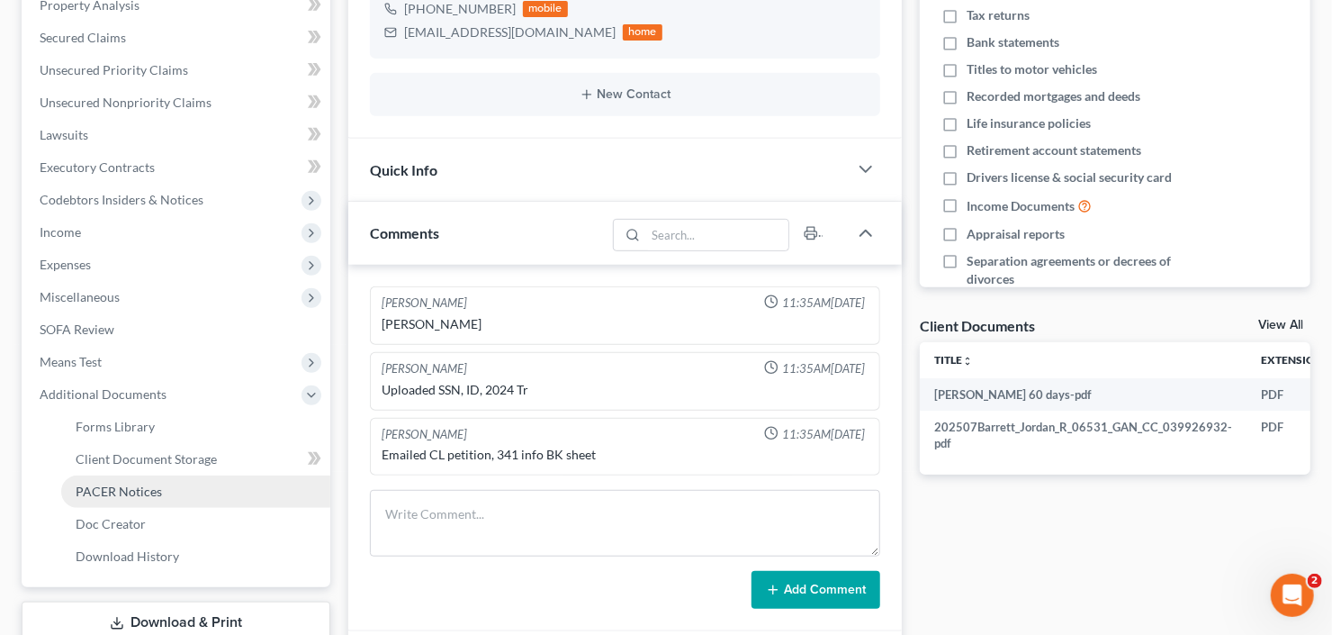
click at [131, 493] on span "PACER Notices" at bounding box center [119, 490] width 86 height 15
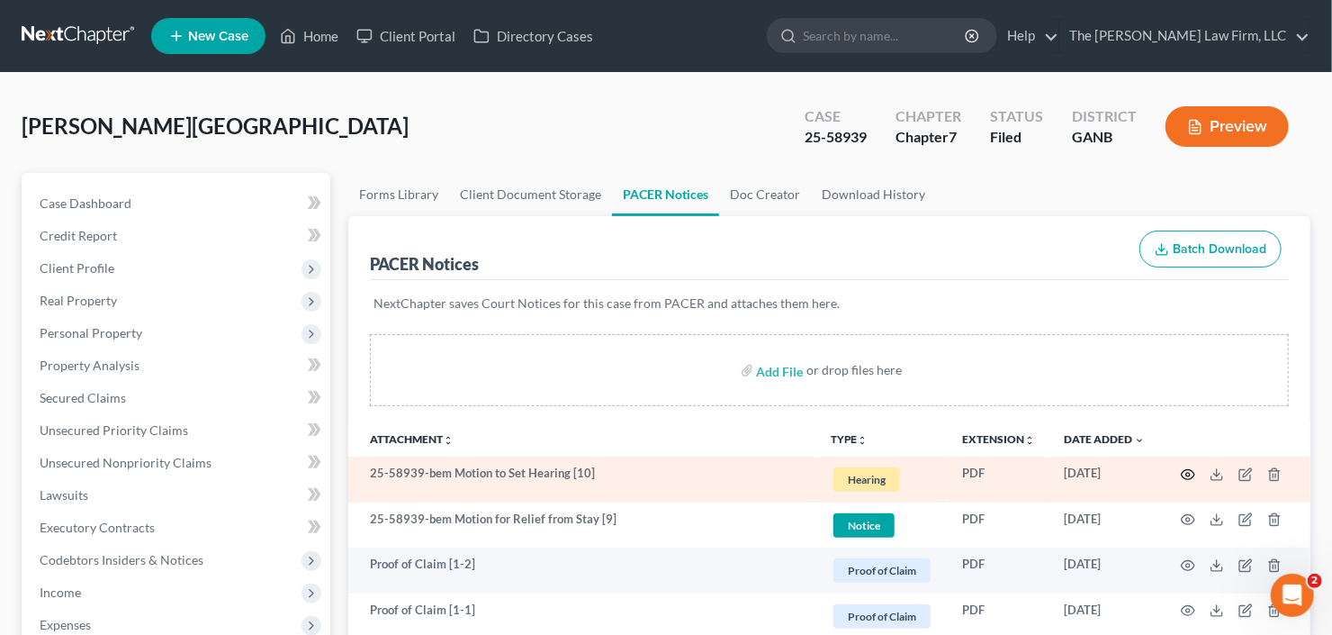
click at [1183, 479] on icon "button" at bounding box center [1188, 474] width 14 height 14
